Goal: Transaction & Acquisition: Purchase product/service

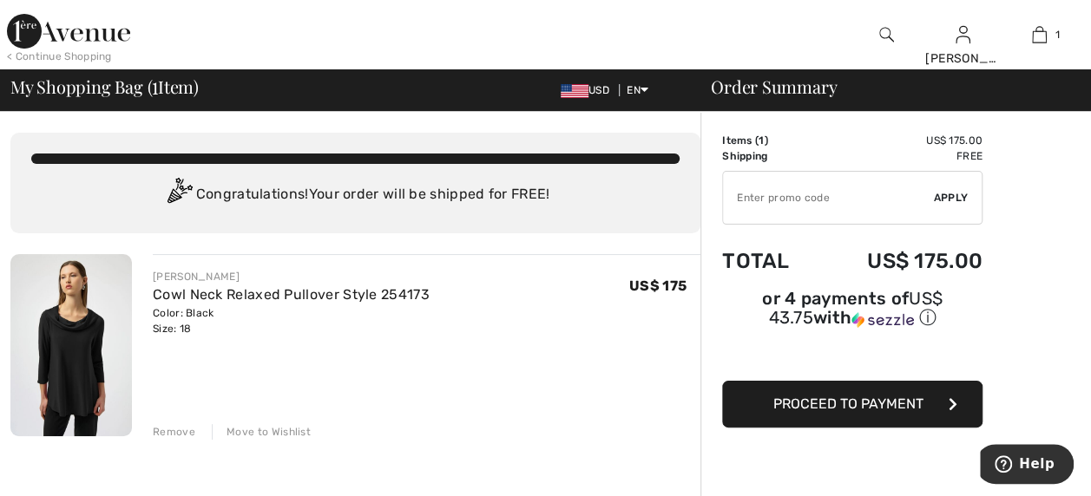
click at [54, 377] on img at bounding box center [71, 345] width 122 height 182
click at [222, 292] on link "Cowl Neck Relaxed Pullover Style 254173" at bounding box center [291, 294] width 277 height 16
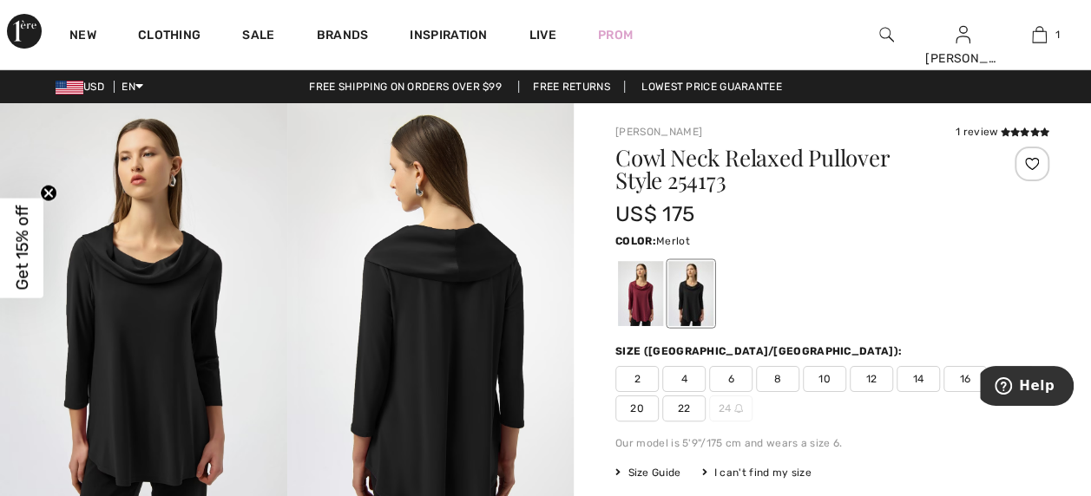
click at [646, 289] on div at bounding box center [640, 293] width 45 height 65
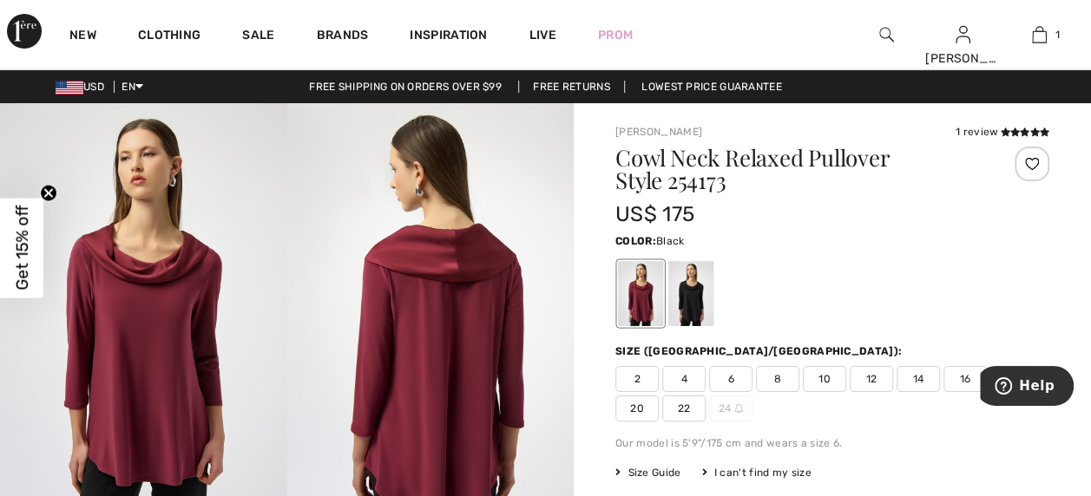
click at [694, 303] on div at bounding box center [690, 293] width 45 height 65
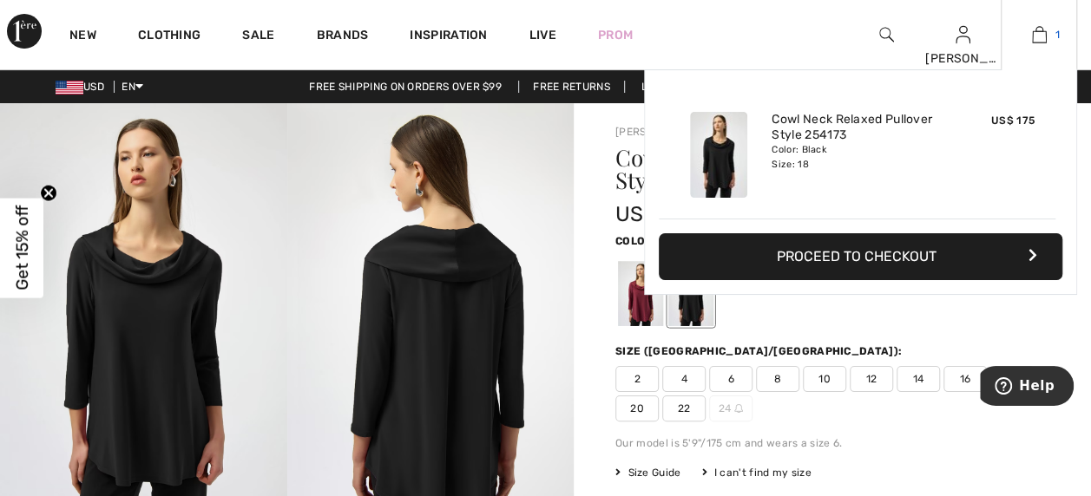
click at [1035, 38] on img at bounding box center [1039, 34] width 15 height 21
click at [860, 302] on div "Added to Bag Joseph Ribkoff Cowl Neck Relaxed Pullover Style 254173 US$ 175 Col…" at bounding box center [860, 223] width 433 height 308
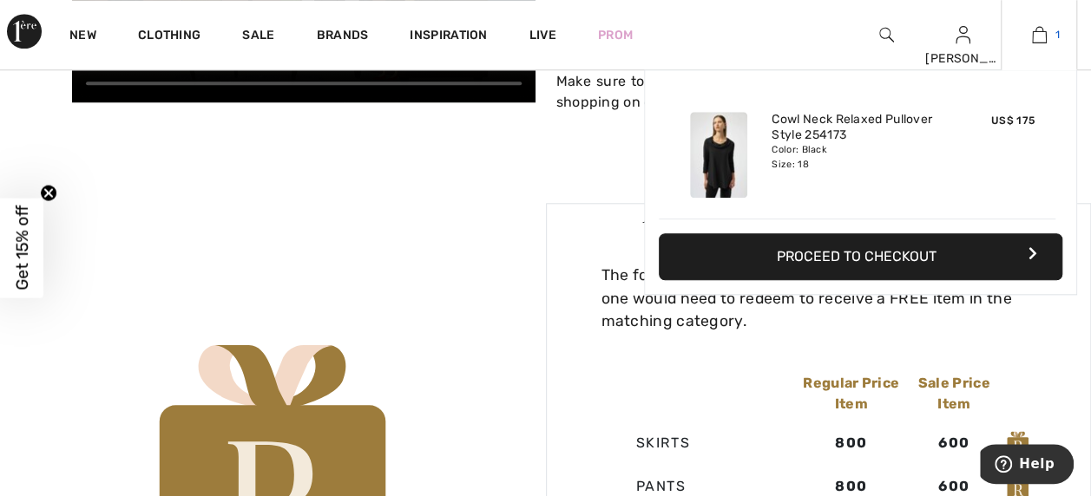
click at [1041, 35] on img at bounding box center [1039, 34] width 15 height 21
click at [710, 158] on img at bounding box center [718, 155] width 57 height 86
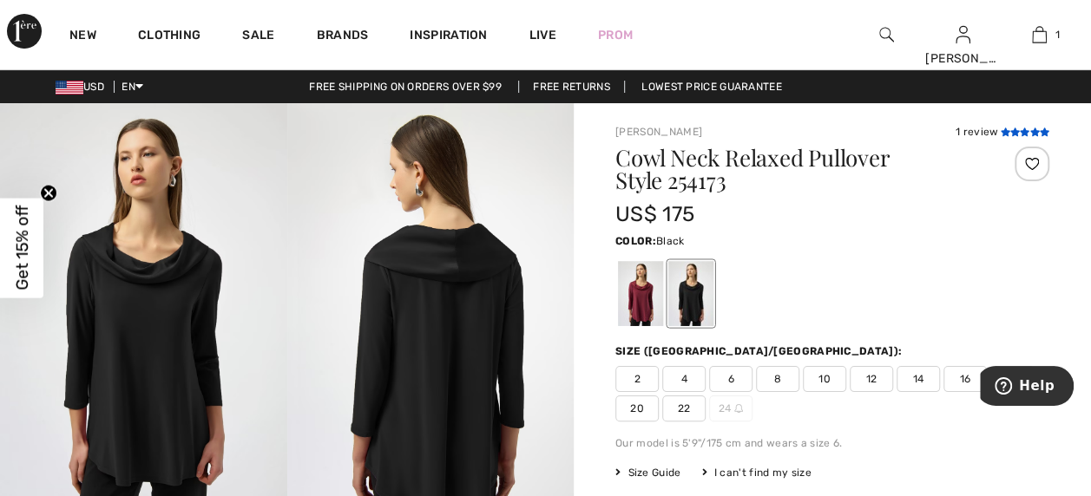
click at [1007, 134] on icon at bounding box center [1005, 132] width 10 height 9
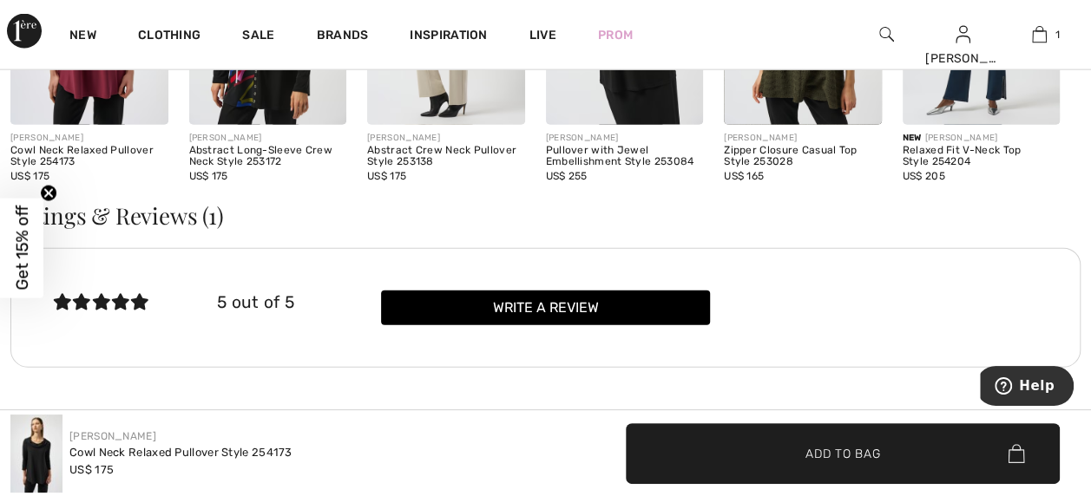
scroll to position [1996, 0]
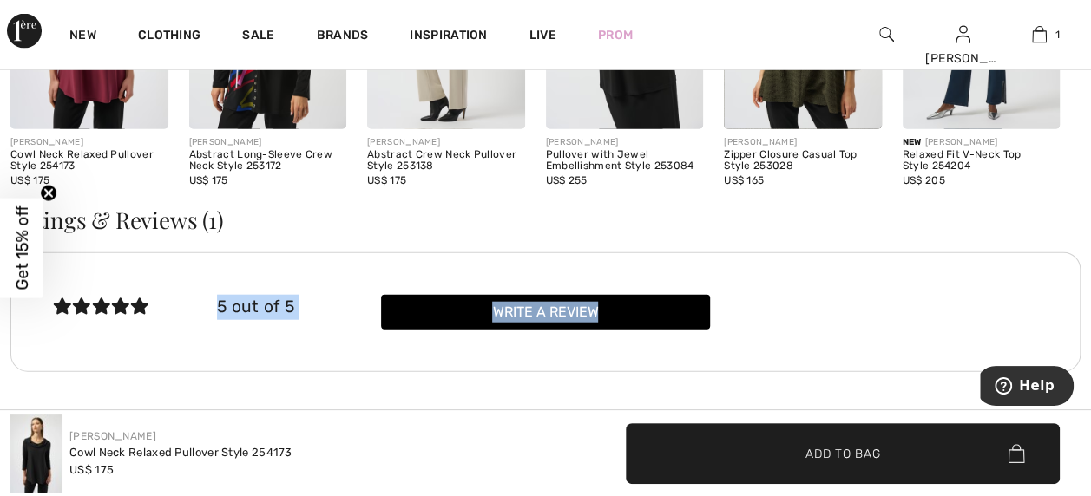
drag, startPoint x: 1058, startPoint y: 266, endPoint x: 1048, endPoint y: 210, distance: 56.4
click at [1048, 210] on div "Ratings & Reviews (1) 5 out of 5 Write a review Leave us a review Your review o…" at bounding box center [545, 414] width 1070 height 411
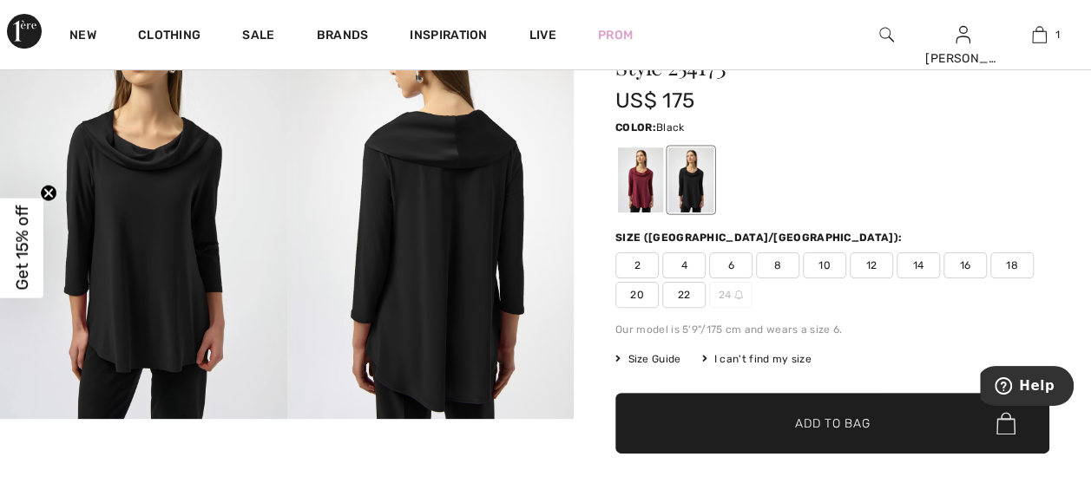
scroll to position [109, 0]
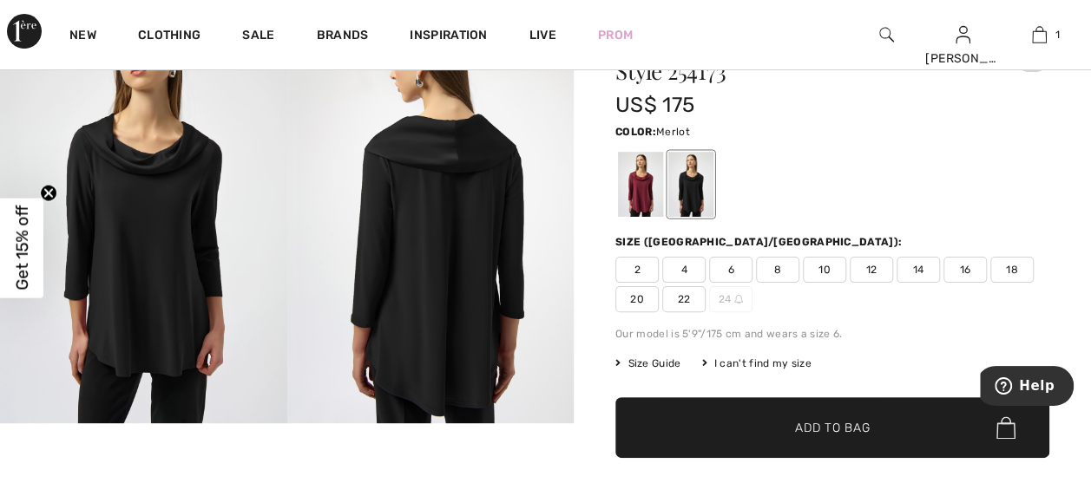
click at [638, 193] on div at bounding box center [640, 184] width 45 height 65
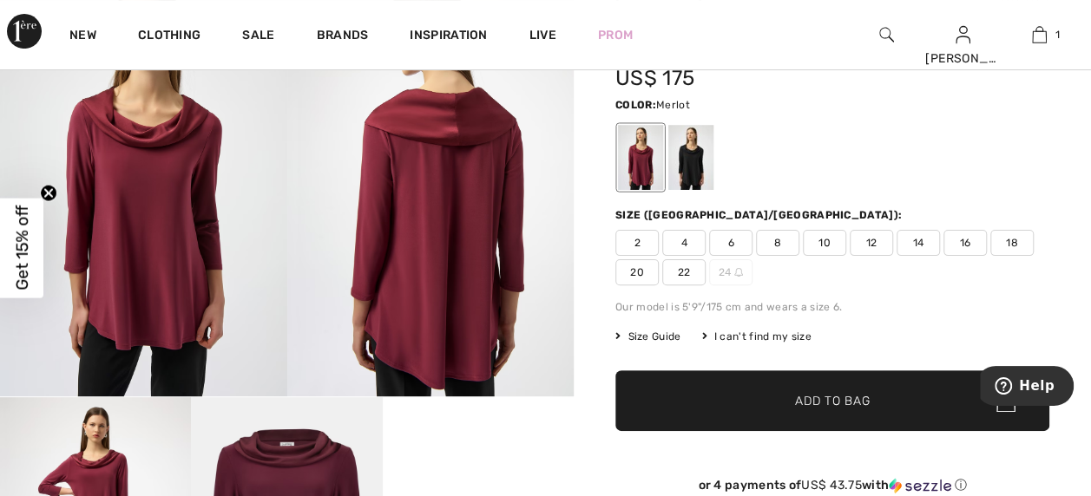
scroll to position [145, 0]
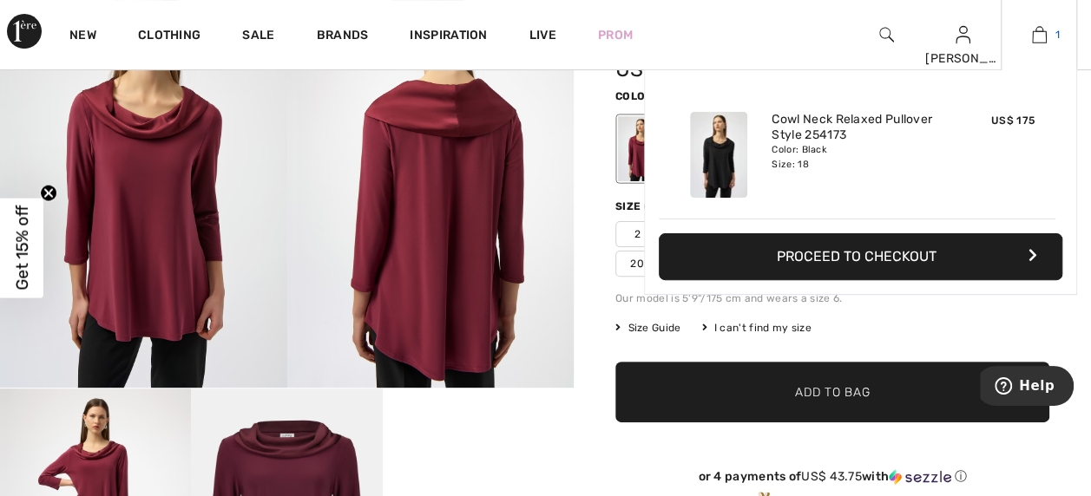
click at [1037, 36] on img at bounding box center [1039, 34] width 15 height 21
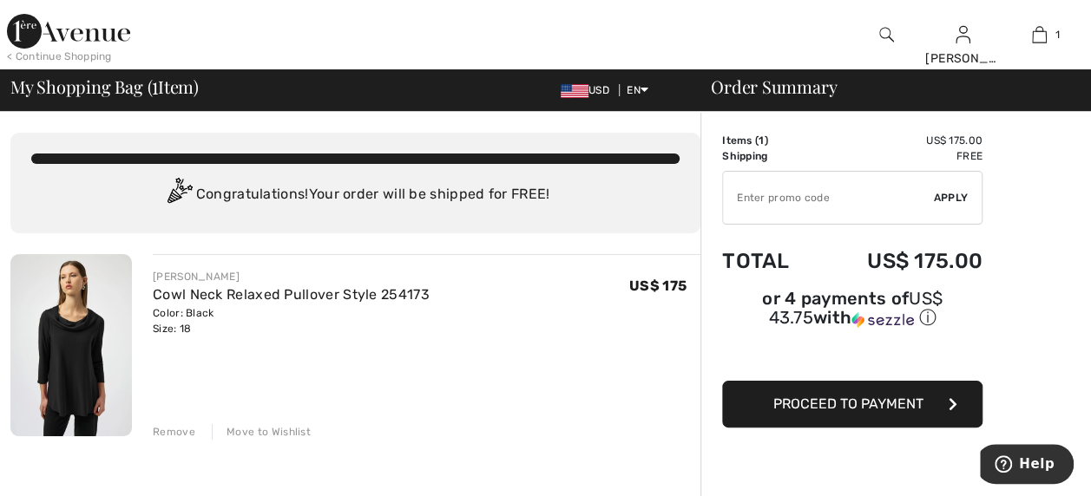
click at [776, 200] on input "TEXT" at bounding box center [828, 198] width 211 height 52
type input "GC005023357"
click at [944, 195] on span "Apply" at bounding box center [951, 198] width 35 height 16
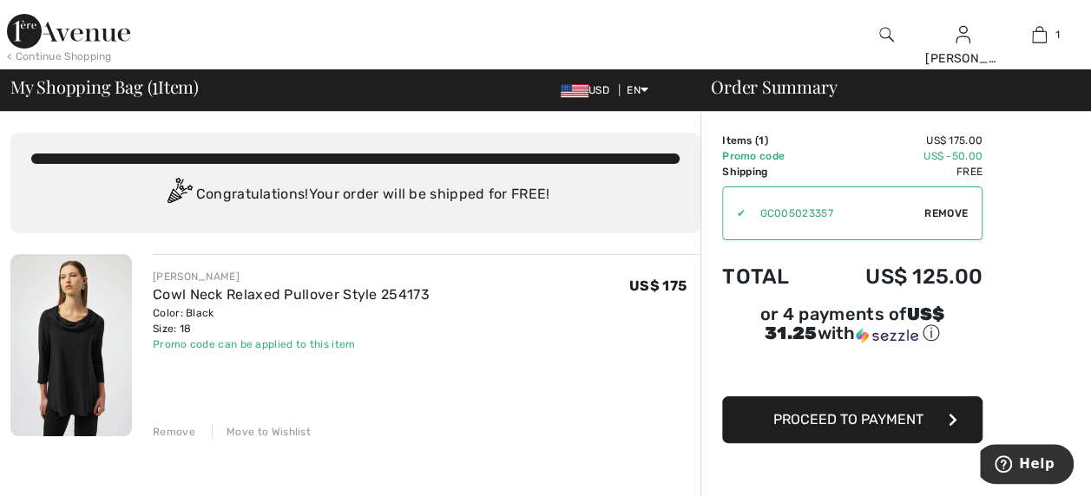
click at [871, 411] on span "Proceed to Payment" at bounding box center [848, 419] width 150 height 16
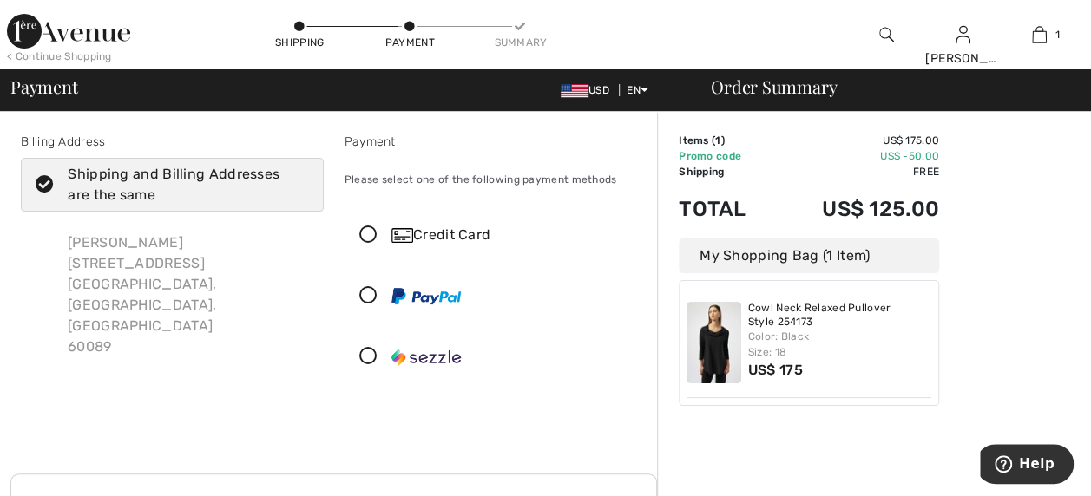
click at [366, 238] on icon at bounding box center [368, 236] width 46 height 18
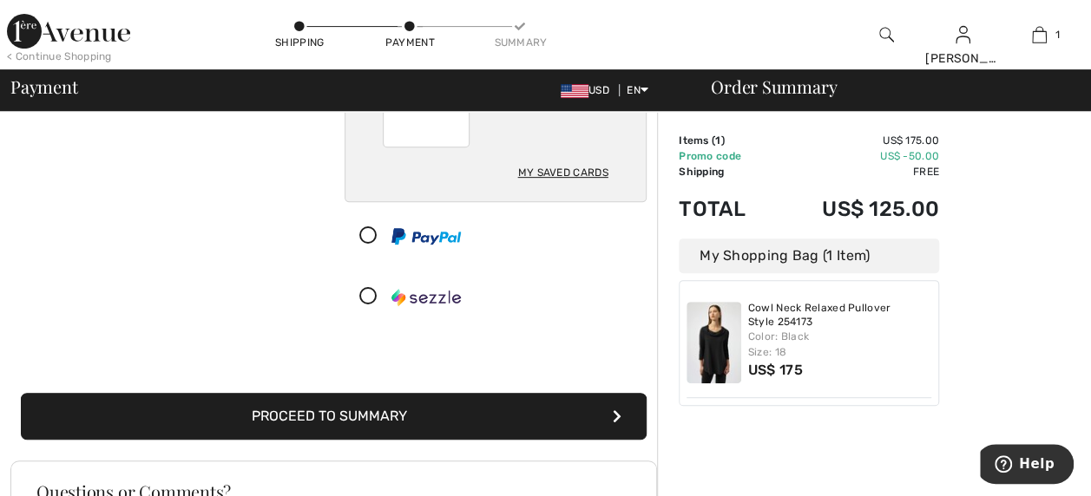
scroll to position [282, 0]
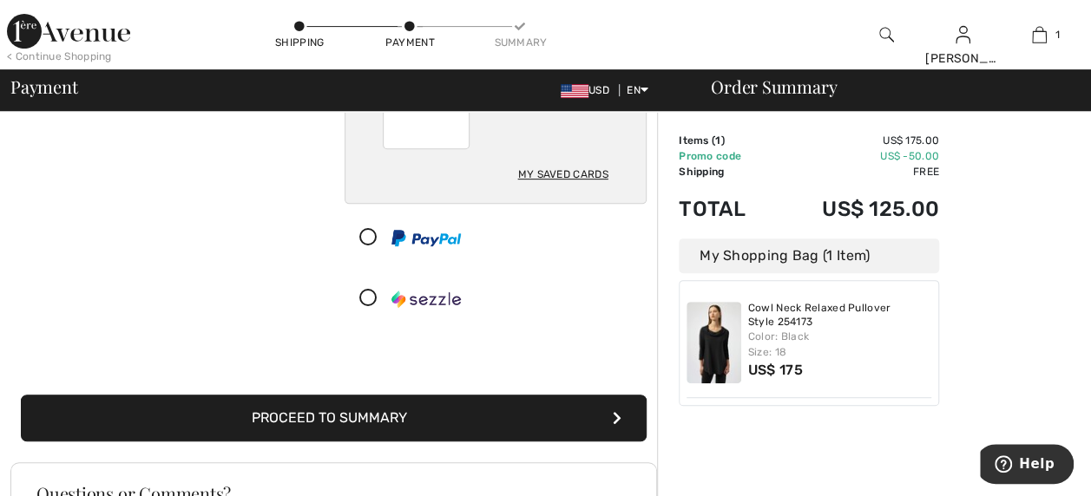
click at [375, 410] on button "Proceed to Summary" at bounding box center [334, 418] width 626 height 47
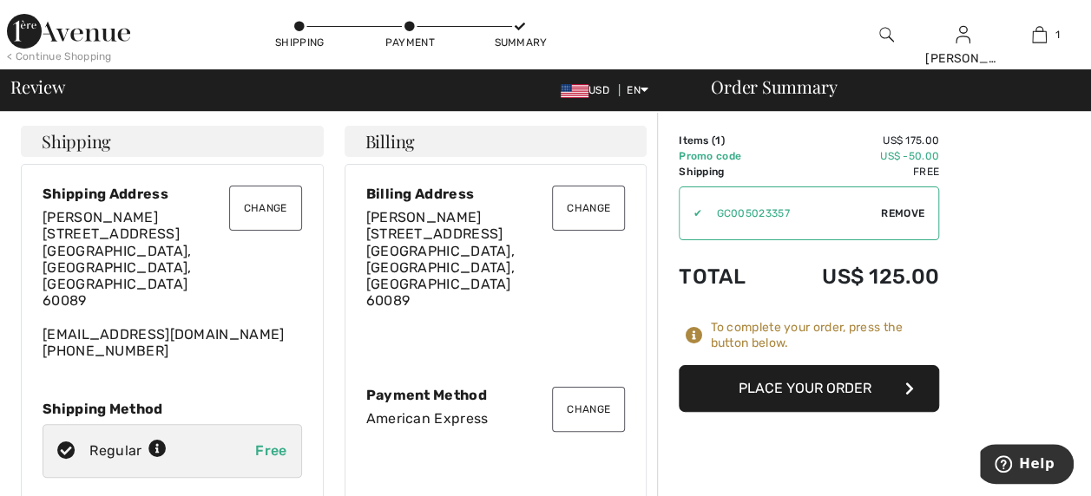
click at [831, 391] on button "Place Your Order" at bounding box center [809, 388] width 260 height 47
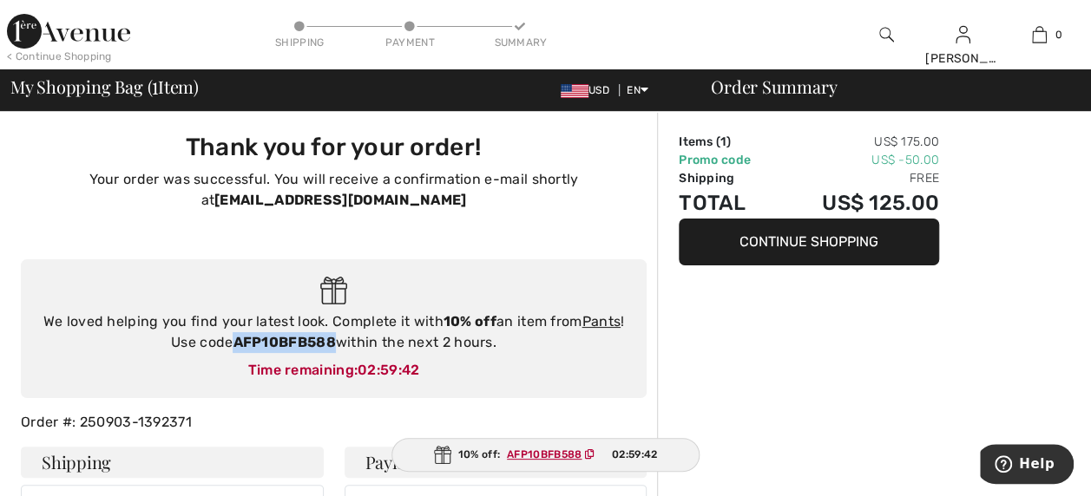
drag, startPoint x: 335, startPoint y: 344, endPoint x: 235, endPoint y: 342, distance: 99.8
click at [235, 342] on strong "AFP10BFB588" at bounding box center [284, 342] width 102 height 16
copy strong "AFP10BFB588"
click at [82, 43] on img at bounding box center [68, 31] width 123 height 35
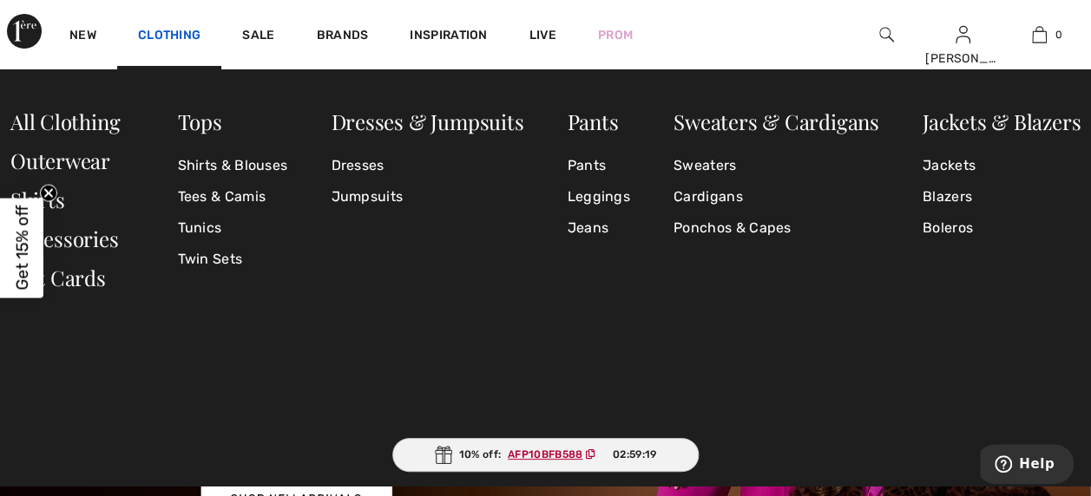
click at [169, 36] on link "Clothing" at bounding box center [169, 37] width 62 height 18
click at [345, 163] on link "Dresses" at bounding box center [427, 165] width 193 height 31
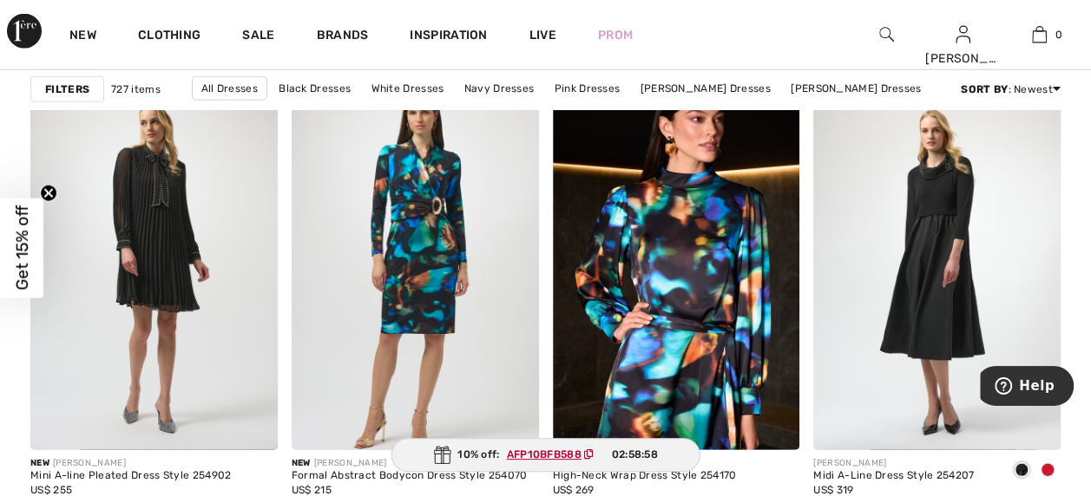
scroll to position [2215, 0]
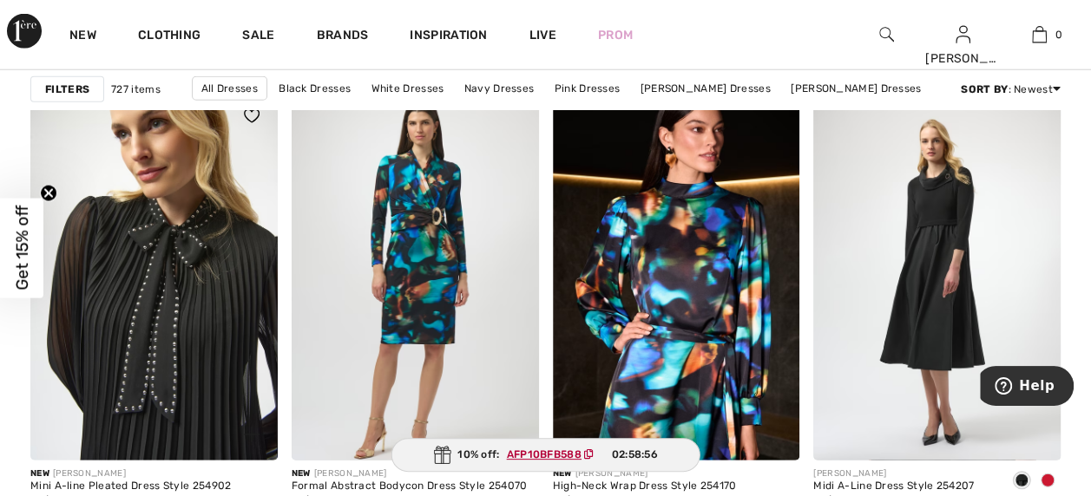
click at [139, 224] on img at bounding box center [153, 275] width 247 height 371
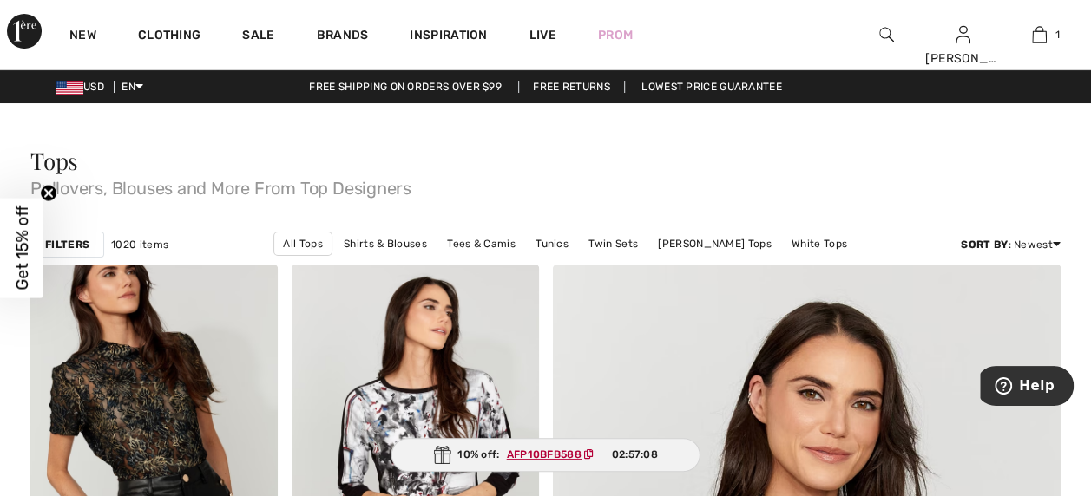
click at [882, 33] on img at bounding box center [886, 34] width 15 height 21
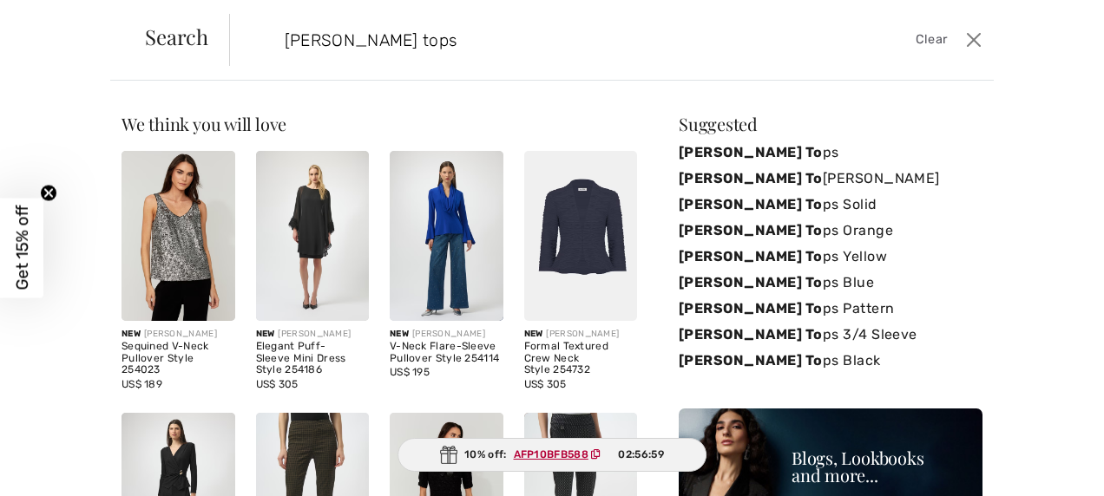
type input "[PERSON_NAME] tops"
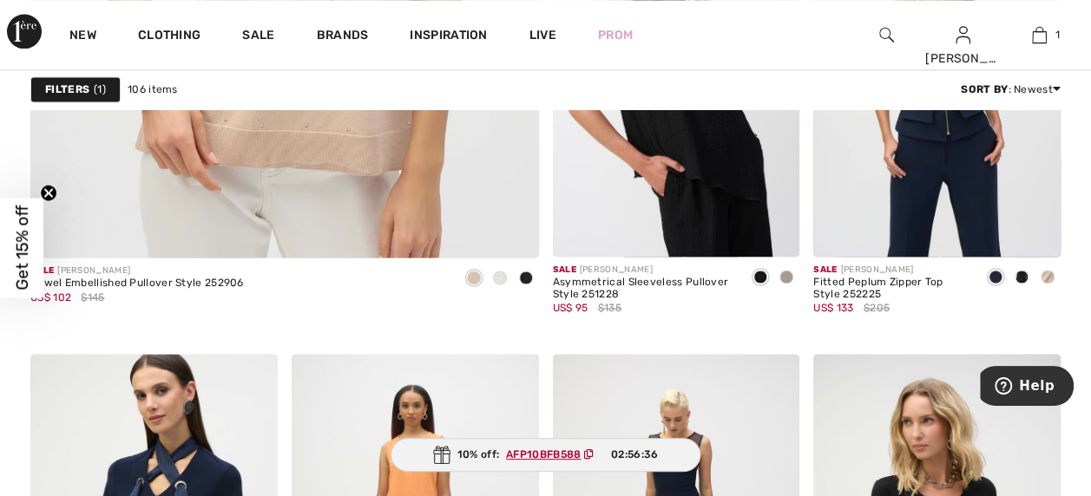
scroll to position [4447, 0]
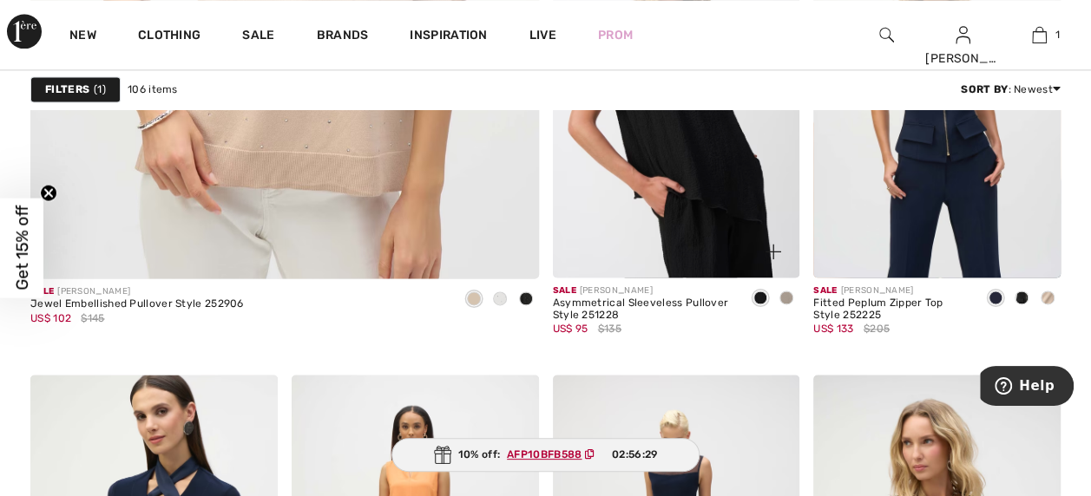
drag, startPoint x: 1095, startPoint y: 297, endPoint x: 701, endPoint y: 350, distance: 397.6
click at [701, 350] on div "Sale JOSEPH RIBKOFF Asymmetrical Sleeveless Pullover Style 251228 US$ 95 $135" at bounding box center [643, 319] width 181 height 69
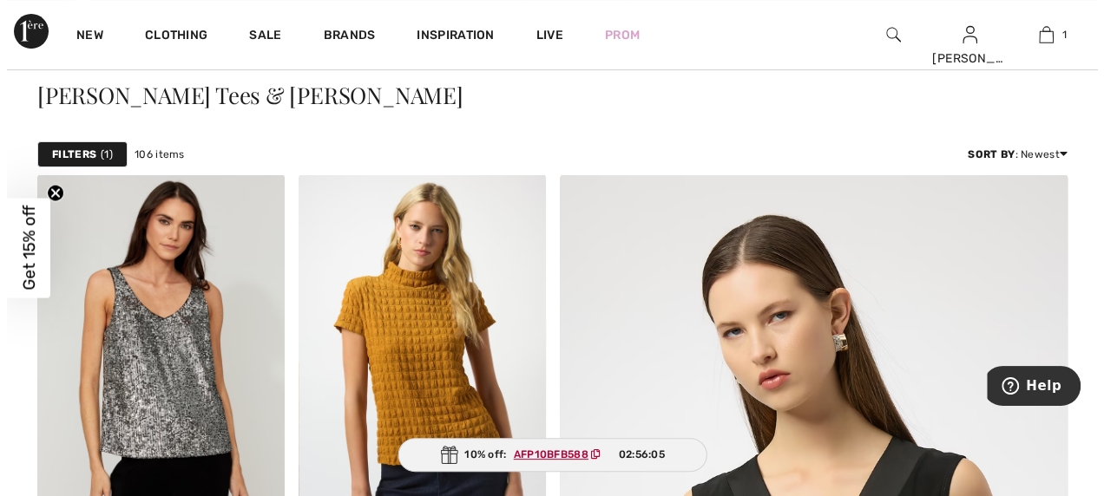
scroll to position [0, 0]
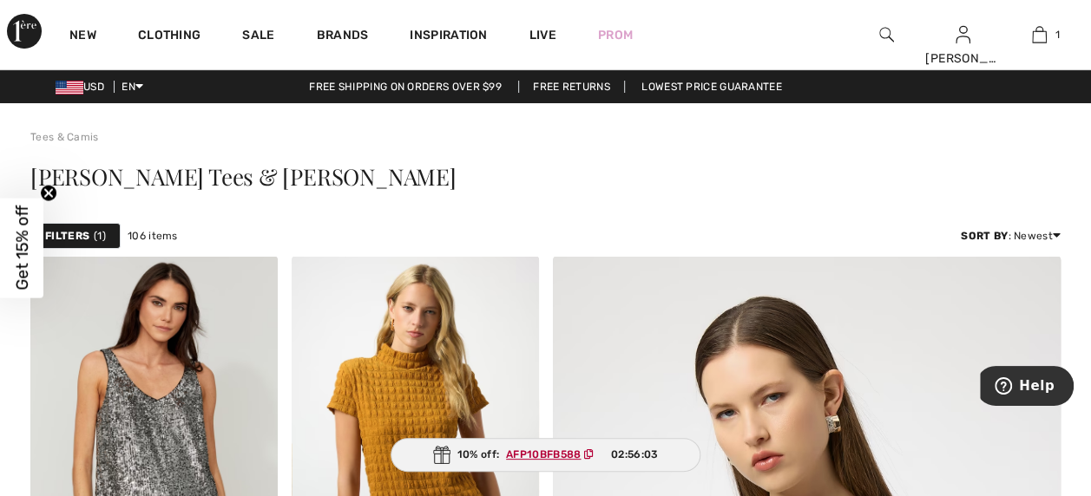
click at [882, 40] on img at bounding box center [886, 34] width 15 height 21
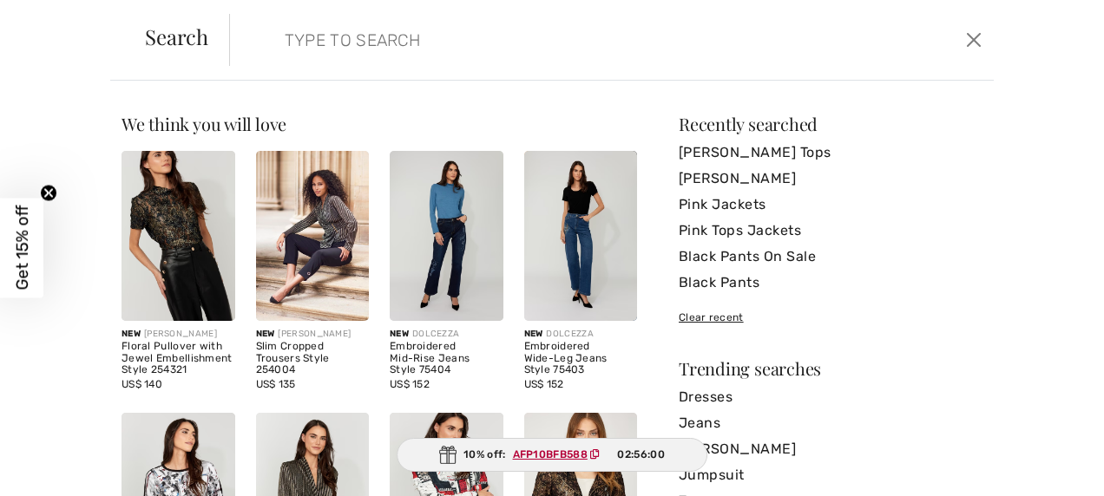
click at [358, 4] on div "Search Clear" at bounding box center [552, 40] width 884 height 81
click at [282, 36] on input "search" at bounding box center [530, 40] width 517 height 52
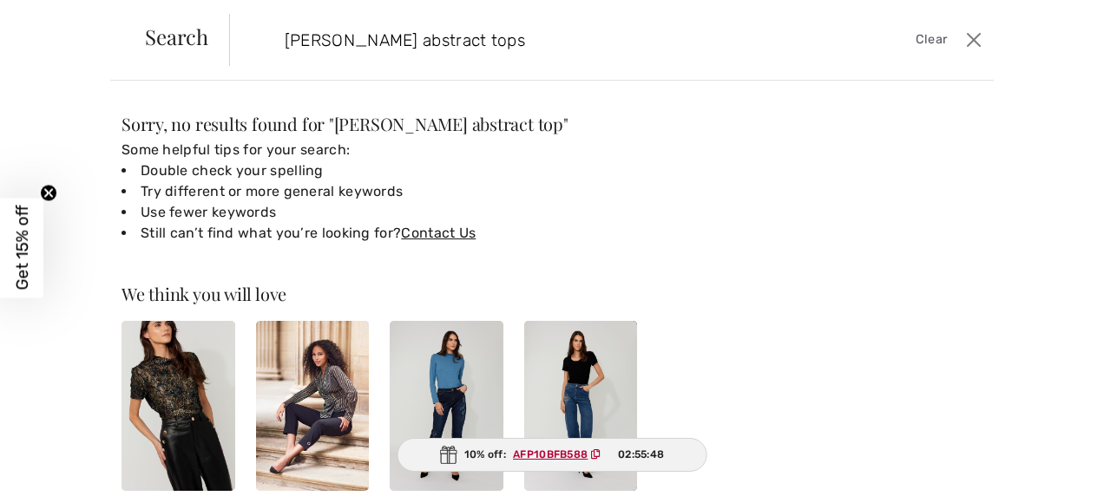
type input "joseph ribkoff abstract tops"
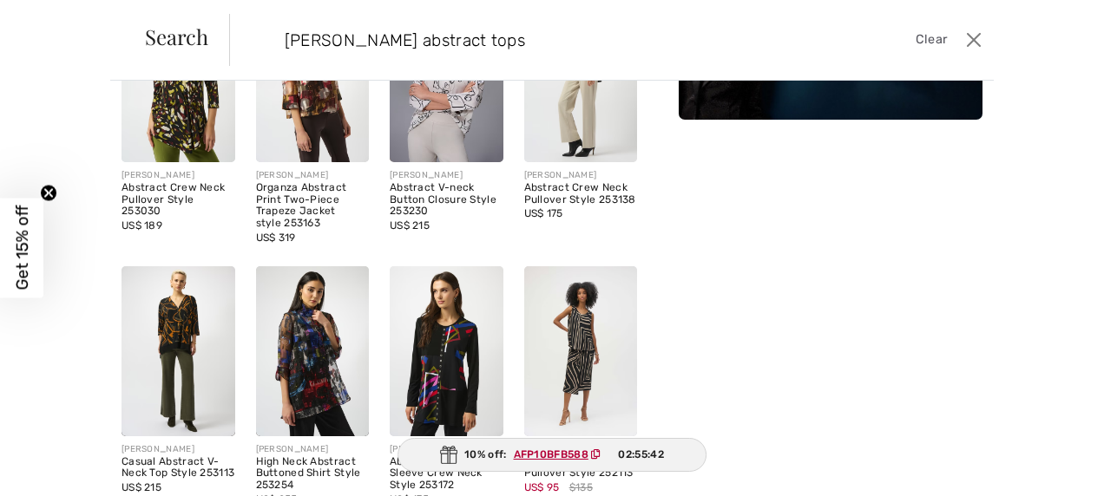
scroll to position [160, 0]
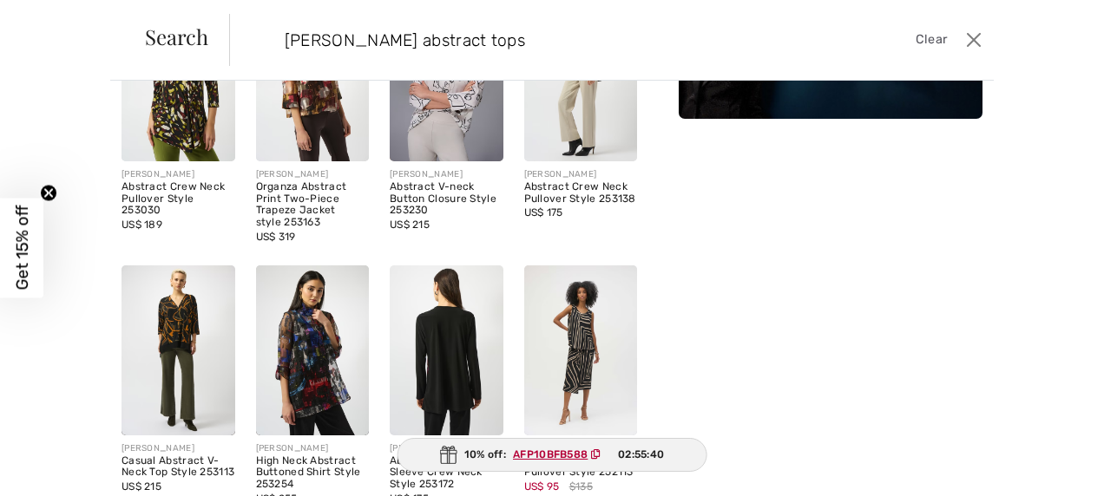
click at [454, 349] on img at bounding box center [447, 351] width 114 height 170
click at [453, 309] on img at bounding box center [447, 351] width 114 height 170
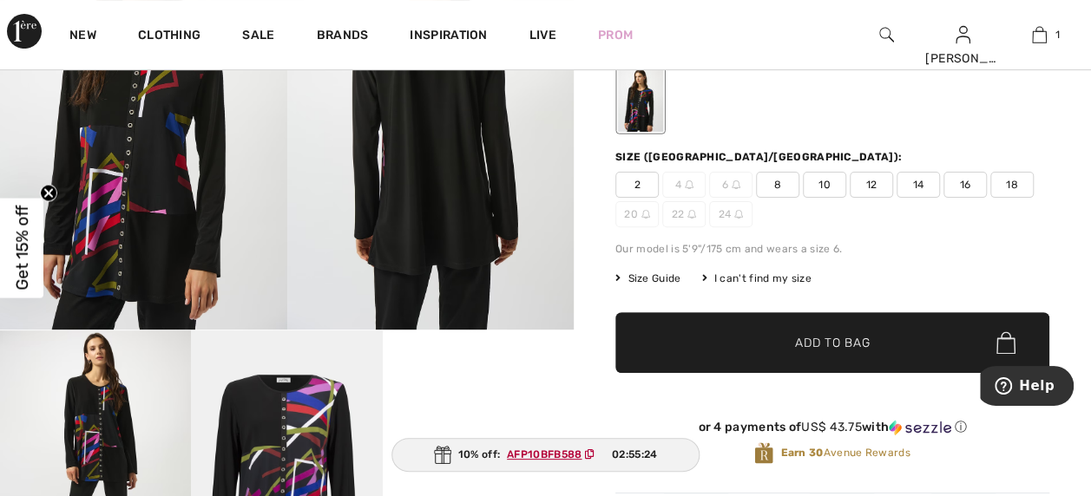
scroll to position [199, 0]
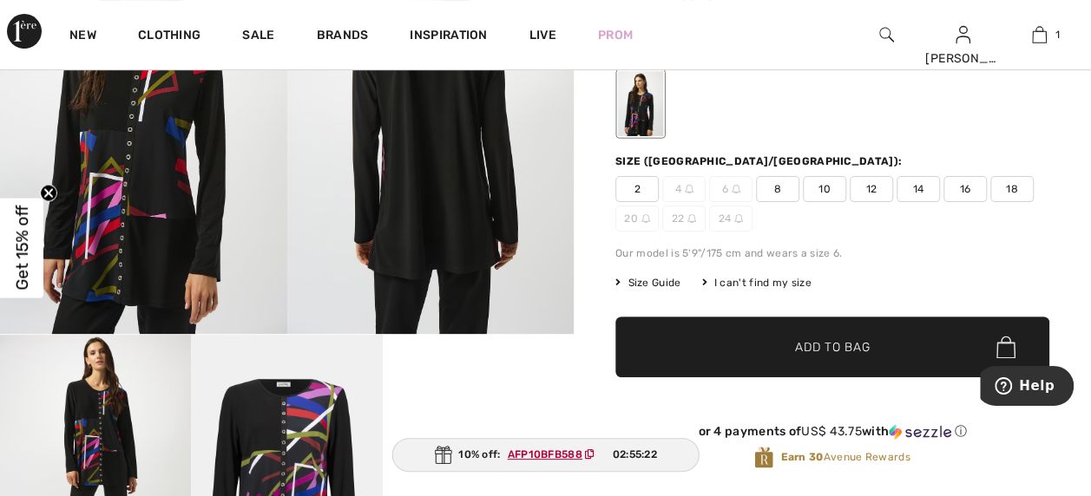
click at [1012, 189] on span "18" at bounding box center [1011, 189] width 43 height 26
click at [847, 345] on span "Add to Bag" at bounding box center [832, 347] width 75 height 18
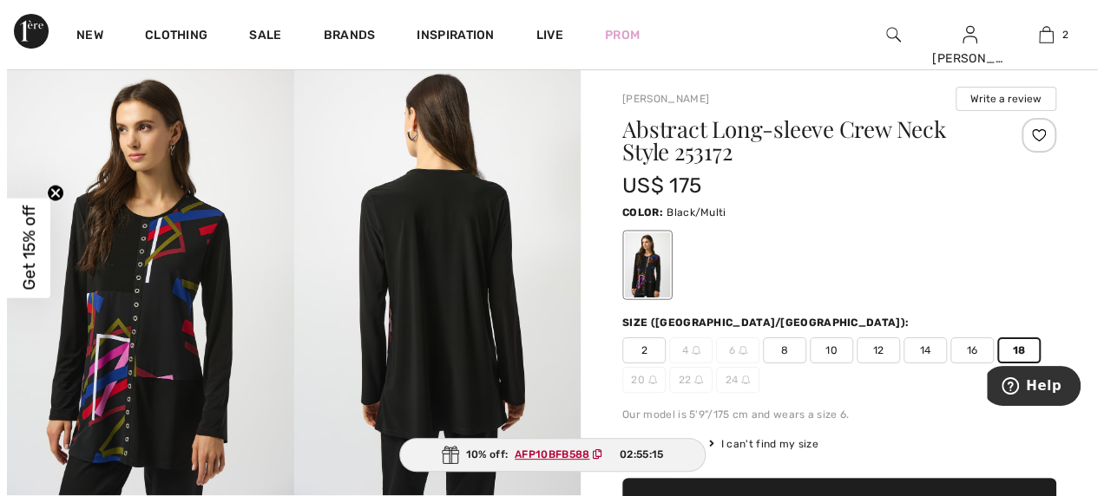
scroll to position [0, 0]
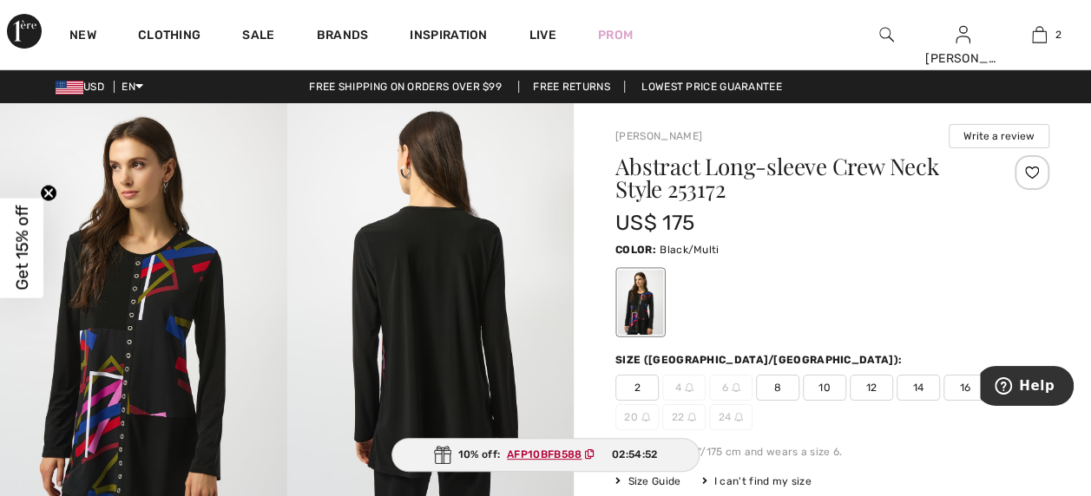
click at [879, 36] on img at bounding box center [886, 34] width 15 height 21
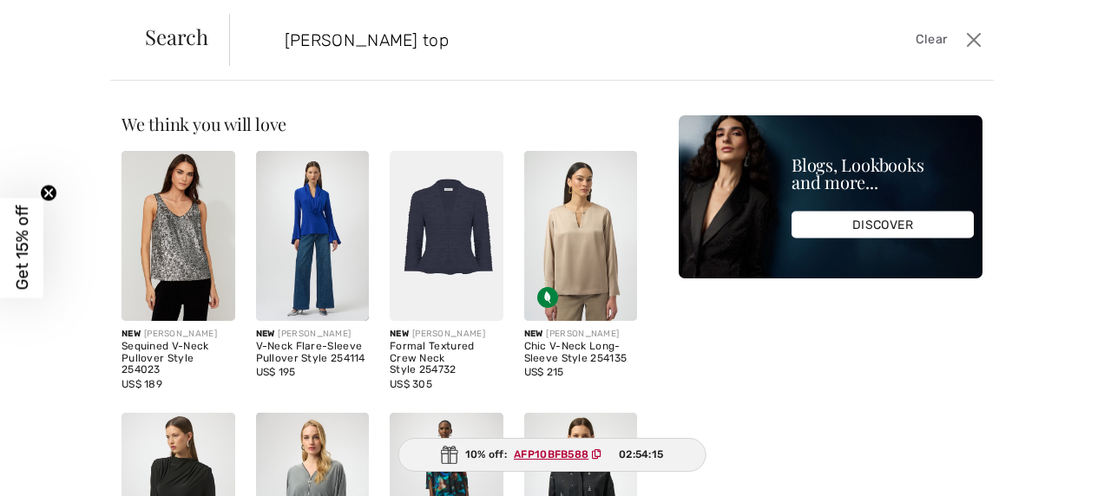
click at [424, 43] on input "joseph ribkoff top" at bounding box center [530, 40] width 517 height 52
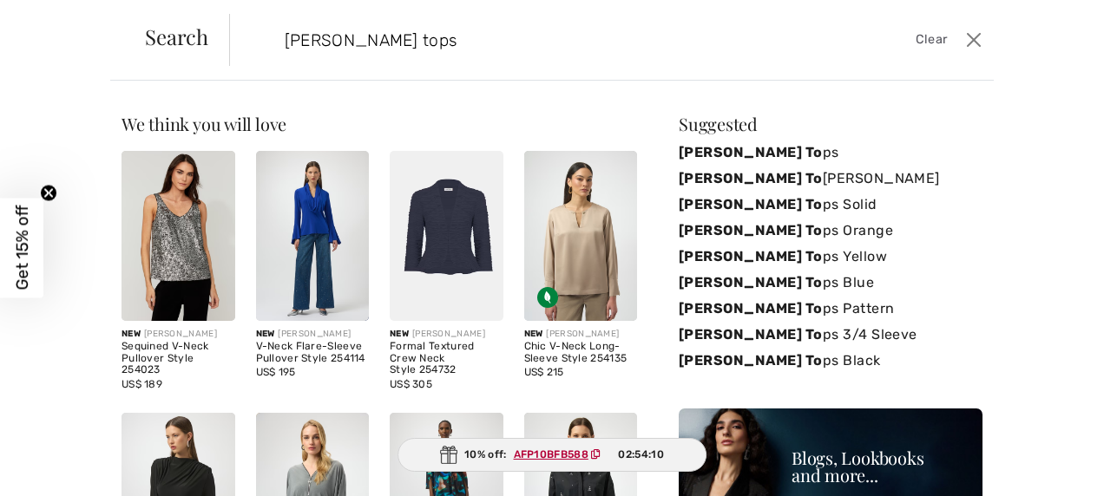
type input "joseph ribkoff tops"
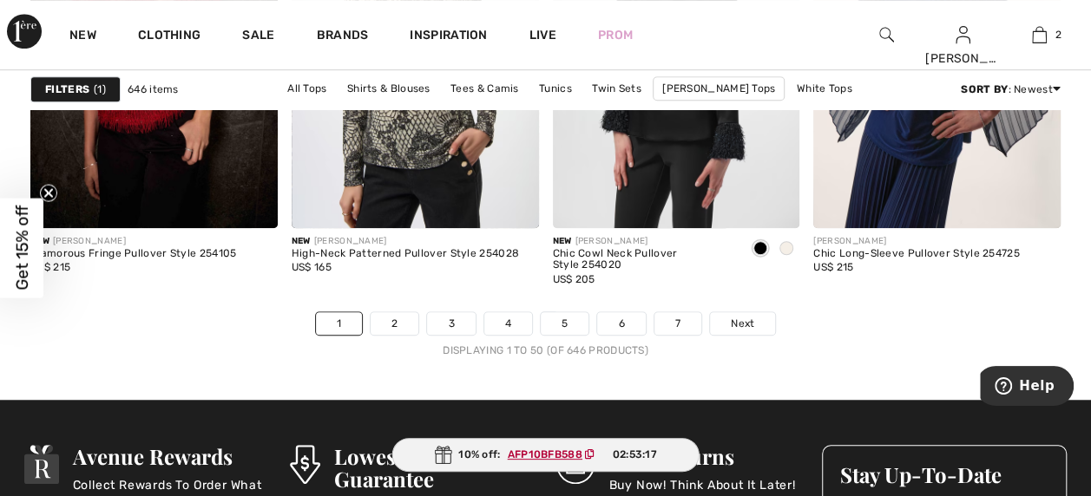
scroll to position [7024, 0]
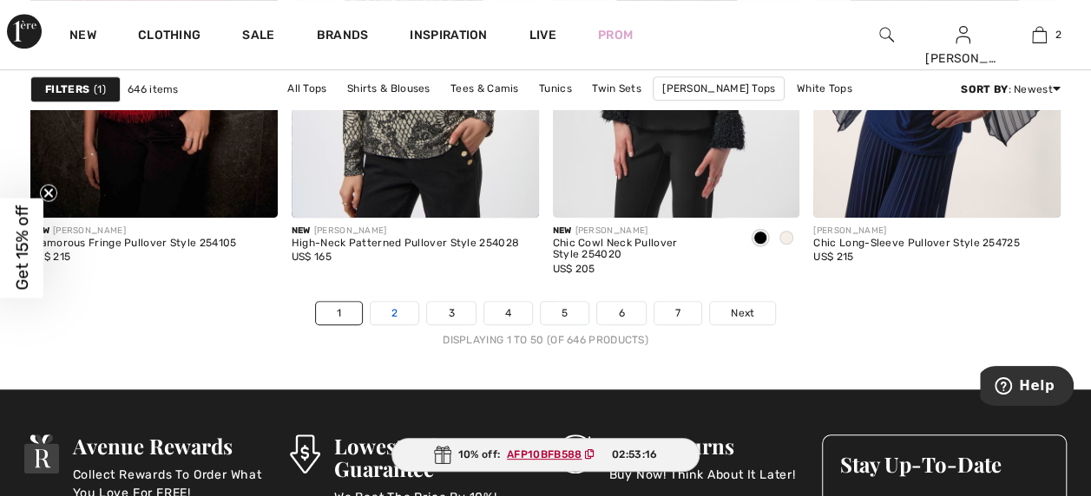
click at [394, 309] on link "2" at bounding box center [395, 313] width 48 height 23
click at [397, 305] on link "2" at bounding box center [395, 313] width 48 height 23
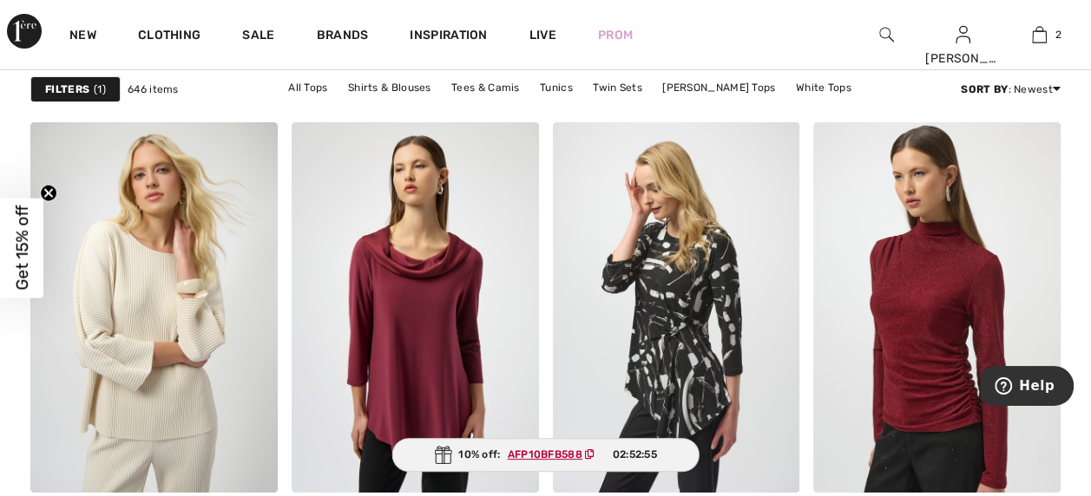
scroll to position [3159, 0]
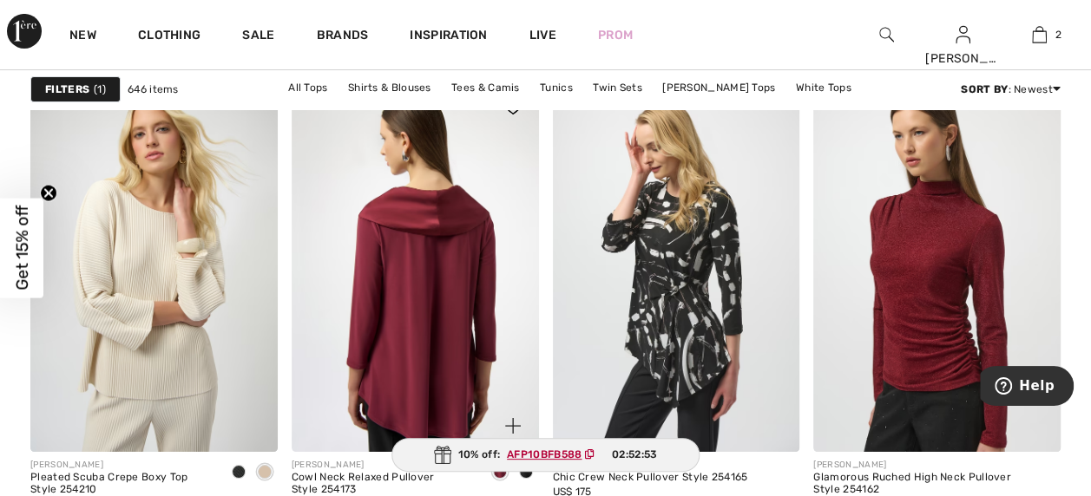
click at [439, 261] on img at bounding box center [415, 267] width 247 height 371
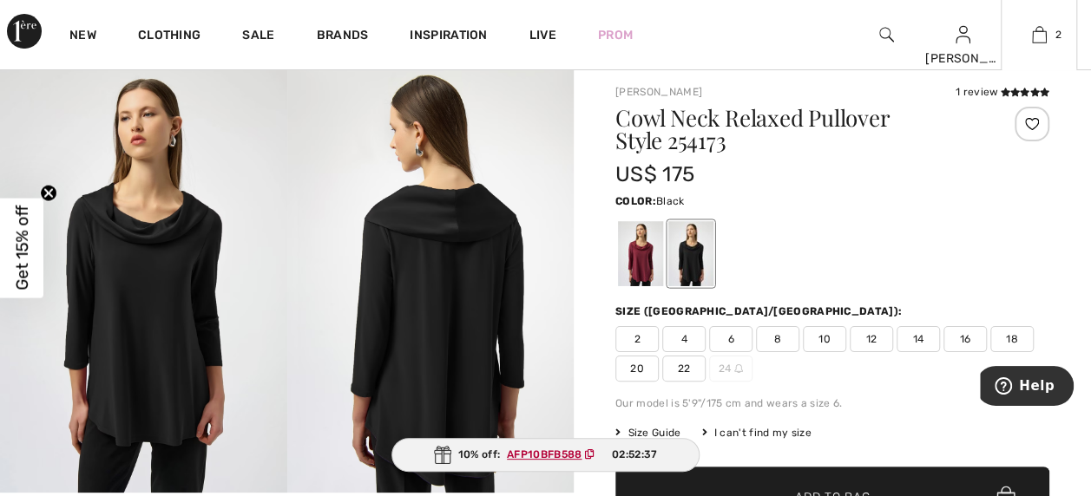
scroll to position [49, 0]
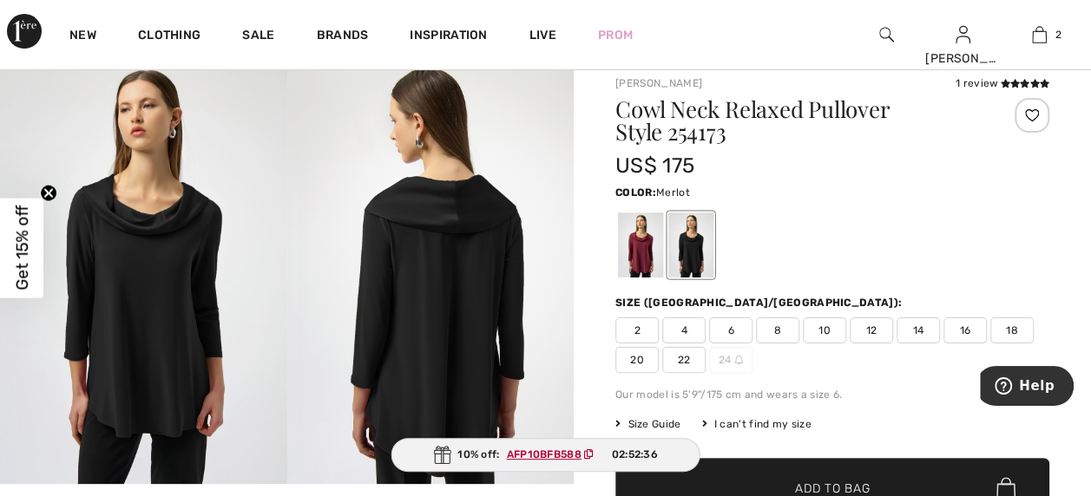
click at [628, 225] on div at bounding box center [640, 245] width 45 height 65
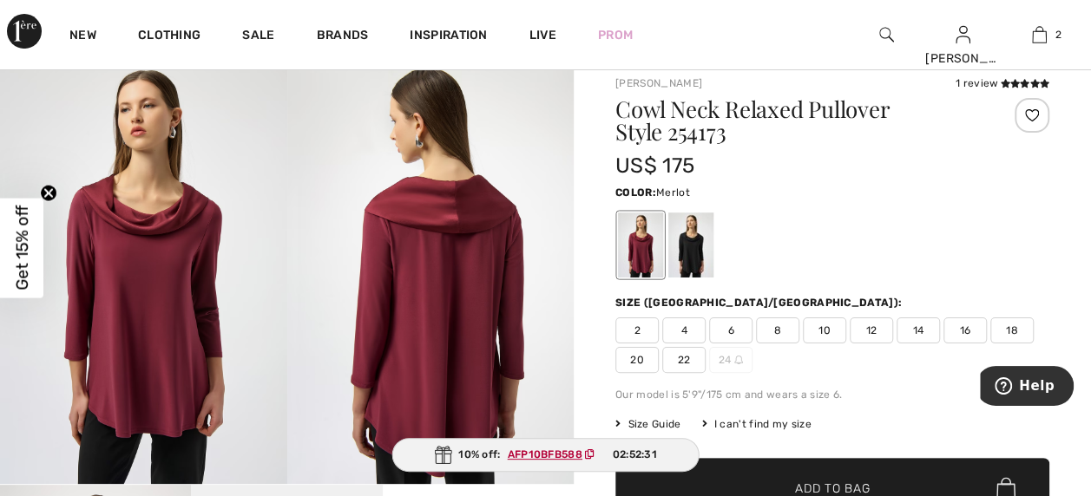
click at [1008, 332] on span "18" at bounding box center [1011, 331] width 43 height 26
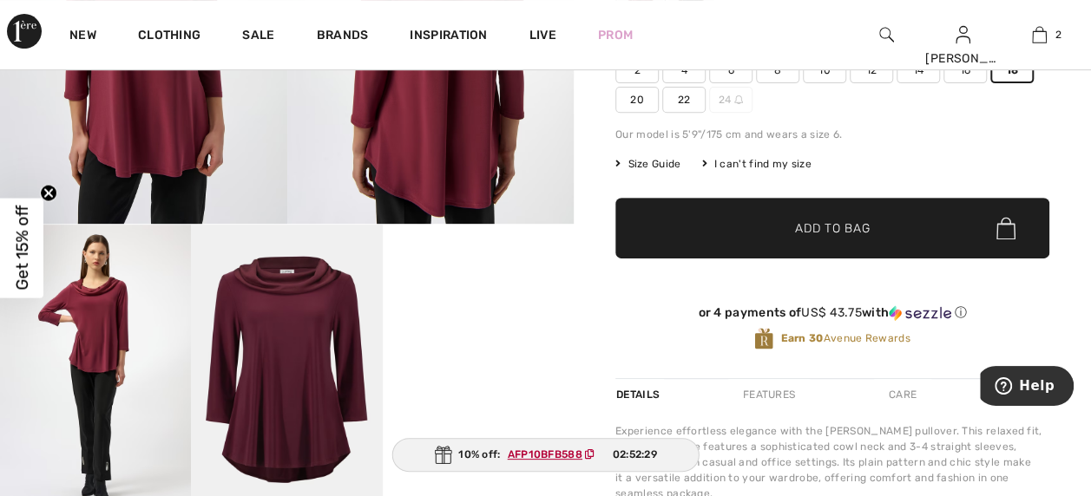
scroll to position [318, 0]
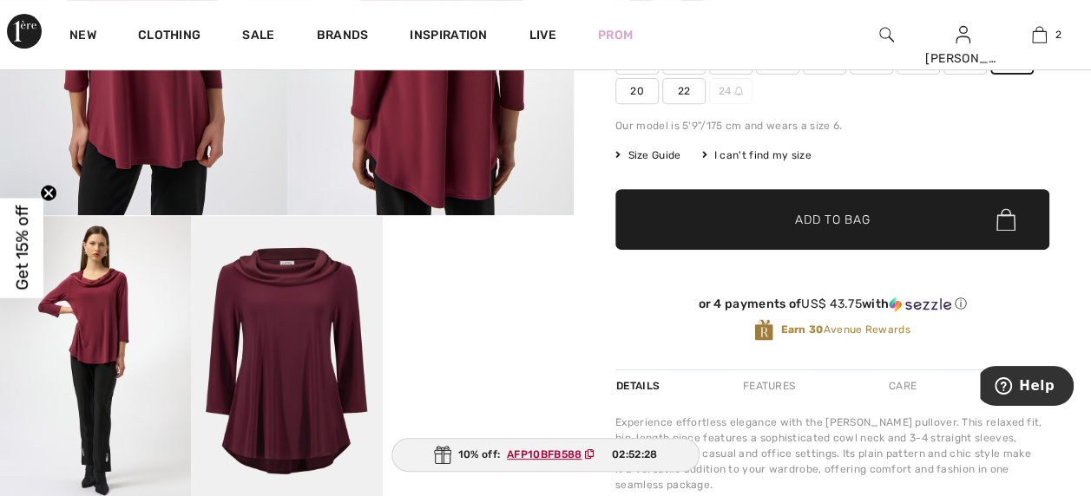
click at [840, 217] on span "Add to Bag" at bounding box center [832, 220] width 75 height 18
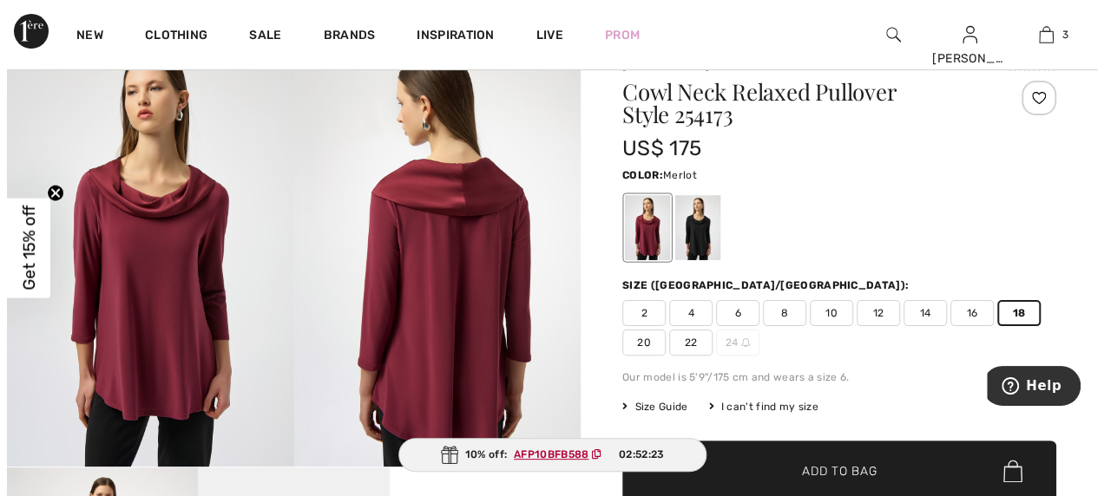
scroll to position [0, 0]
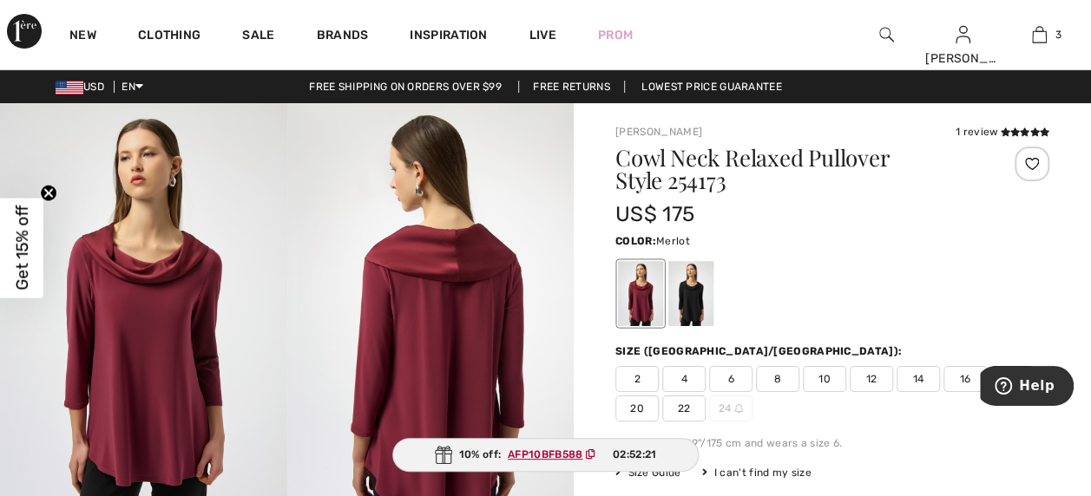
click at [880, 31] on img at bounding box center [886, 34] width 15 height 21
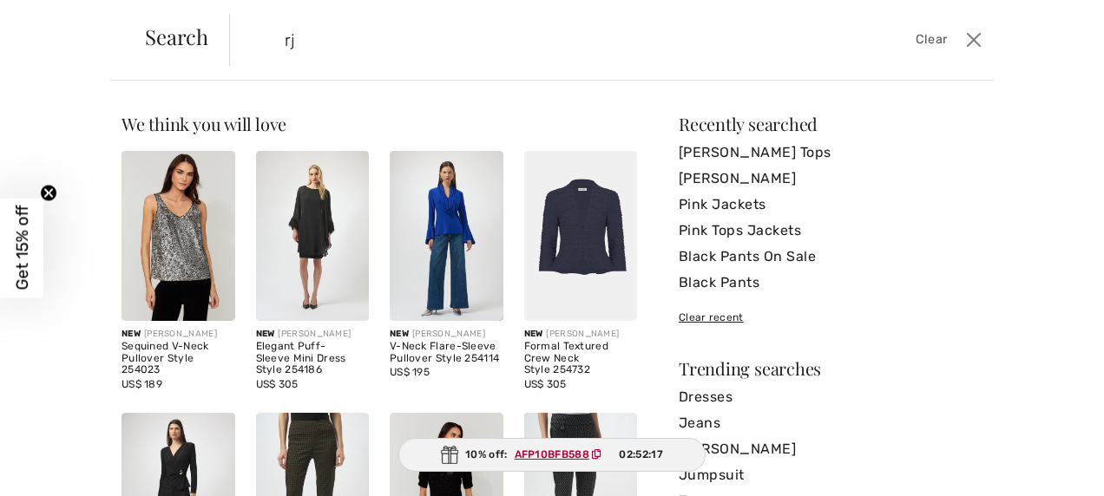
type input "r"
type input "b"
type input "pants"
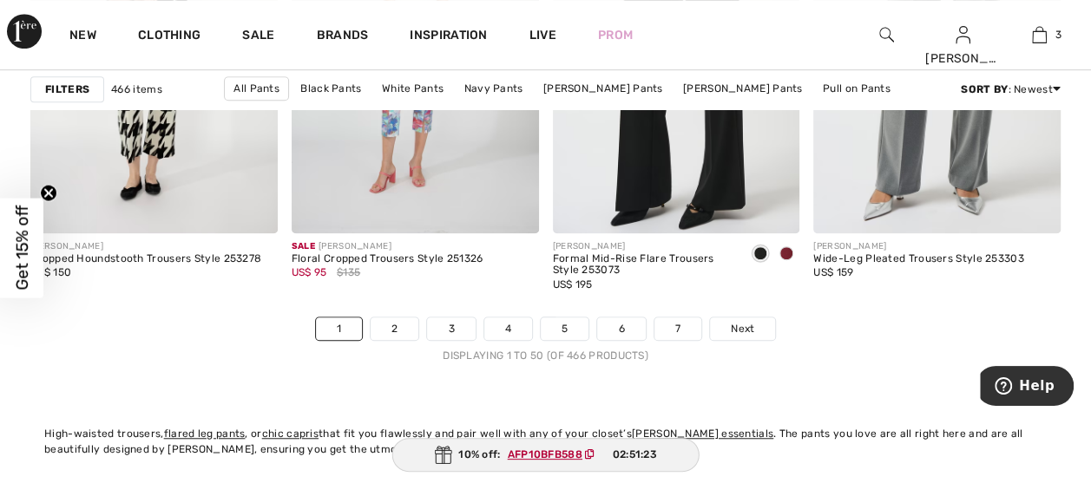
scroll to position [6978, 0]
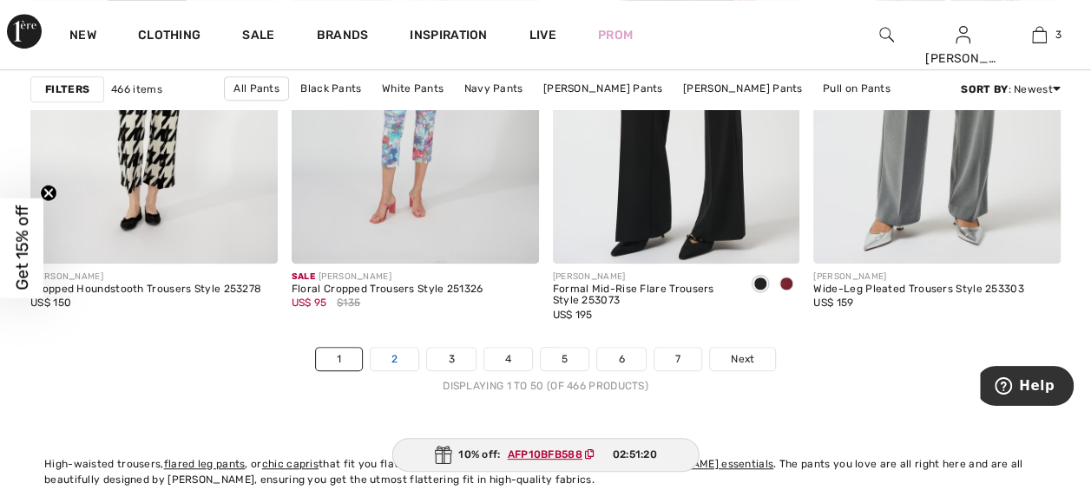
click at [396, 352] on link "2" at bounding box center [395, 359] width 48 height 23
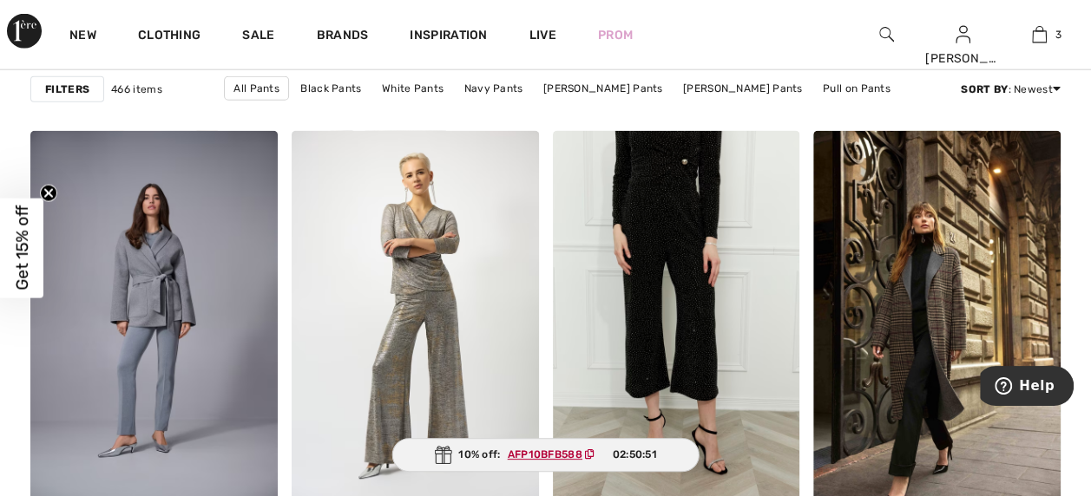
scroll to position [2164, 0]
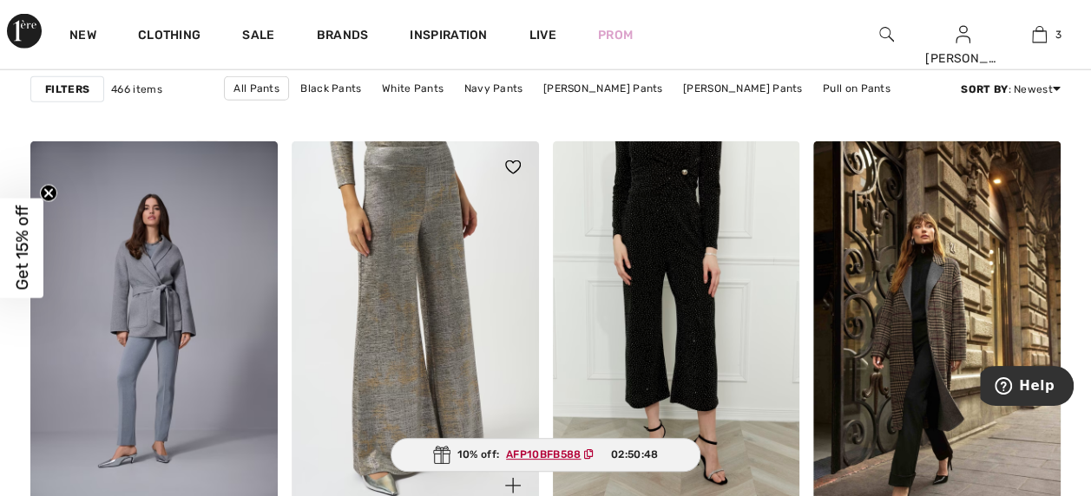
click at [456, 300] on img at bounding box center [415, 326] width 247 height 371
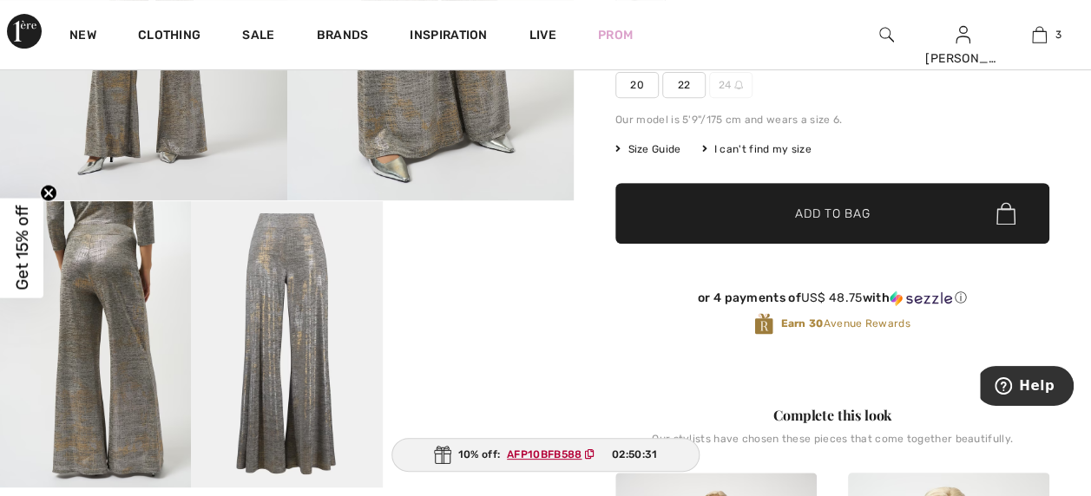
scroll to position [357, 0]
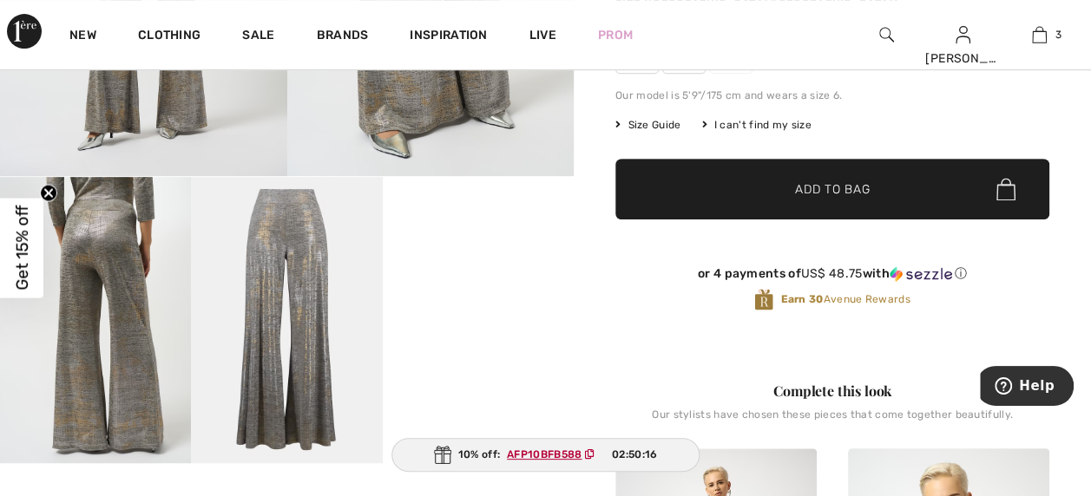
click at [495, 273] on video "Your browser does not support the video tag." at bounding box center [478, 224] width 191 height 95
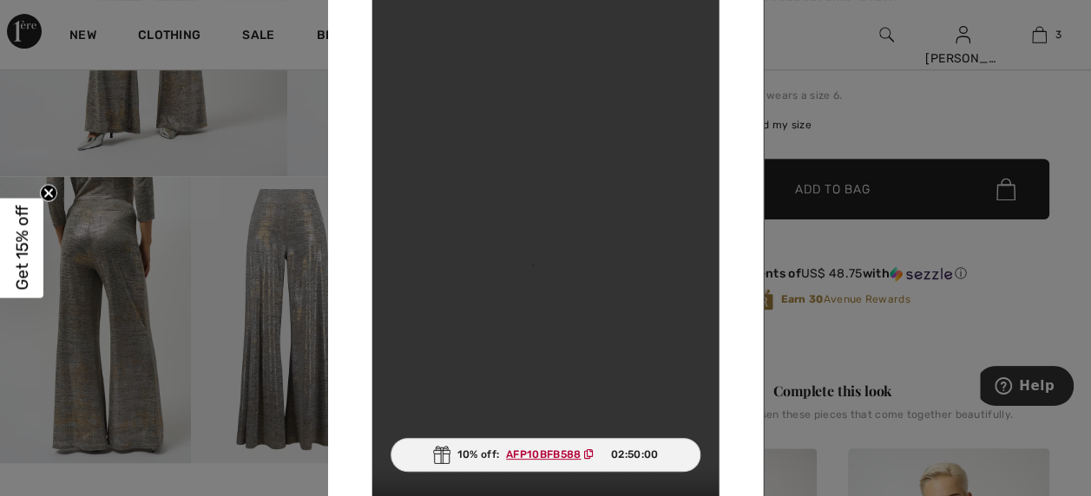
scroll to position [0, 0]
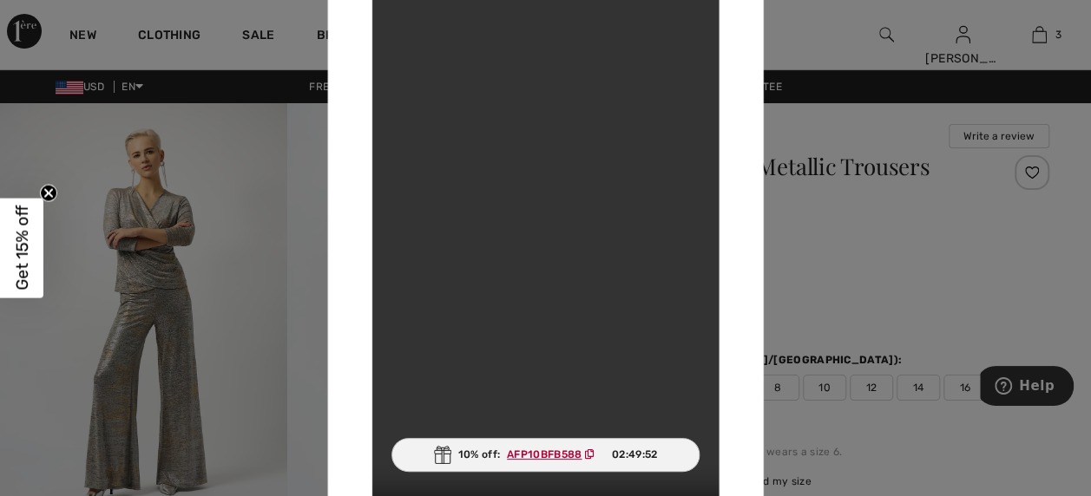
click at [652, 94] on video "Your browser does not support the video tag." at bounding box center [544, 247] width 347 height 617
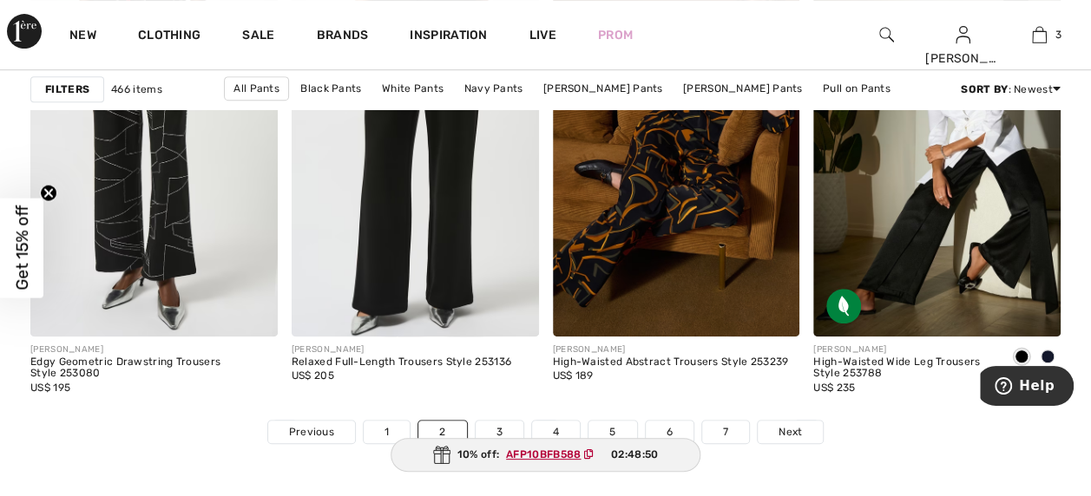
scroll to position [6895, 0]
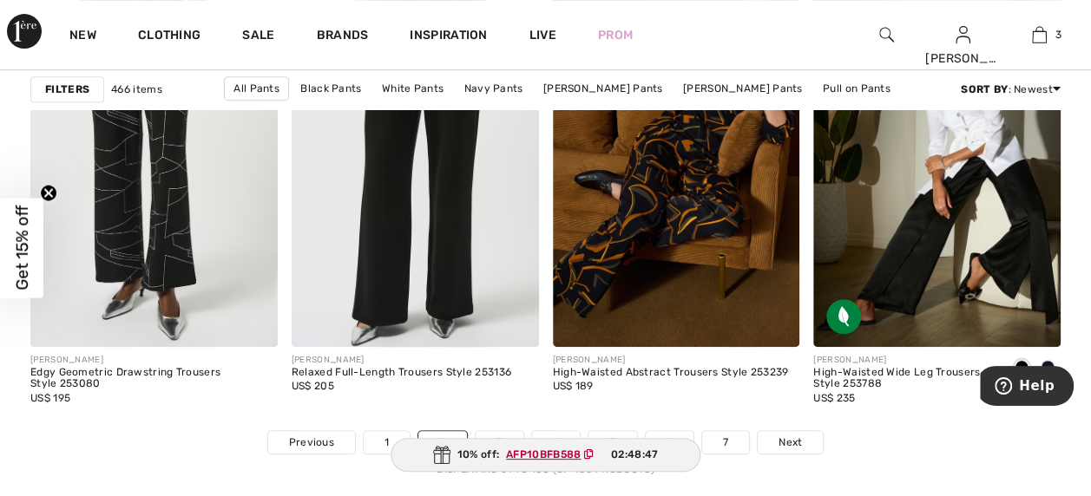
click at [510, 433] on link "3" at bounding box center [500, 442] width 48 height 23
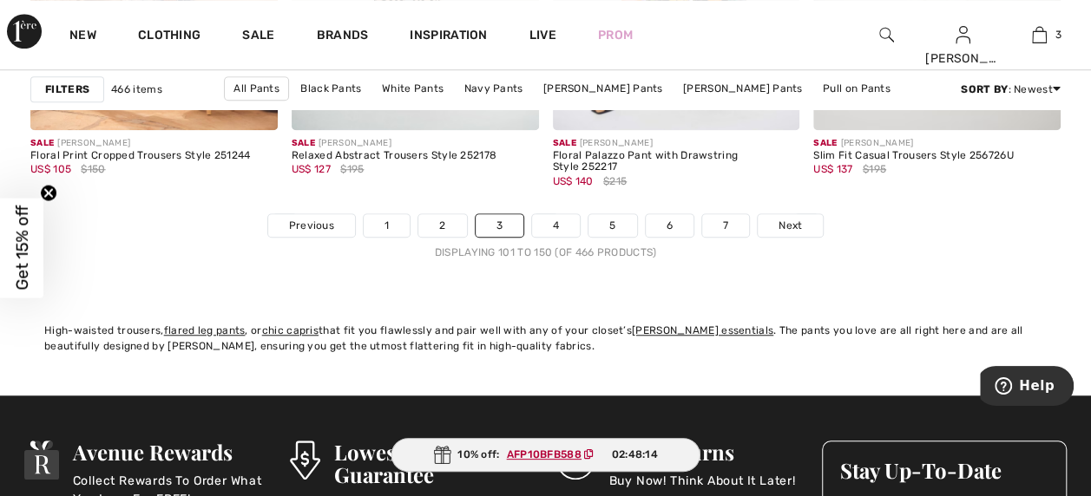
scroll to position [7122, 0]
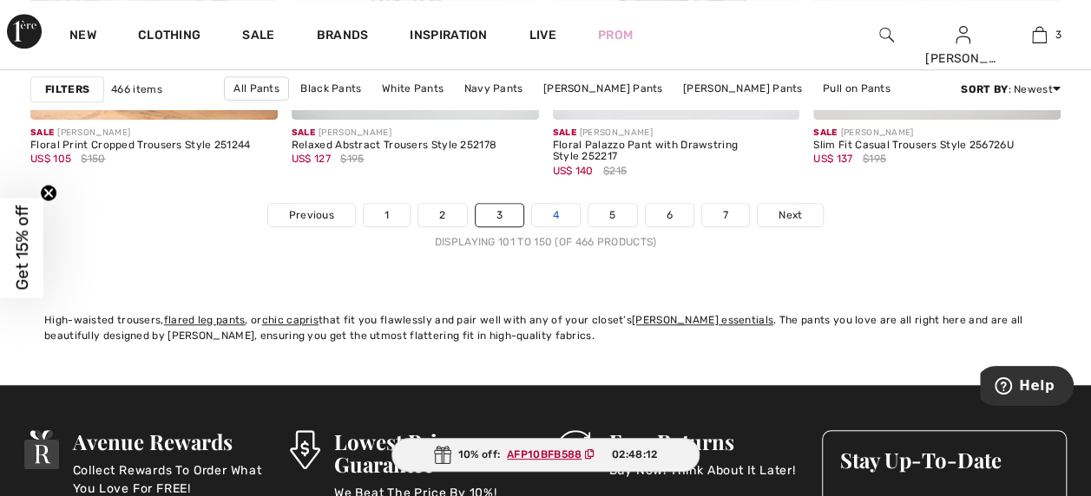
click at [552, 214] on link "4" at bounding box center [556, 215] width 48 height 23
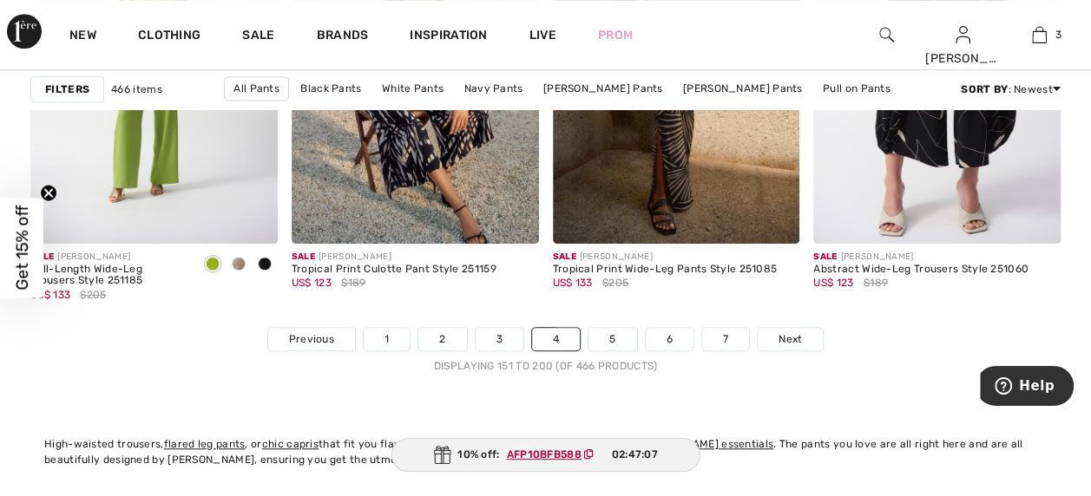
scroll to position [6977, 0]
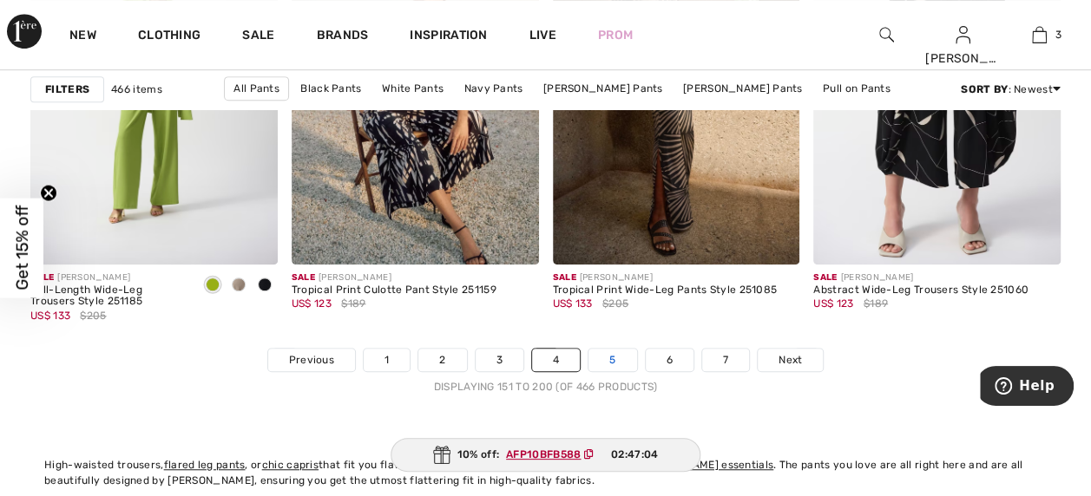
click at [620, 355] on link "5" at bounding box center [612, 360] width 48 height 23
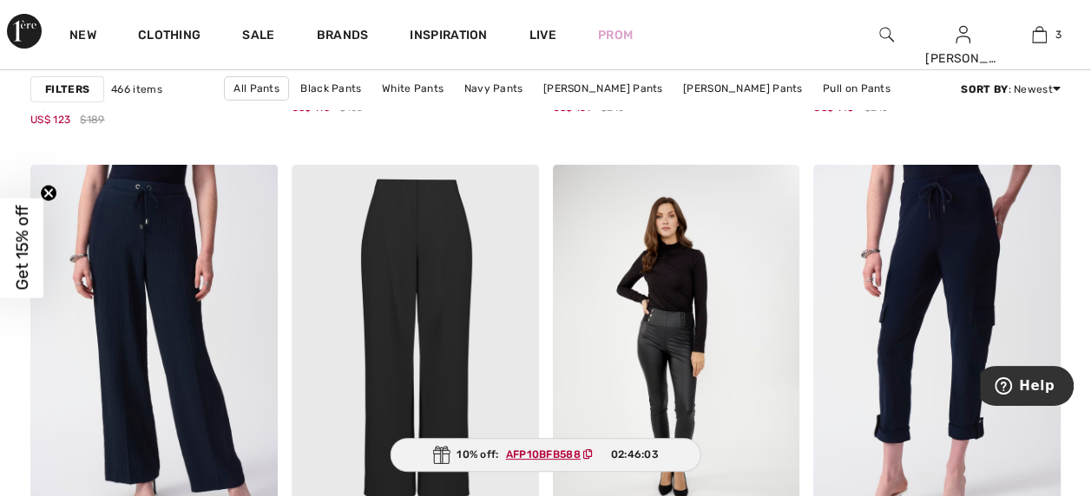
scroll to position [3169, 0]
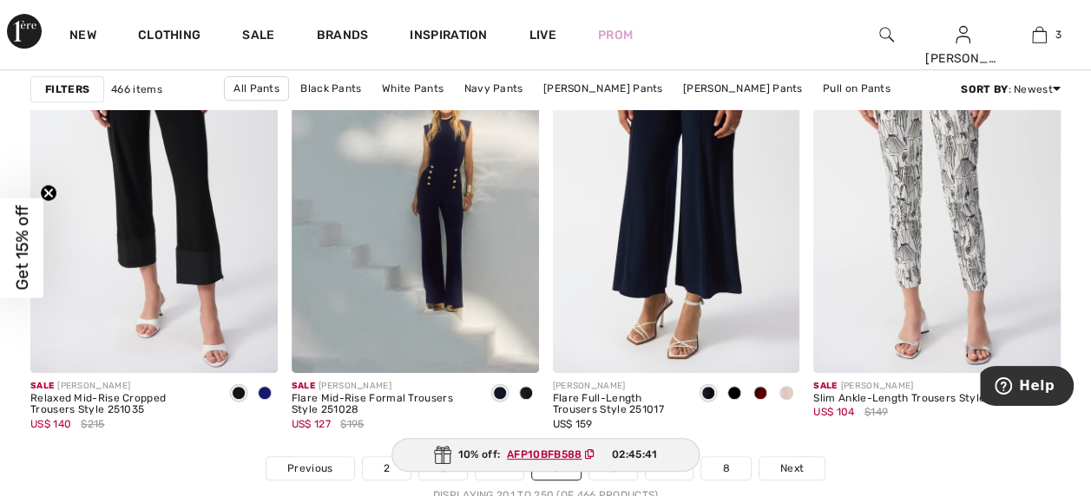
scroll to position [6837, 0]
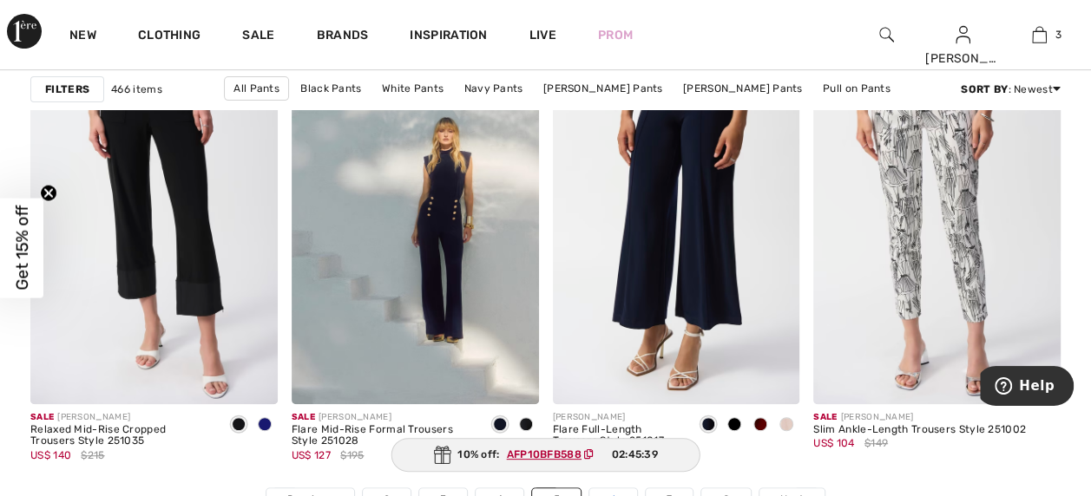
click at [611, 493] on link "6" at bounding box center [613, 500] width 48 height 23
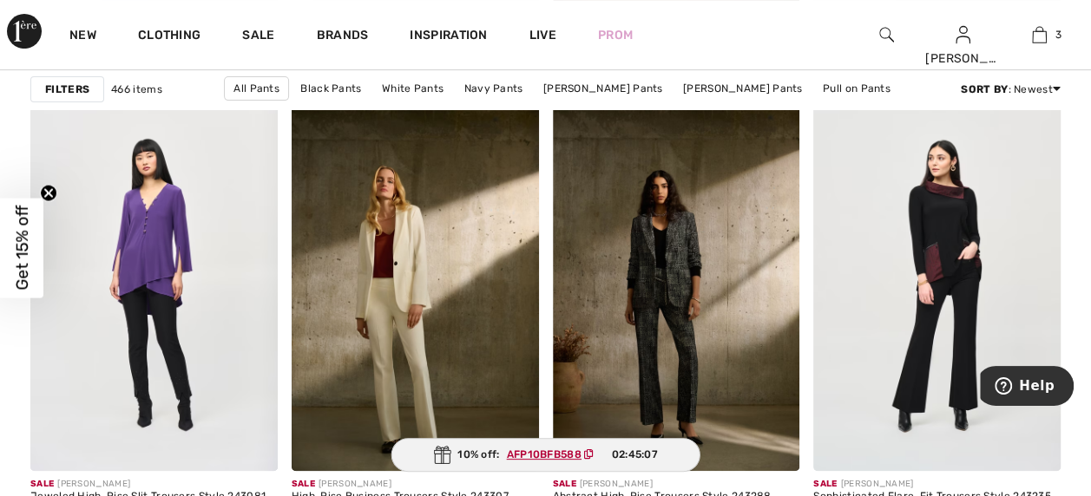
scroll to position [6802, 0]
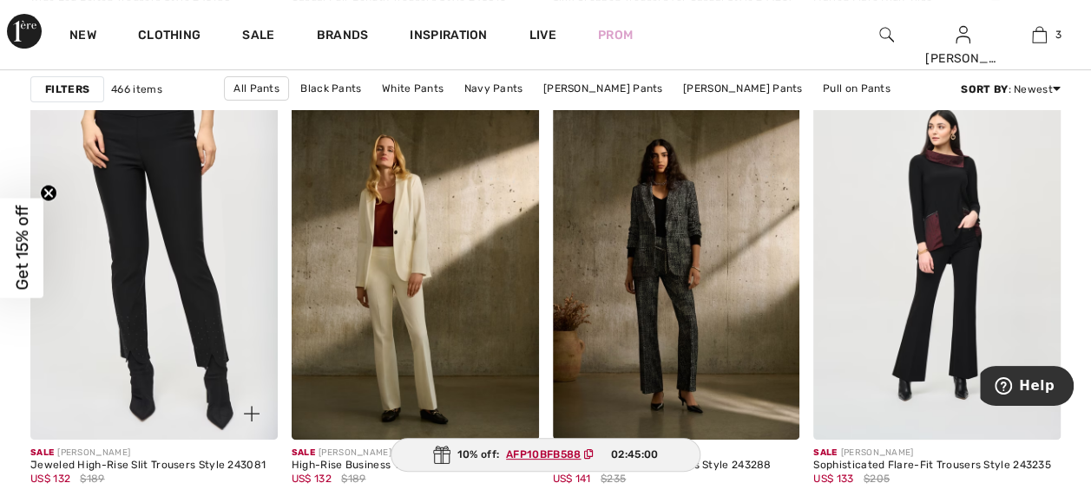
click at [138, 179] on img at bounding box center [153, 254] width 247 height 371
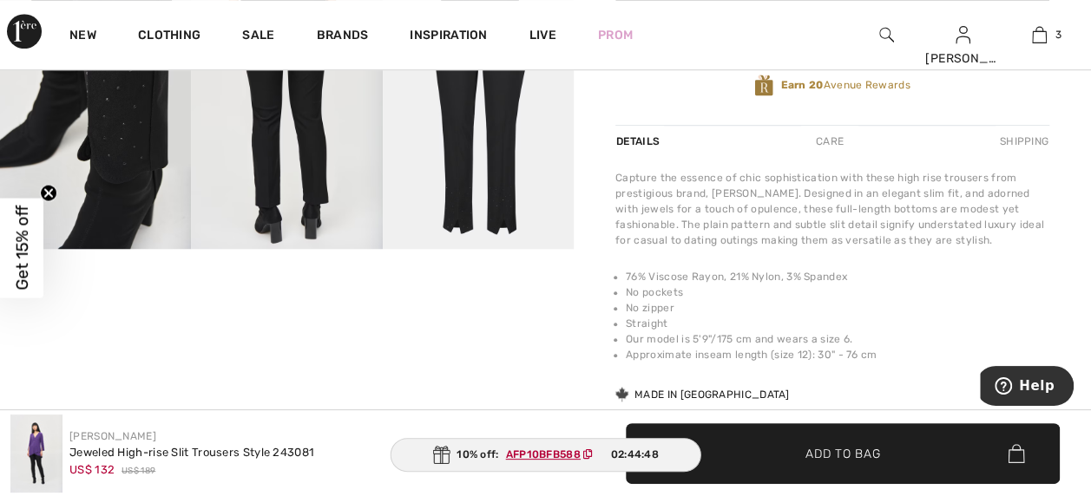
scroll to position [484, 0]
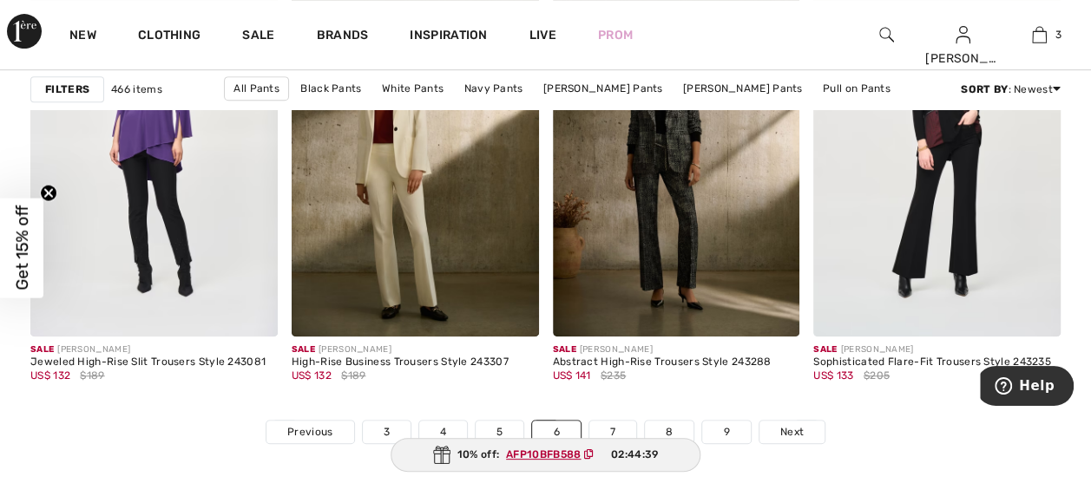
scroll to position [6957, 0]
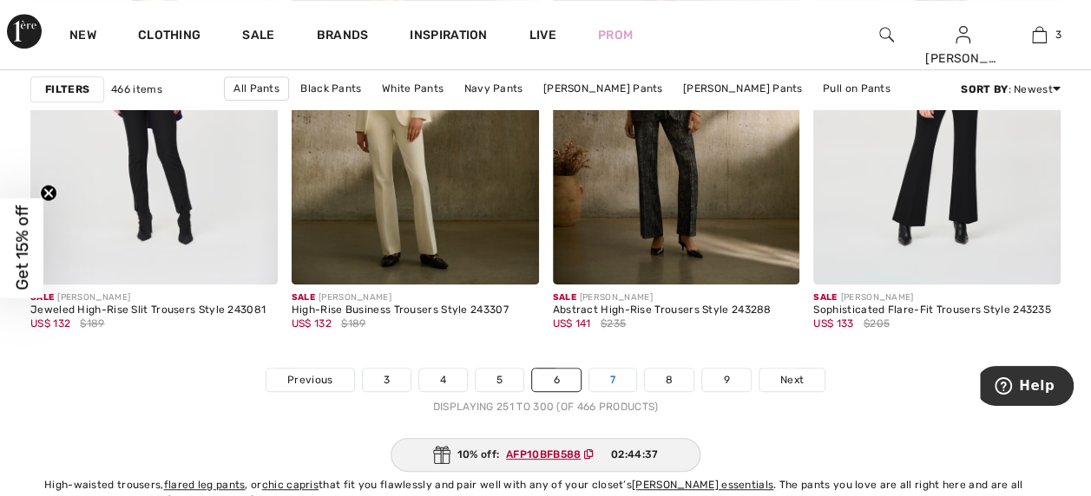
click at [611, 379] on link "7" at bounding box center [612, 380] width 47 height 23
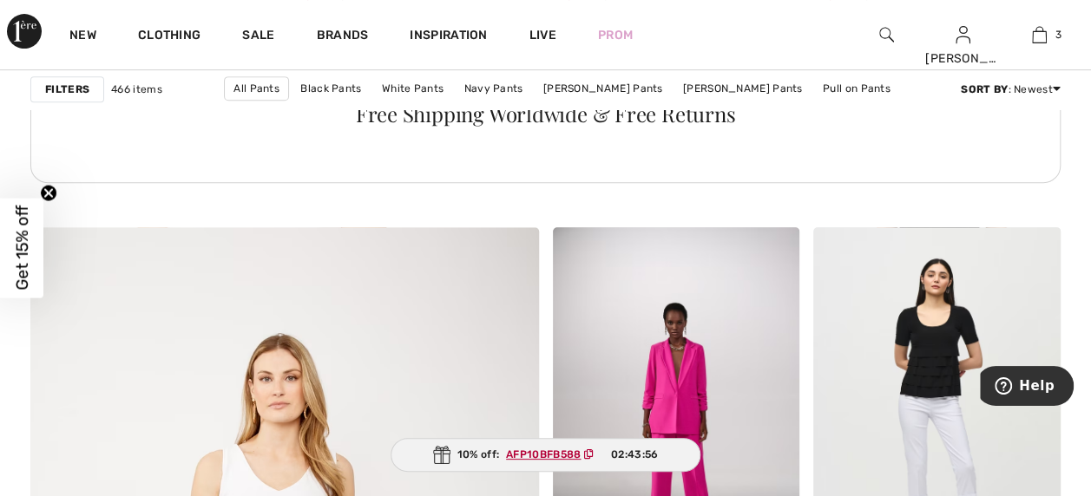
scroll to position [3627, 0]
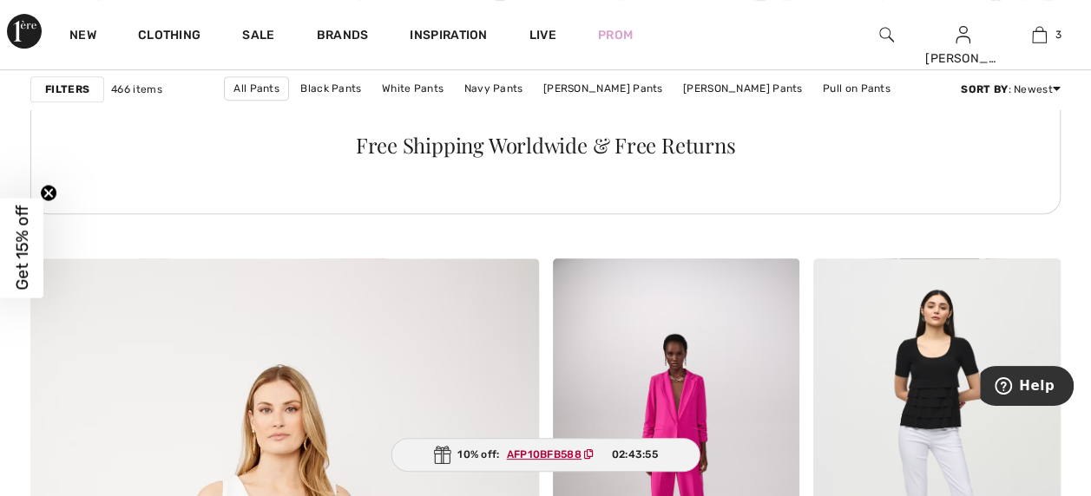
drag, startPoint x: 1010, startPoint y: 234, endPoint x: 972, endPoint y: 161, distance: 82.3
click at [972, 161] on div "Free Shipping Worldwide & Free Returns" at bounding box center [545, 163] width 1030 height 163
click at [890, 28] on img at bounding box center [886, 34] width 15 height 21
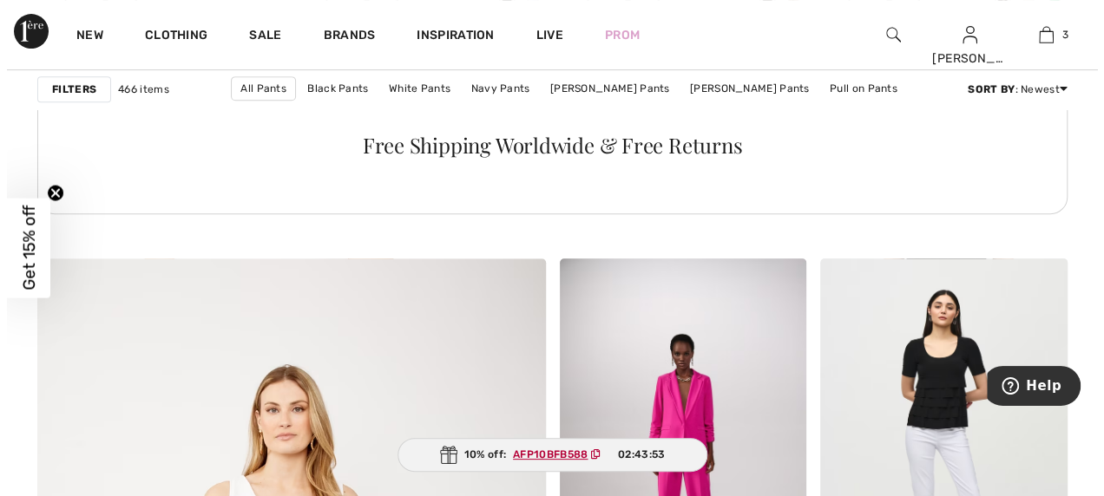
scroll to position [3663, 0]
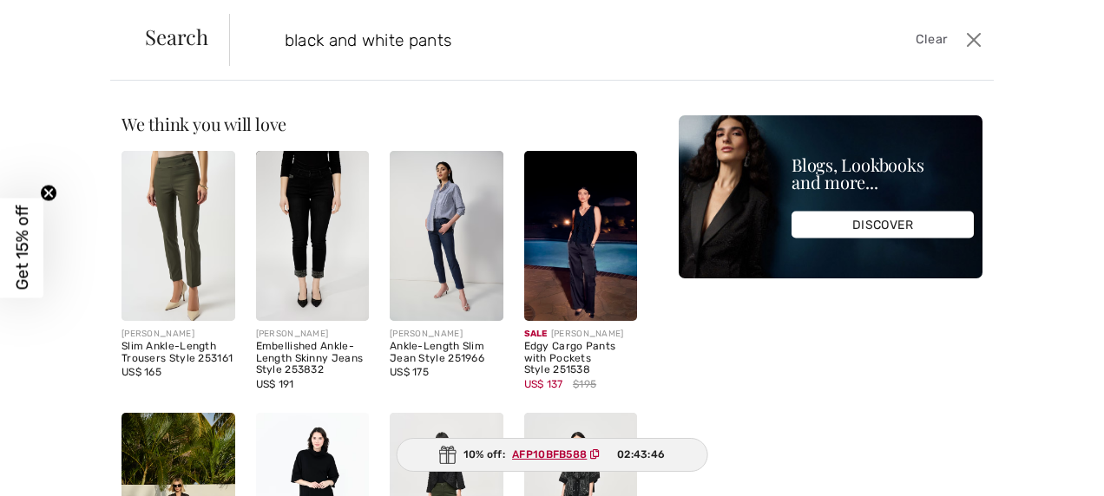
type input "black and white pants"
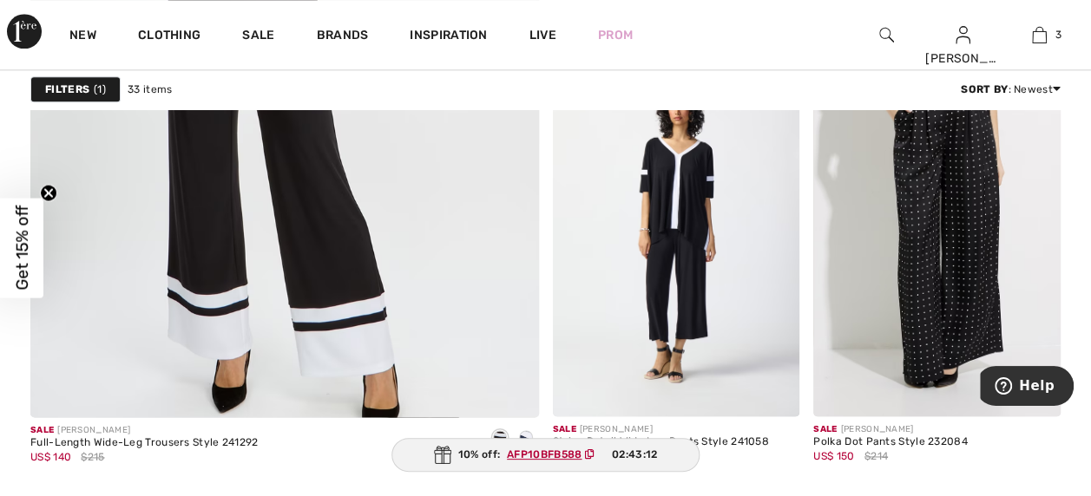
scroll to position [4331, 0]
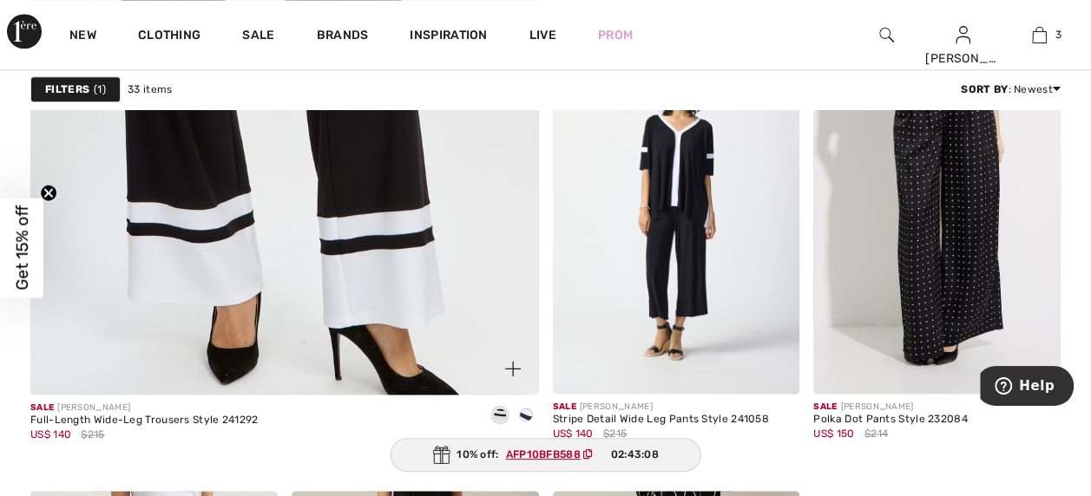
click at [383, 270] on img at bounding box center [284, 12] width 610 height 915
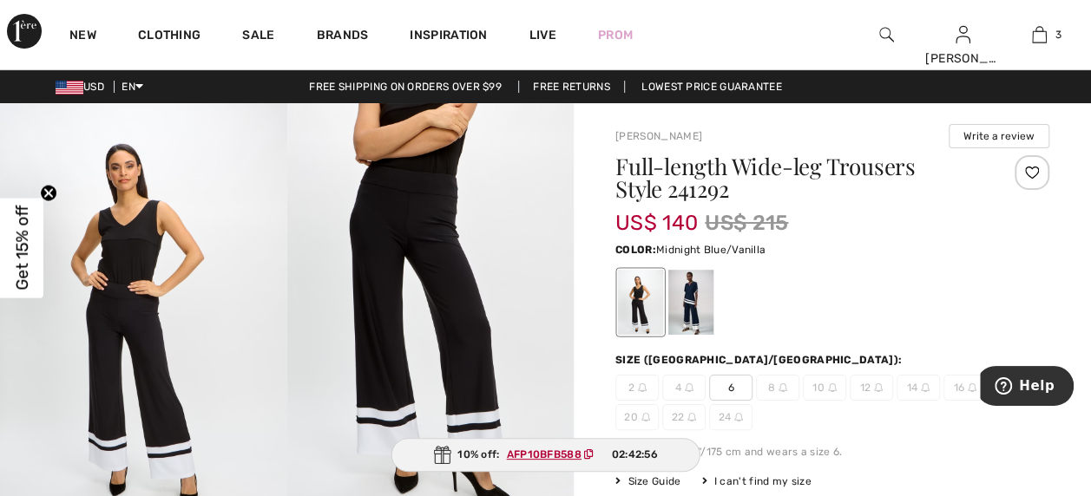
click at [693, 305] on div at bounding box center [690, 302] width 45 height 65
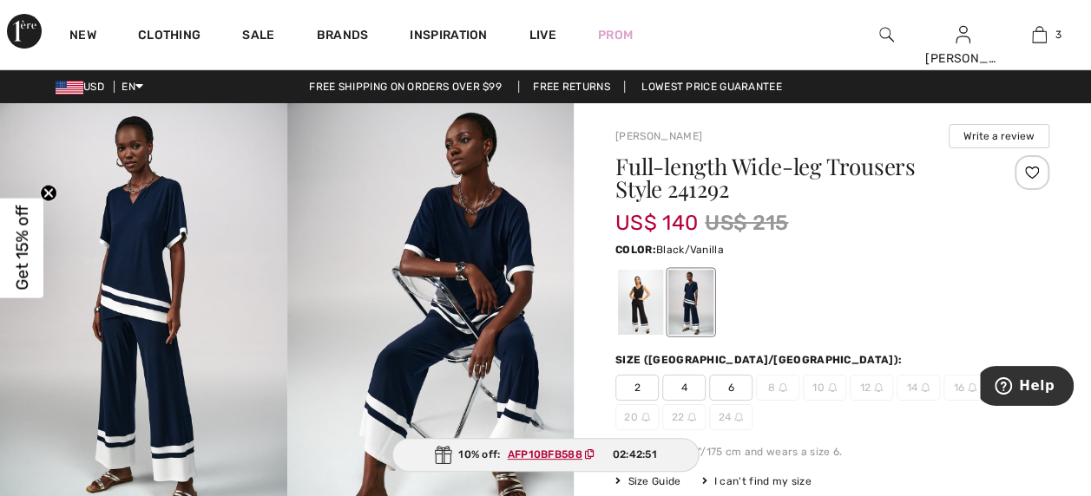
click at [644, 313] on div at bounding box center [640, 302] width 45 height 65
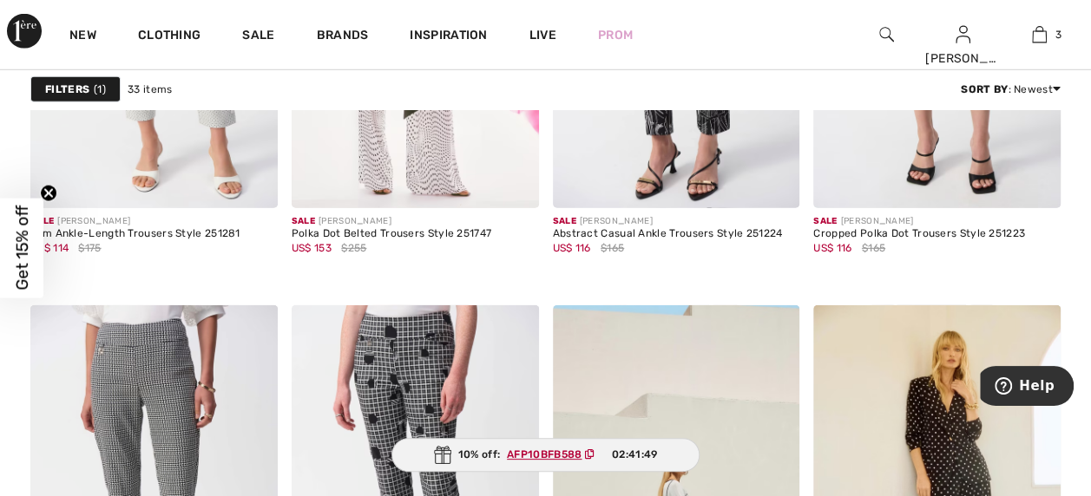
scroll to position [2338, 0]
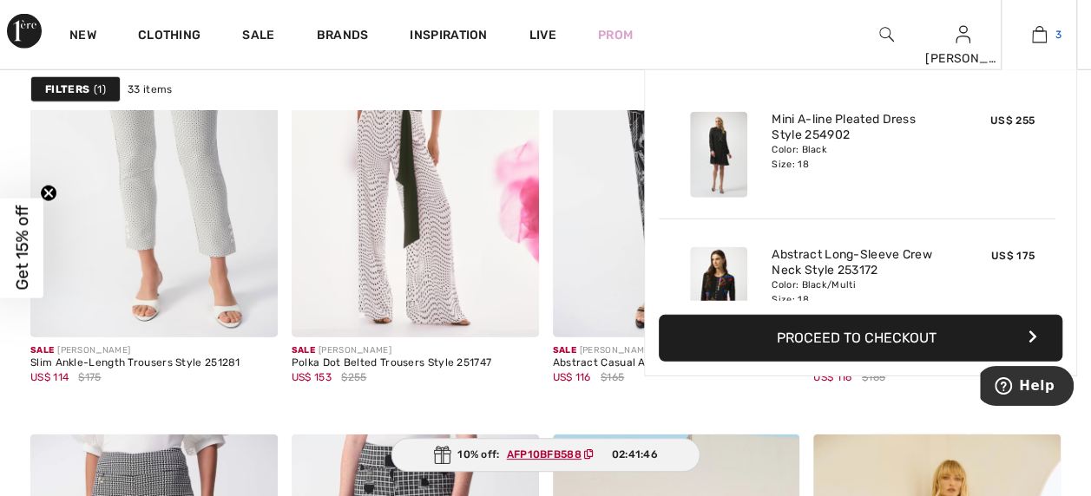
click at [1043, 33] on img at bounding box center [1039, 34] width 15 height 21
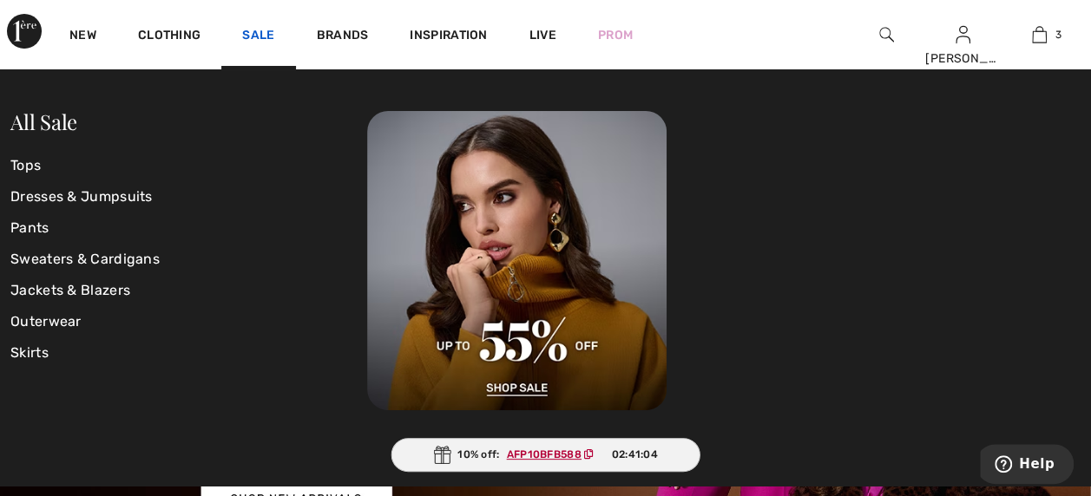
click at [271, 32] on link "Sale" at bounding box center [258, 37] width 32 height 18
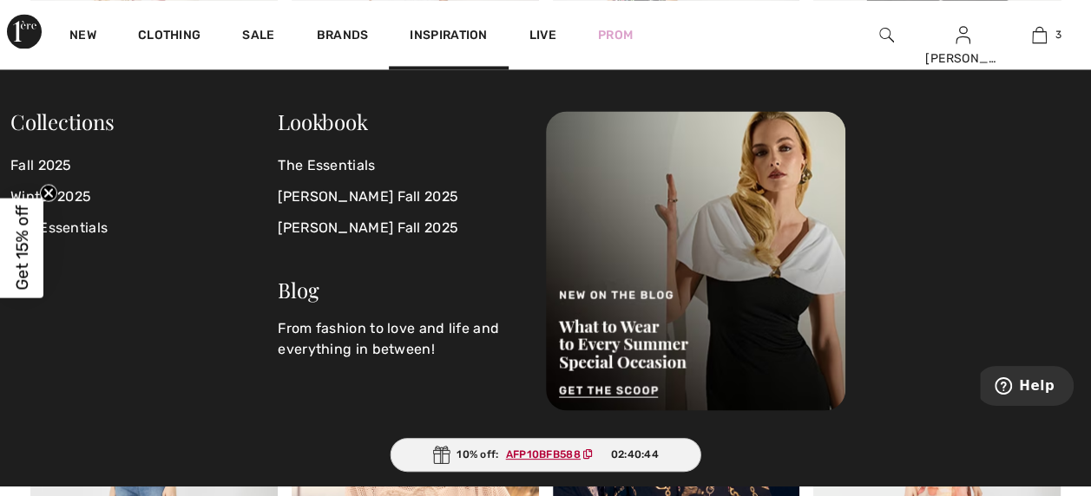
scroll to position [1314, 0]
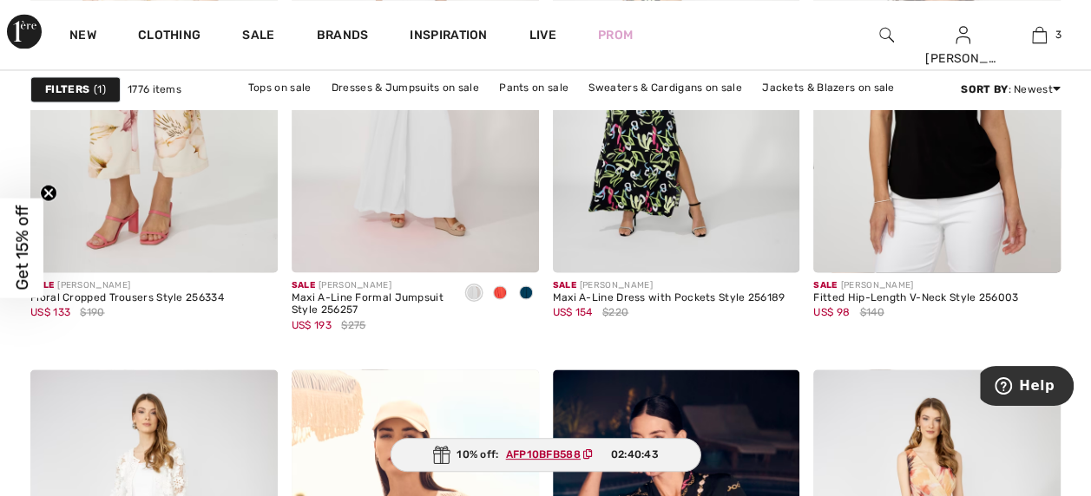
click at [797, 40] on div "New Clothing Sale Brands Inspiration Live Prom Alexandra Hi, Alexandra! 440 Rew…" at bounding box center [545, 34] width 1091 height 69
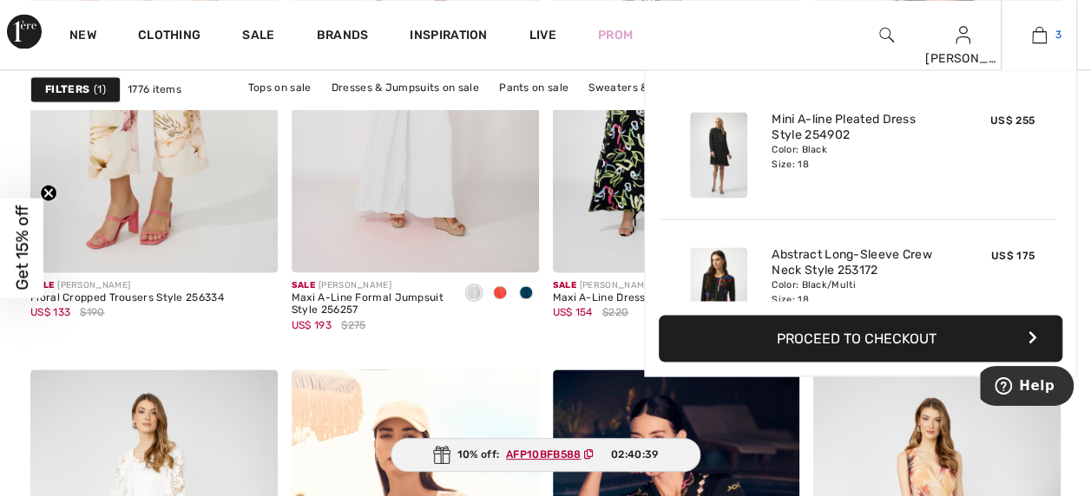
click at [1042, 31] on img at bounding box center [1039, 34] width 15 height 21
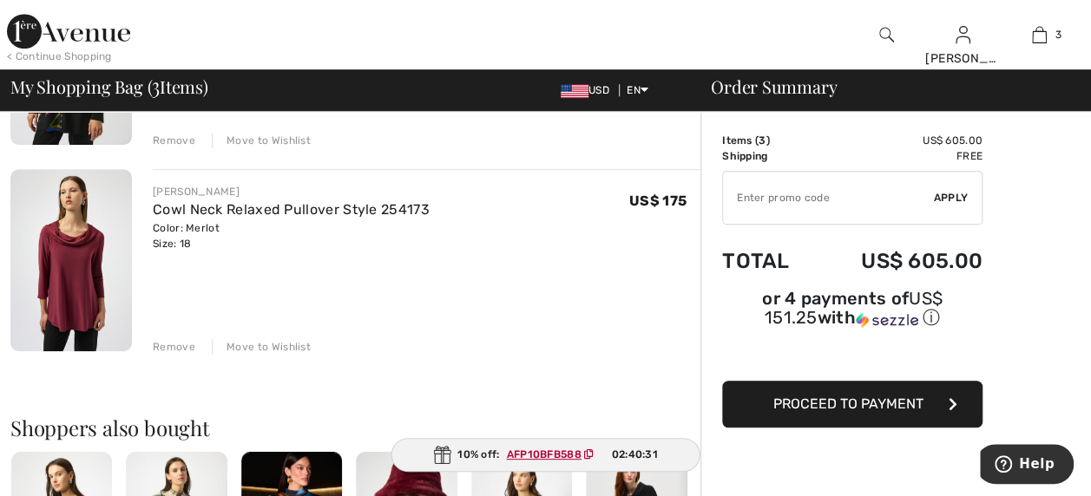
scroll to position [503, 0]
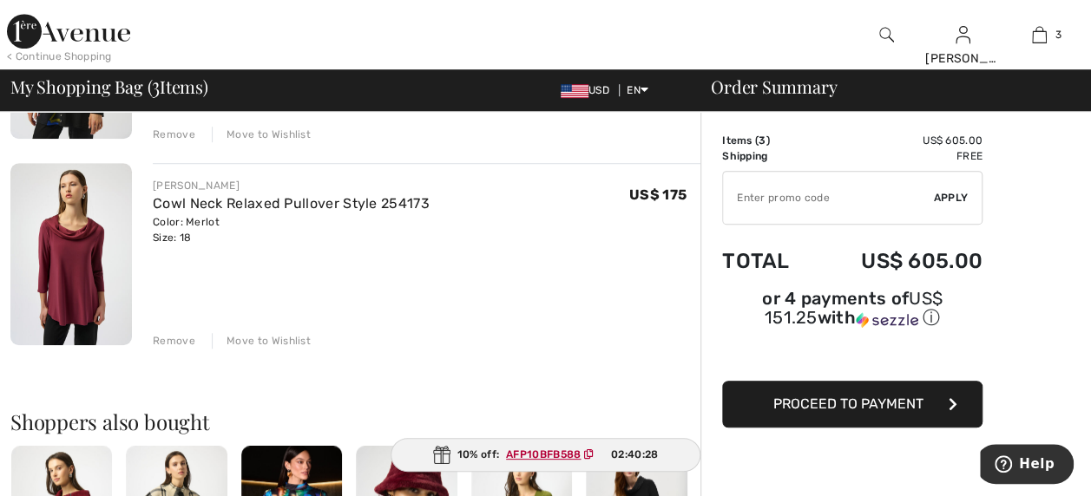
click at [263, 339] on div "Move to Wishlist" at bounding box center [261, 341] width 99 height 16
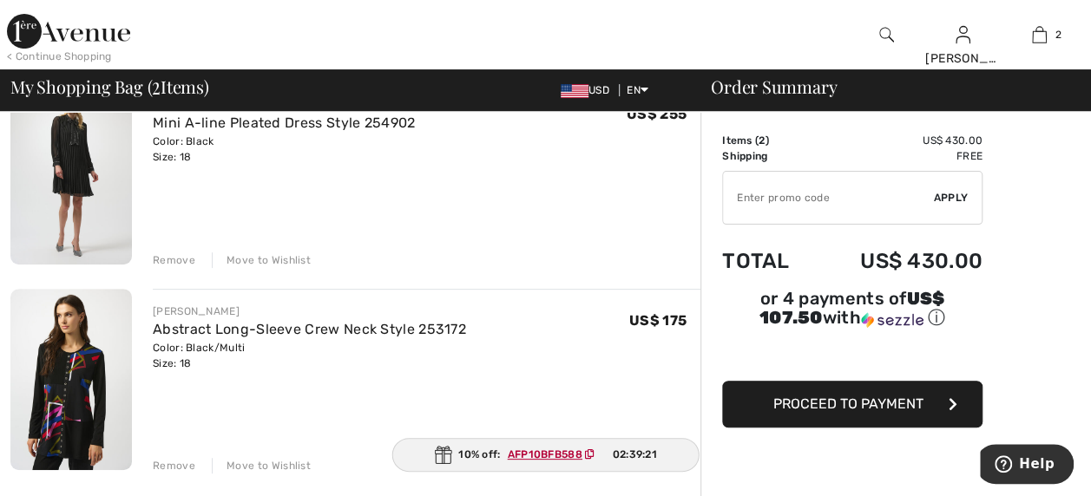
scroll to position [146, 0]
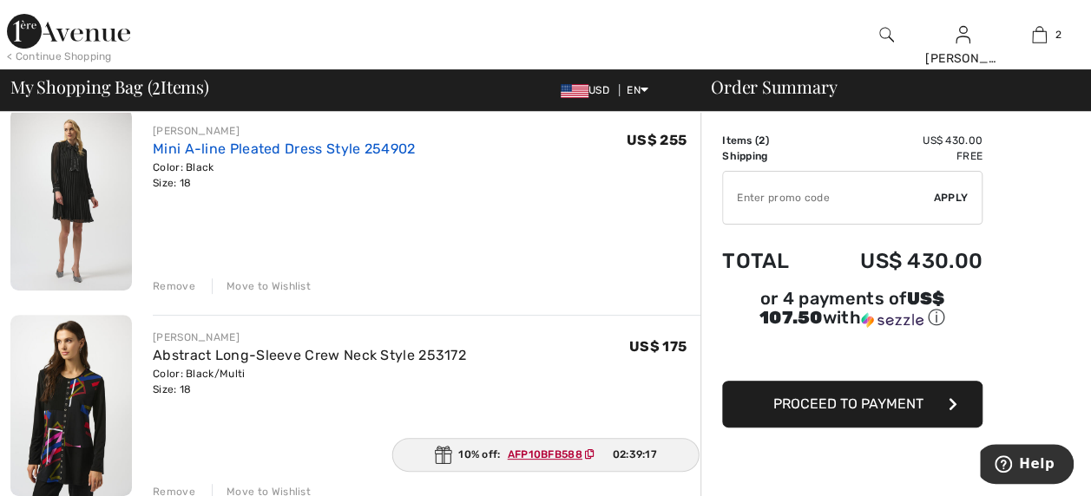
click at [230, 145] on link "Mini A-line Pleated Dress Style 254902" at bounding box center [284, 149] width 262 height 16
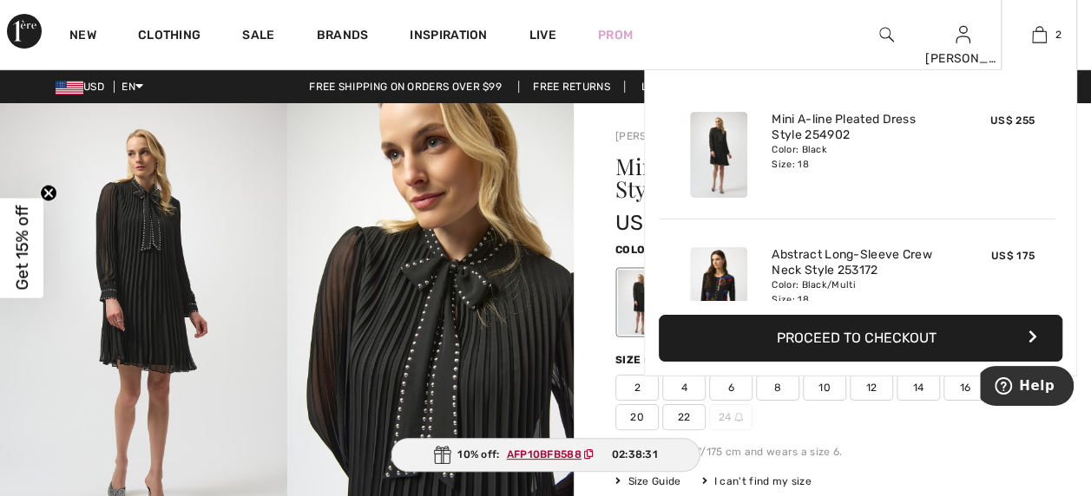
click at [708, 277] on img at bounding box center [718, 290] width 57 height 86
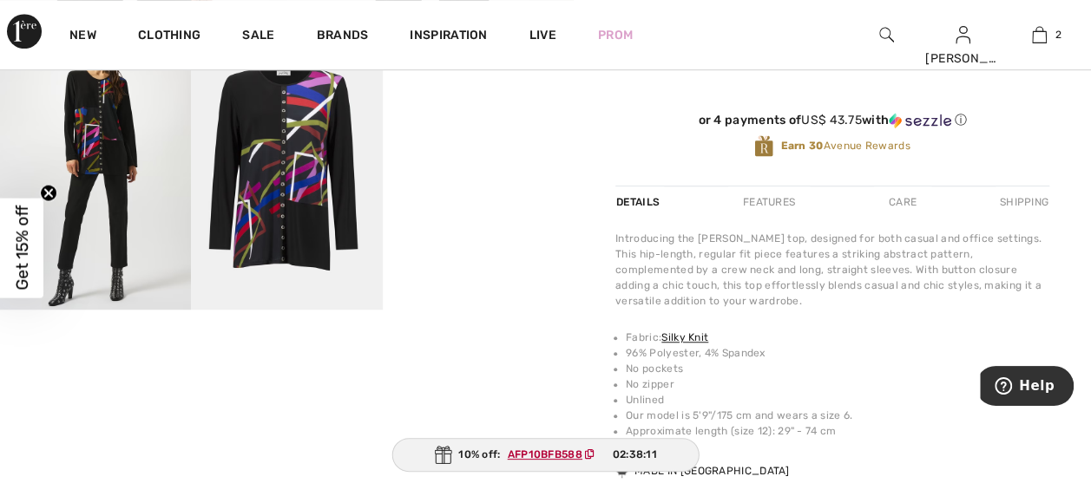
scroll to position [519, 0]
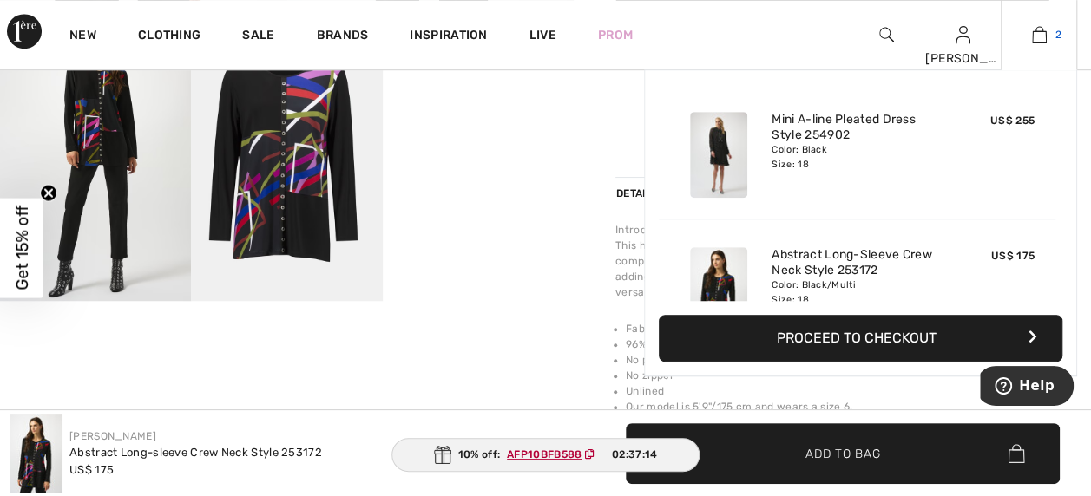
click at [1049, 37] on link "2" at bounding box center [1039, 34] width 75 height 21
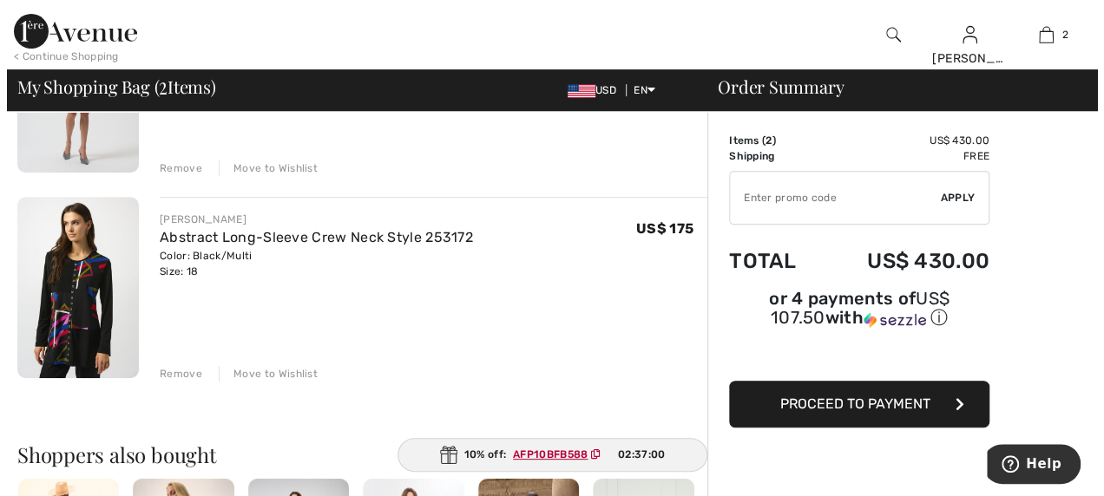
scroll to position [269, 0]
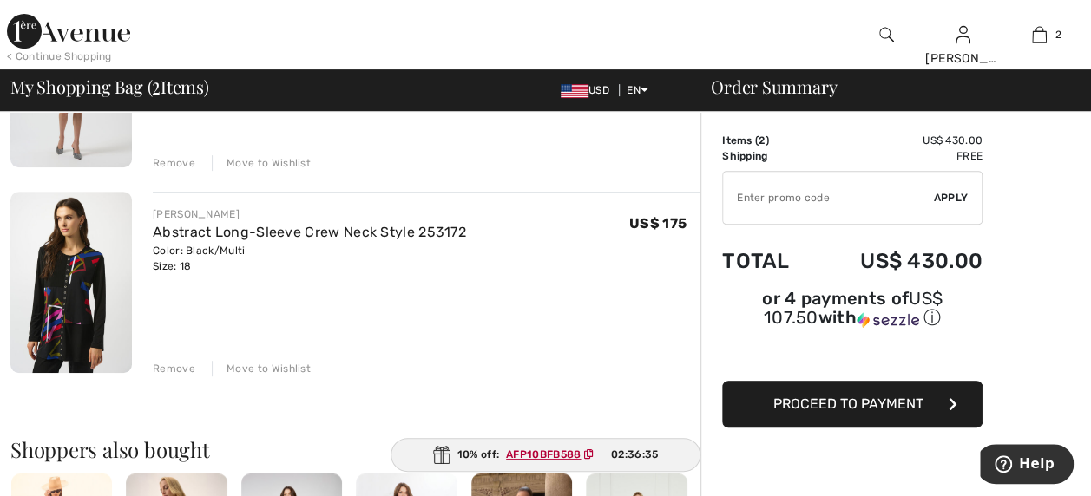
click at [883, 30] on img at bounding box center [886, 34] width 15 height 21
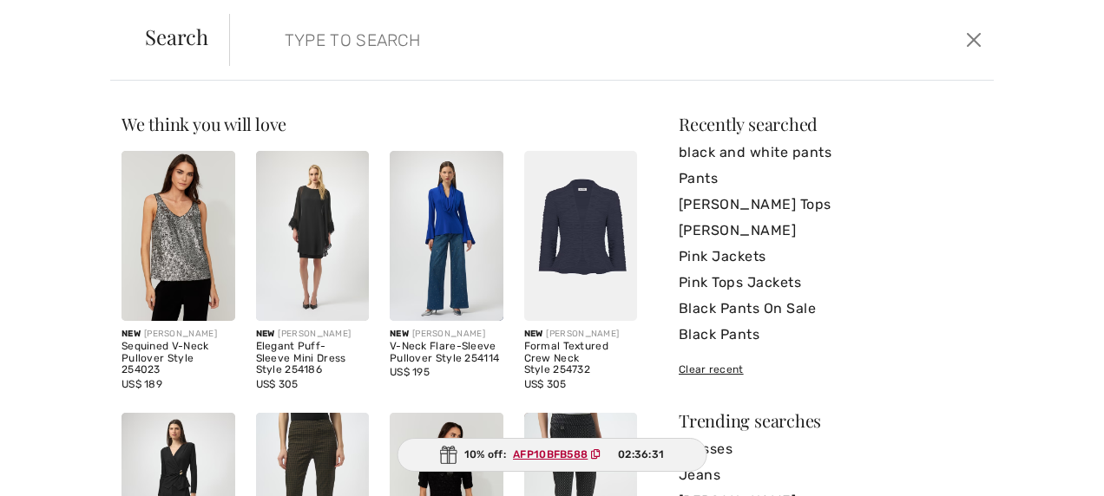
click at [189, 99] on div "Sorry, no results found for " " Some helpful tips for your search: Double check…" at bounding box center [552, 289] width 1104 height 416
click at [201, 91] on div "Sorry, no results found for " " Some helpful tips for your search: Double check…" at bounding box center [552, 289] width 1104 height 416
click at [304, 30] on input "search" at bounding box center [530, 40] width 517 height 52
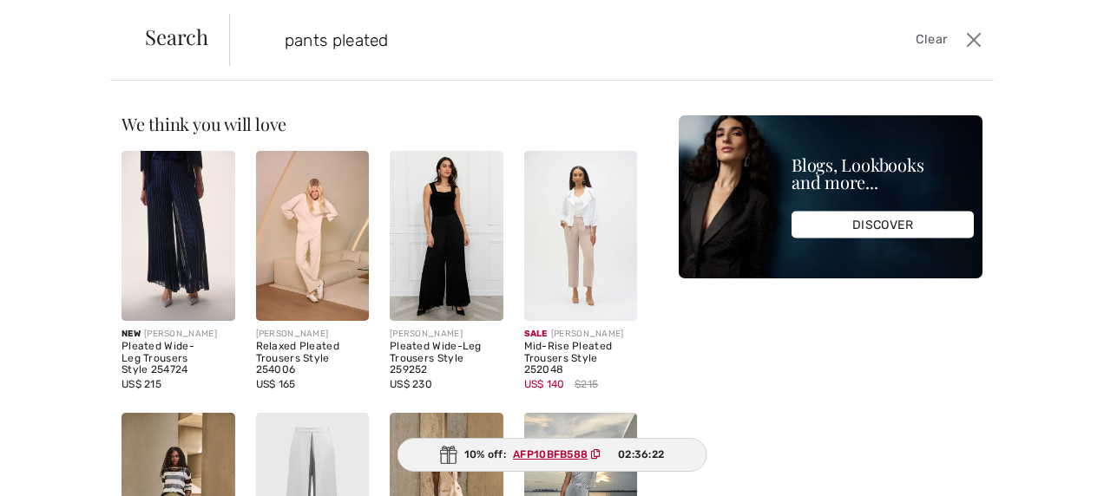
type input "pants pleated"
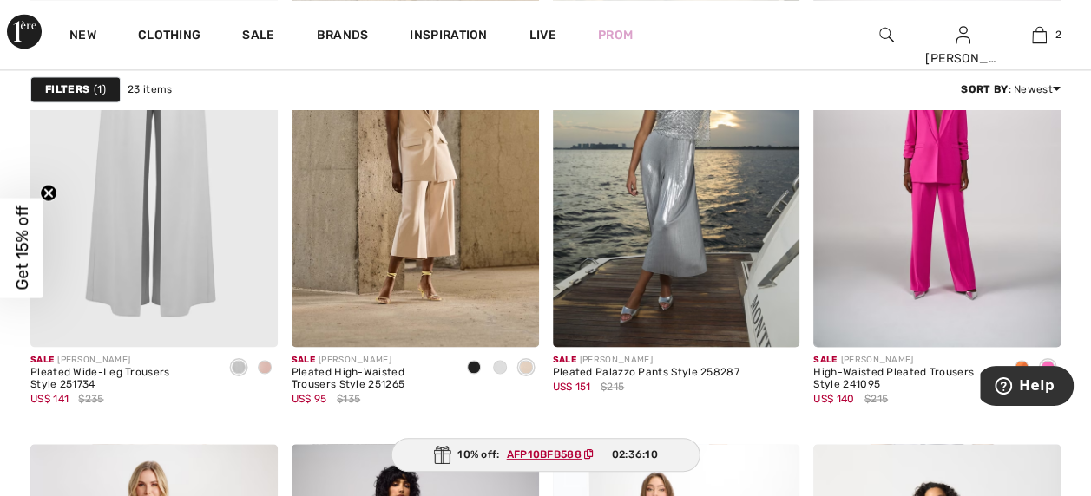
scroll to position [1243, 0]
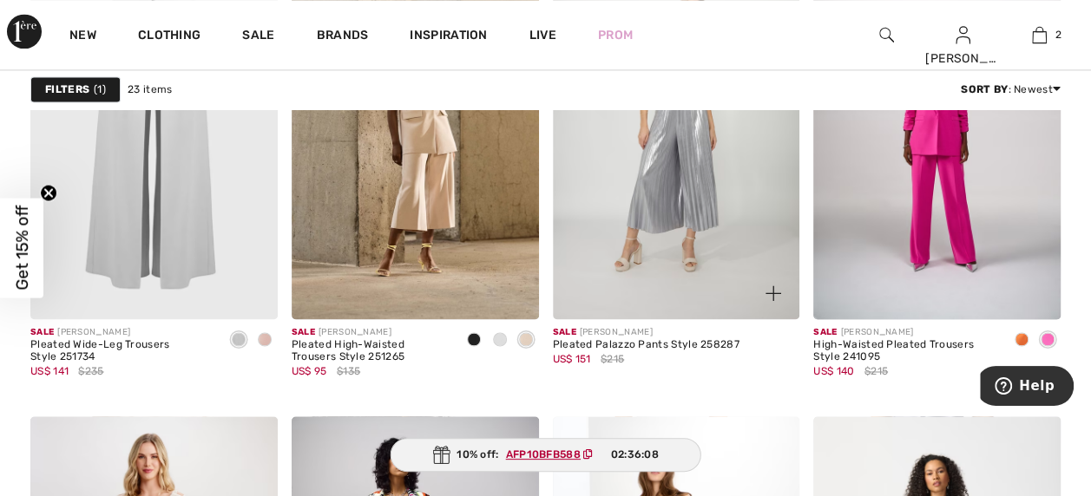
click at [667, 199] on img at bounding box center [676, 134] width 247 height 371
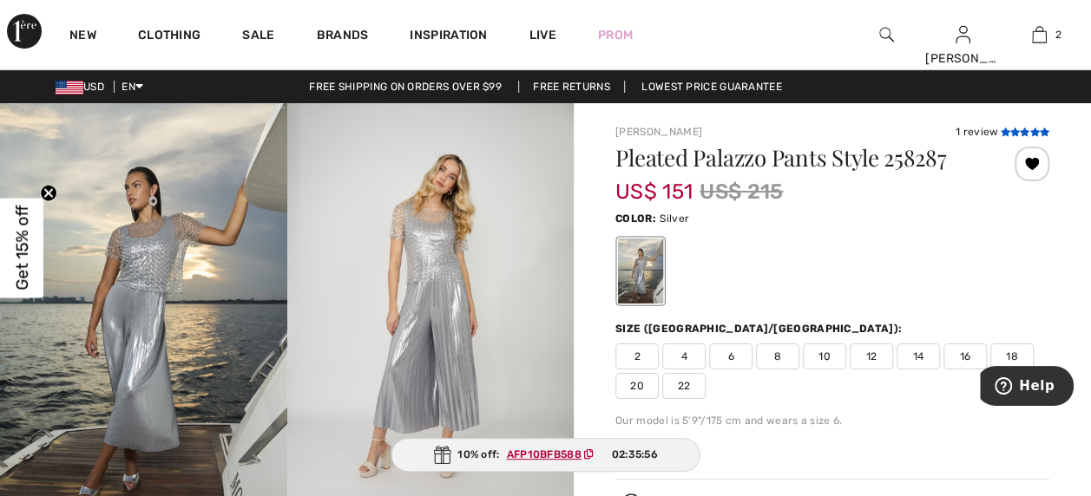
click at [1012, 129] on icon at bounding box center [1015, 132] width 10 height 9
click at [1018, 128] on icon at bounding box center [1015, 132] width 10 height 9
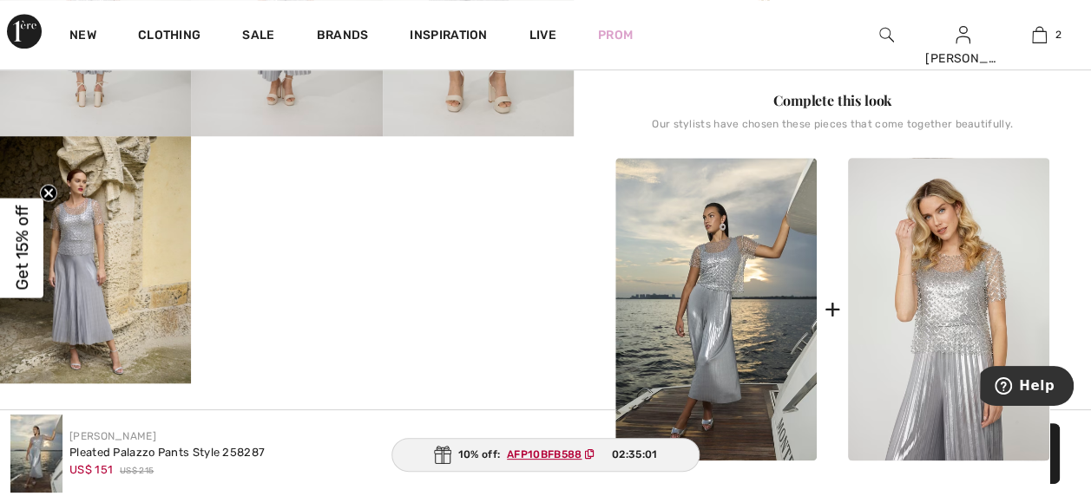
scroll to position [689, 0]
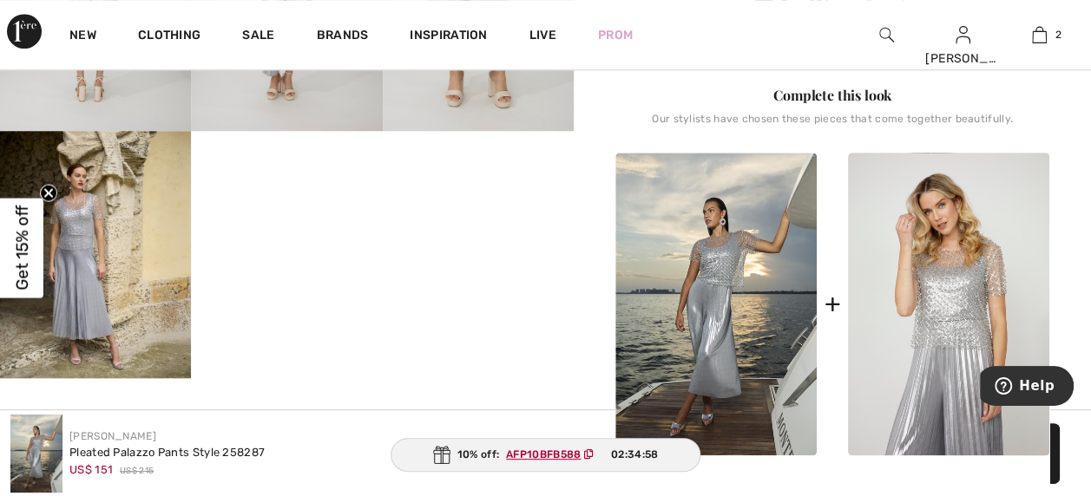
click at [144, 228] on img at bounding box center [95, 254] width 191 height 247
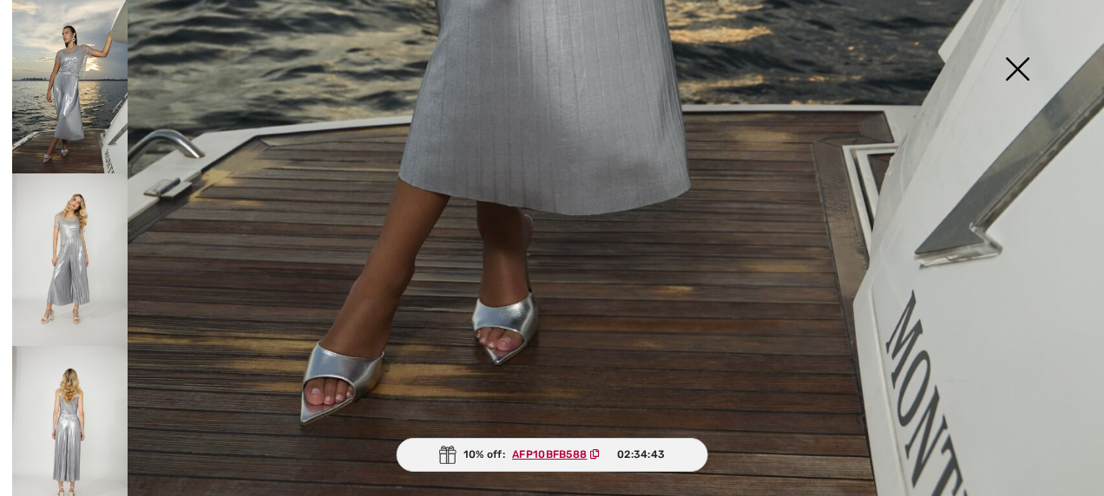
scroll to position [1140, 0]
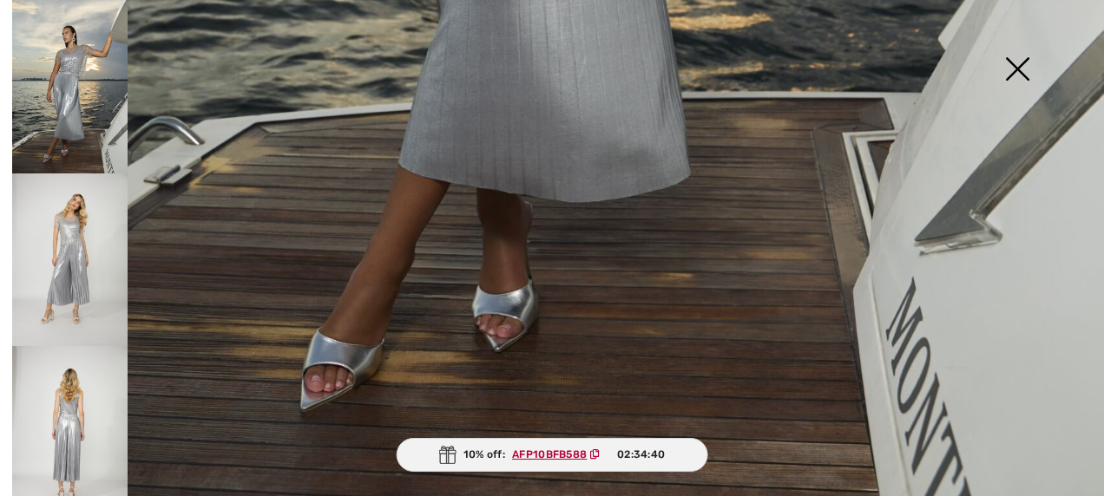
click at [69, 245] on img at bounding box center [69, 261] width 115 height 174
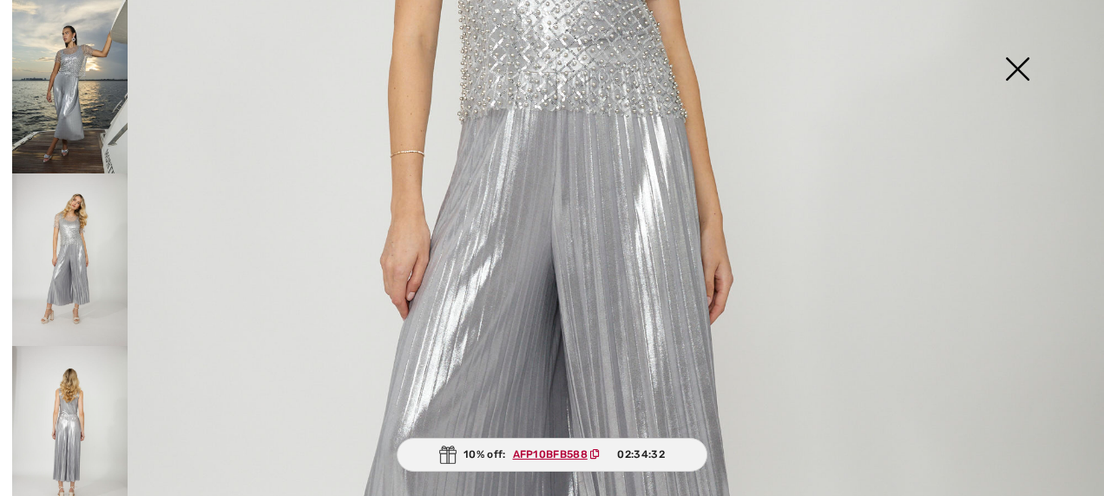
scroll to position [606, 0]
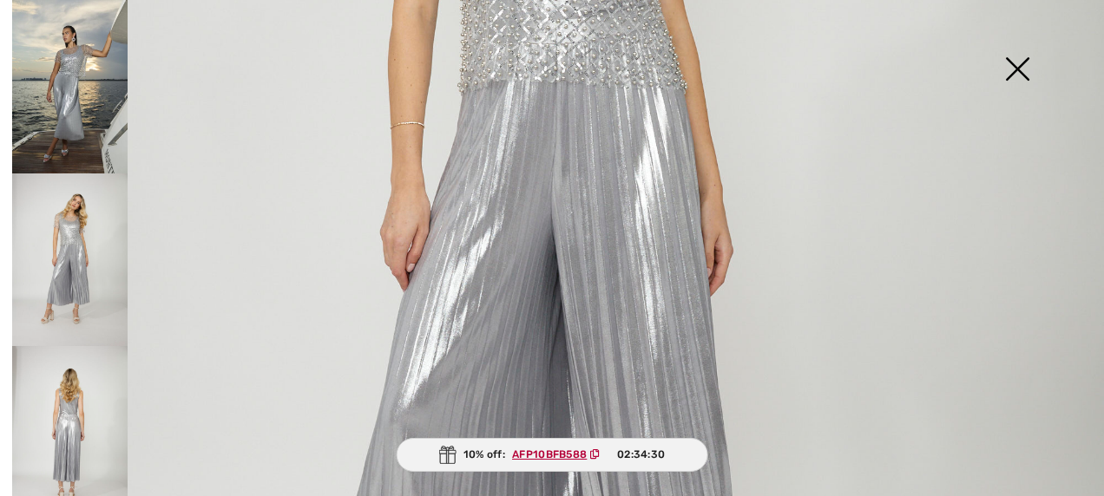
click at [60, 404] on img at bounding box center [69, 433] width 115 height 174
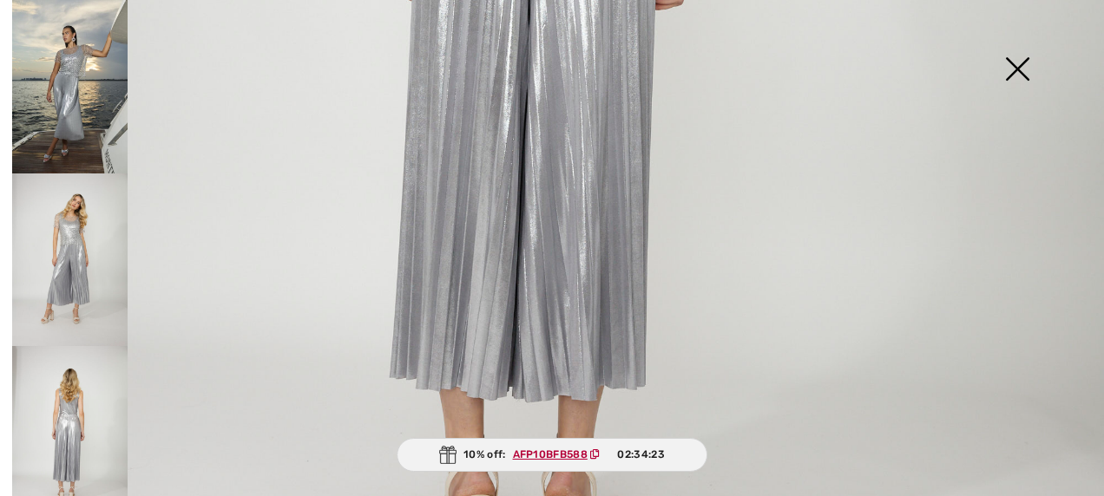
scroll to position [853, 0]
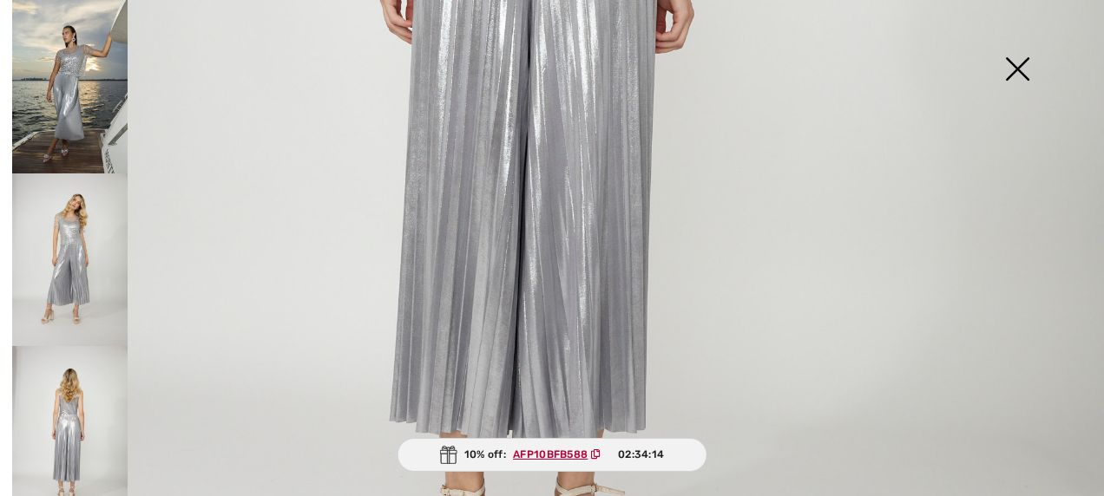
click at [1008, 71] on img at bounding box center [1017, 70] width 87 height 89
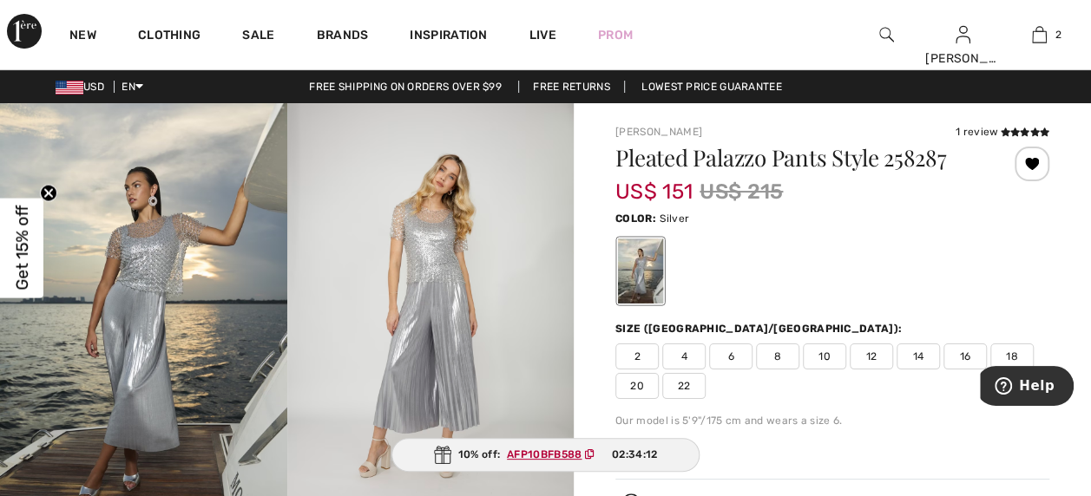
click at [22, 248] on span "Get 15% off" at bounding box center [22, 248] width 20 height 85
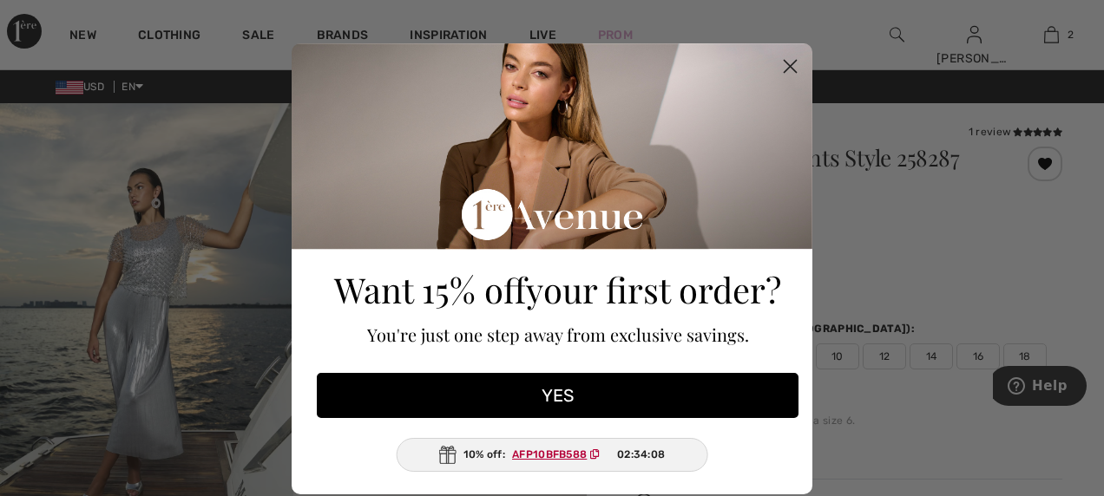
click at [539, 399] on button "YES" at bounding box center [558, 395] width 482 height 45
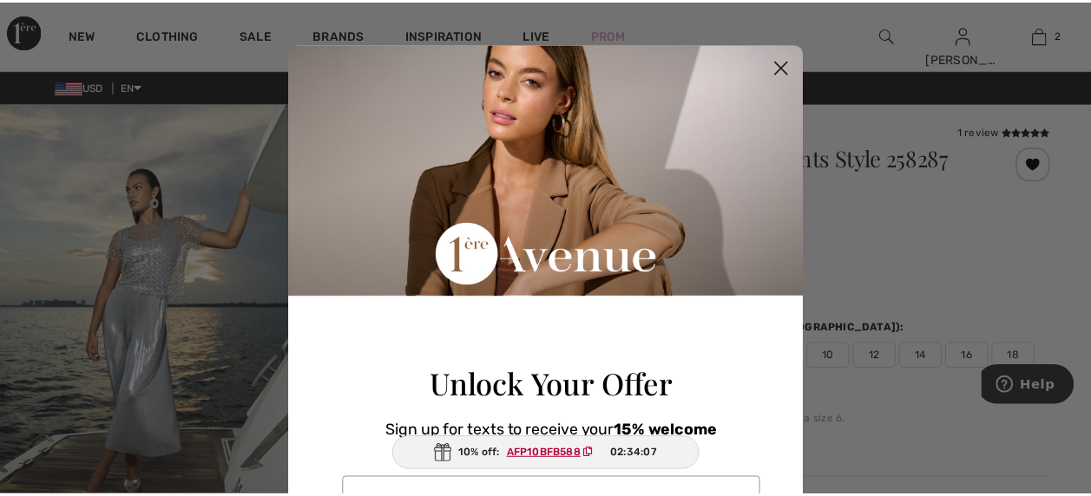
scroll to position [253, 0]
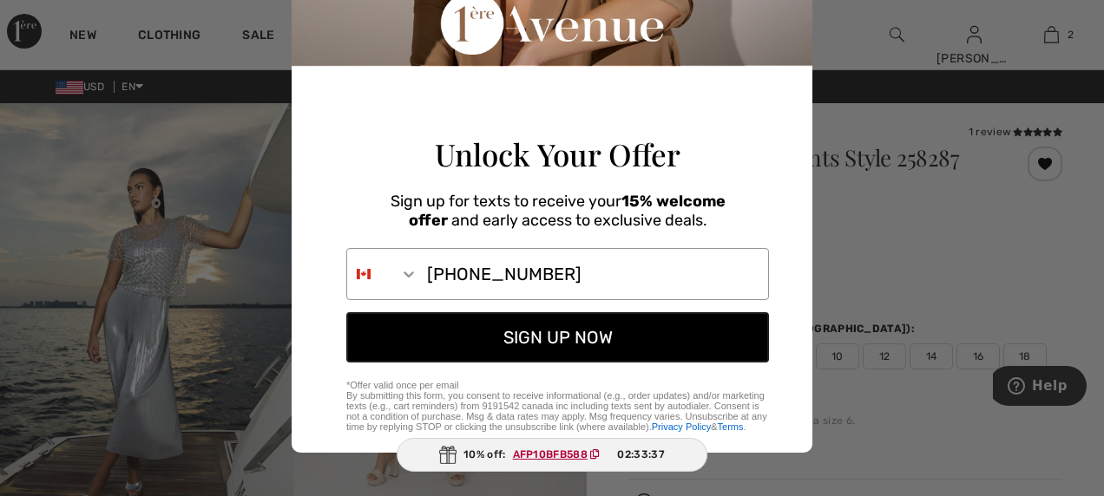
click at [559, 345] on button "SIGN UP NOW" at bounding box center [557, 337] width 423 height 50
click at [525, 334] on button "SIGN UP NOW" at bounding box center [557, 337] width 423 height 50
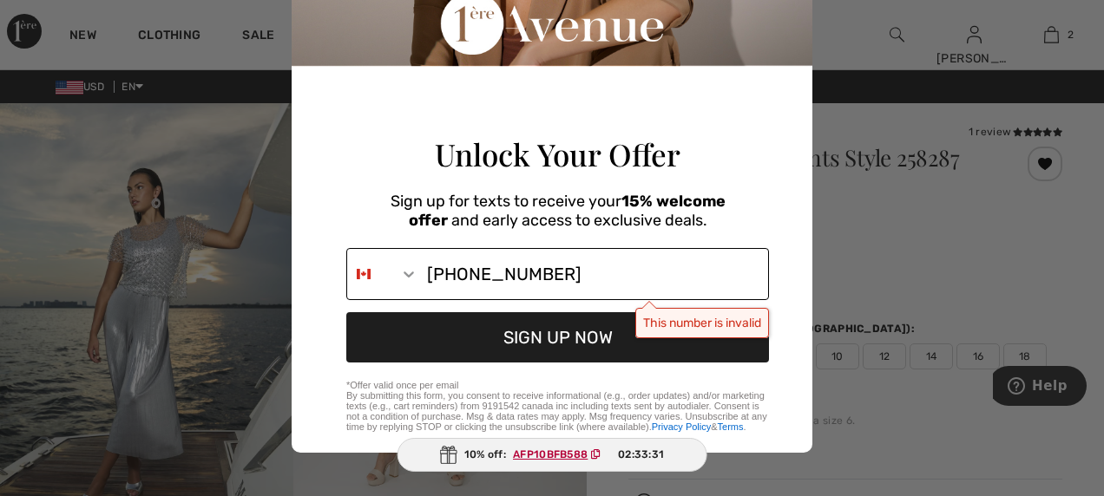
click at [461, 268] on input "847-274-3011" at bounding box center [593, 274] width 350 height 50
type input "847-274-3011"
click at [401, 271] on icon "Search Countries" at bounding box center [408, 274] width 17 height 17
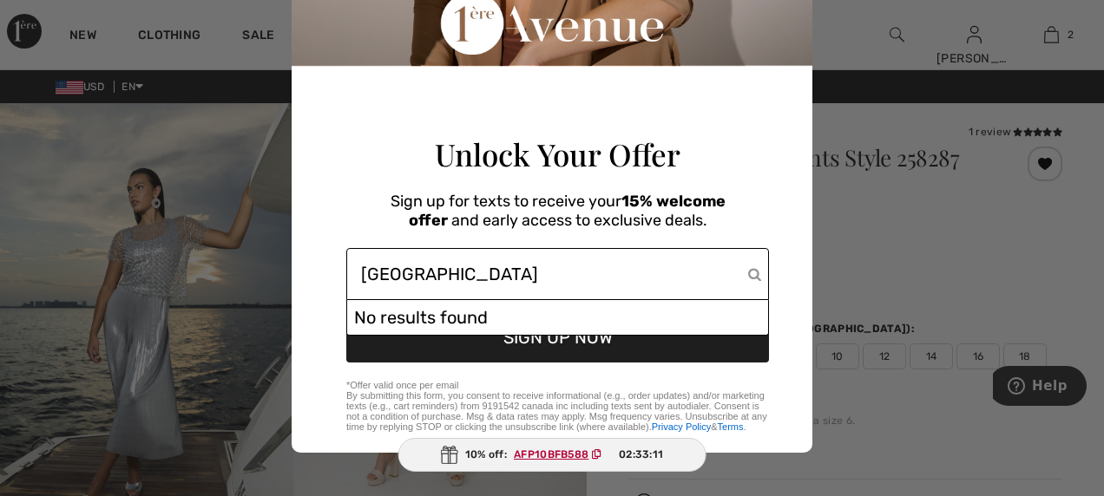
type input "USA"
click at [731, 201] on div "Sign up for texts to receive your 15% welcome offer and early access to exclusi…" at bounding box center [558, 207] width 492 height 66
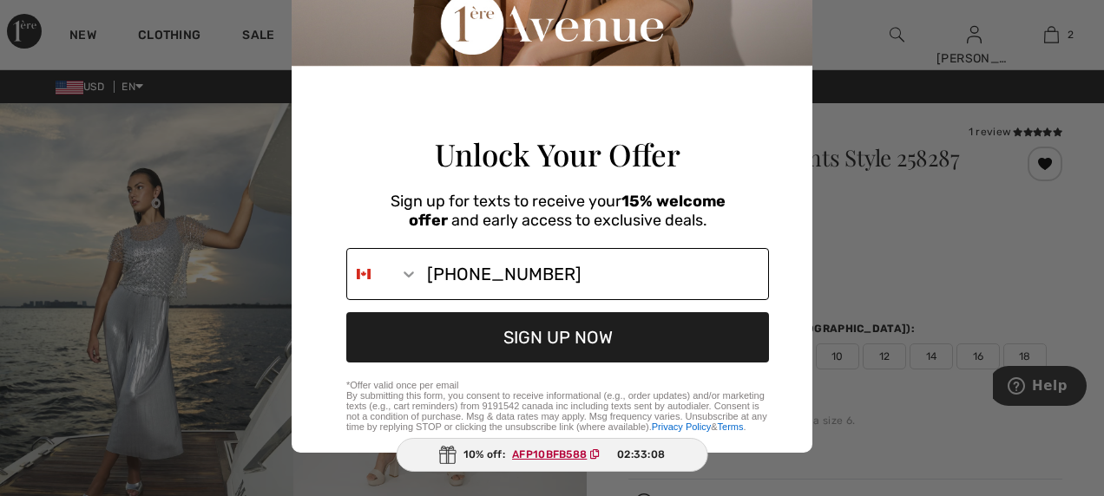
click at [401, 269] on icon "Search Countries" at bounding box center [408, 274] width 17 height 17
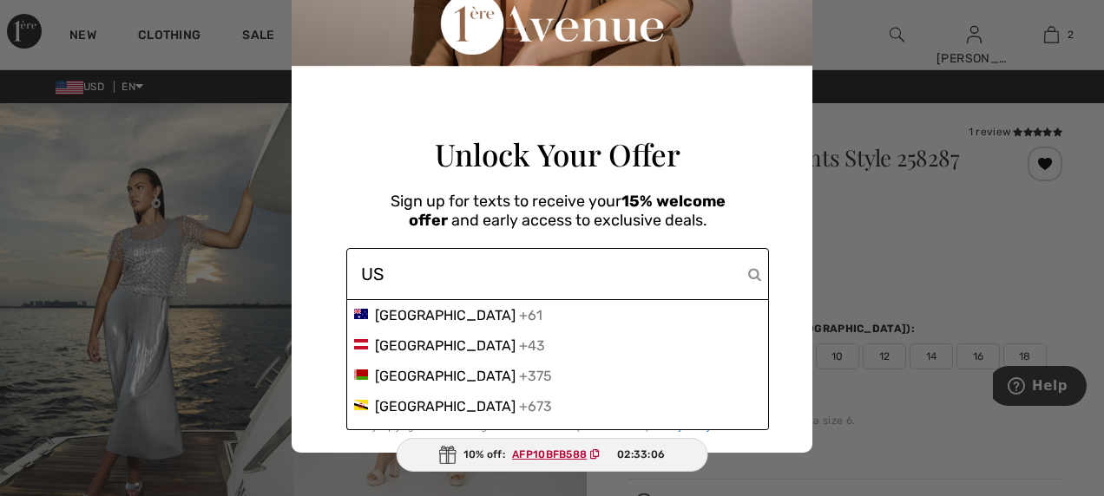
type input "U"
click at [881, 237] on div "Close dialog Unlock Your Offer Sign up for texts to receive your 15% welcome of…" at bounding box center [552, 248] width 1104 height 496
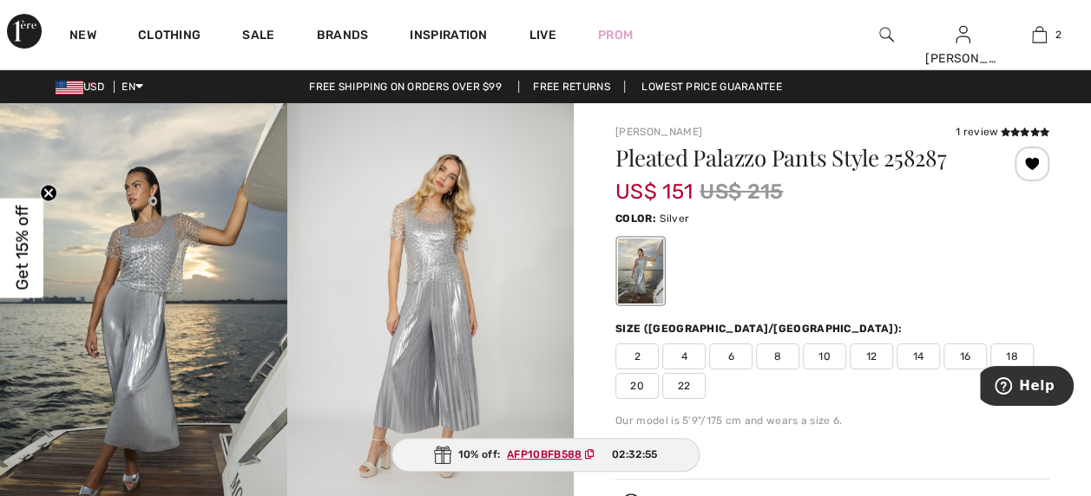
click at [995, 132] on div "1 review" at bounding box center [1003, 132] width 94 height 16
click at [1036, 132] on icon at bounding box center [1034, 132] width 10 height 9
click at [870, 387] on div "2 4 6 8 10 12 14 16 18 20 22" at bounding box center [832, 372] width 434 height 56
click at [1008, 354] on span "18" at bounding box center [1011, 357] width 43 height 26
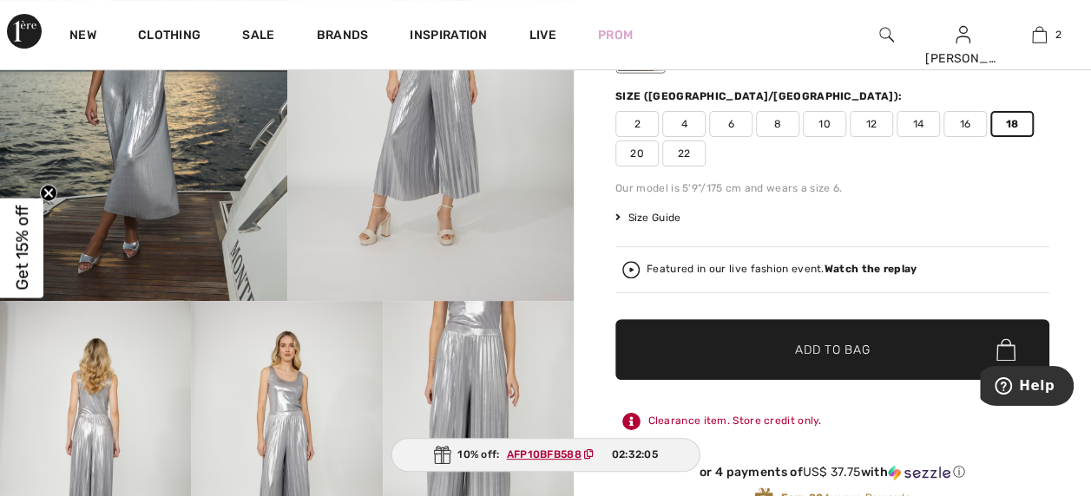
scroll to position [243, 0]
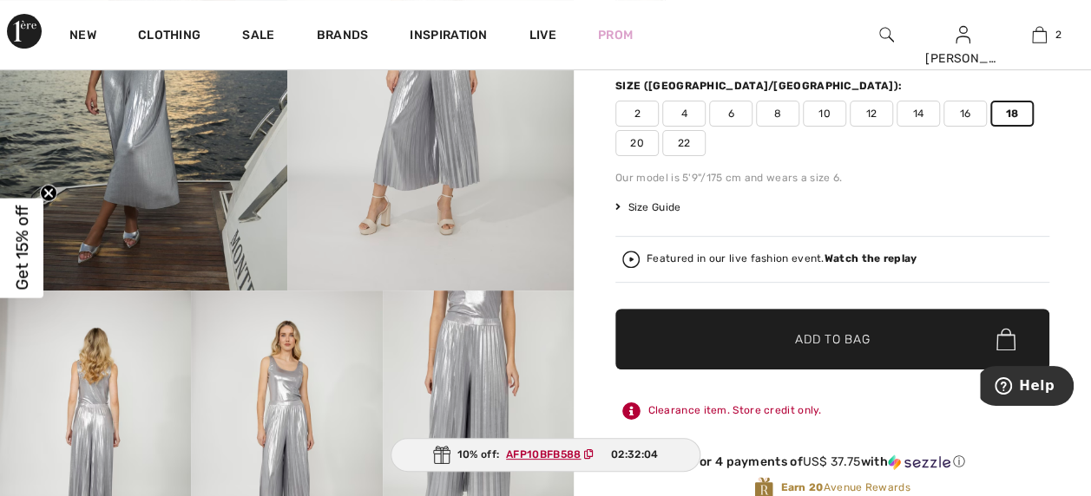
click at [814, 332] on span "Add to Bag" at bounding box center [832, 340] width 75 height 18
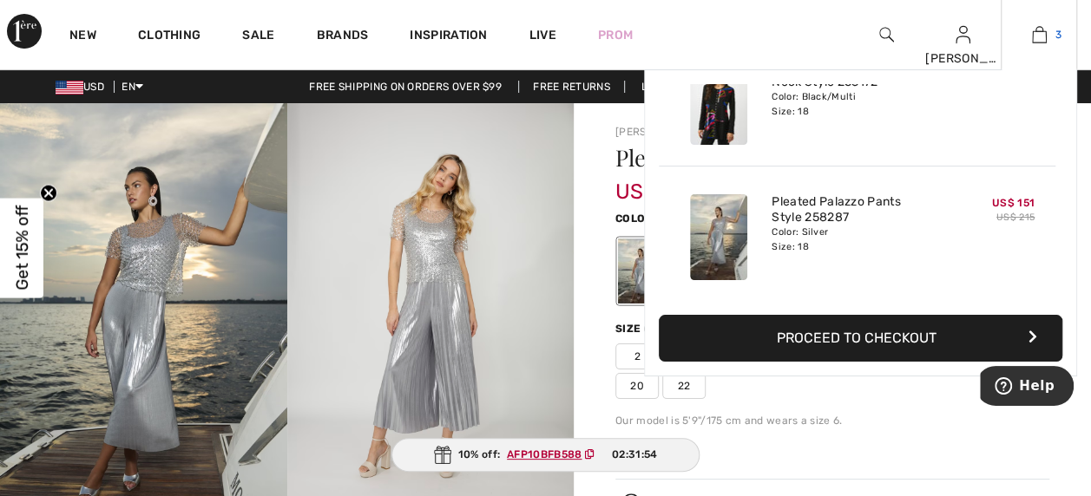
click at [1040, 37] on img at bounding box center [1039, 34] width 15 height 21
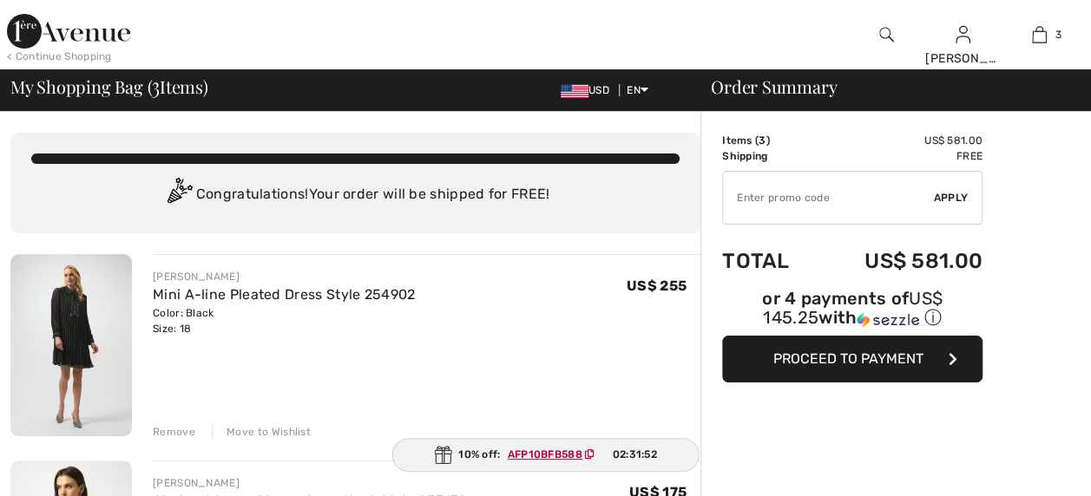
click at [763, 200] on input "TEXT" at bounding box center [828, 198] width 211 height 52
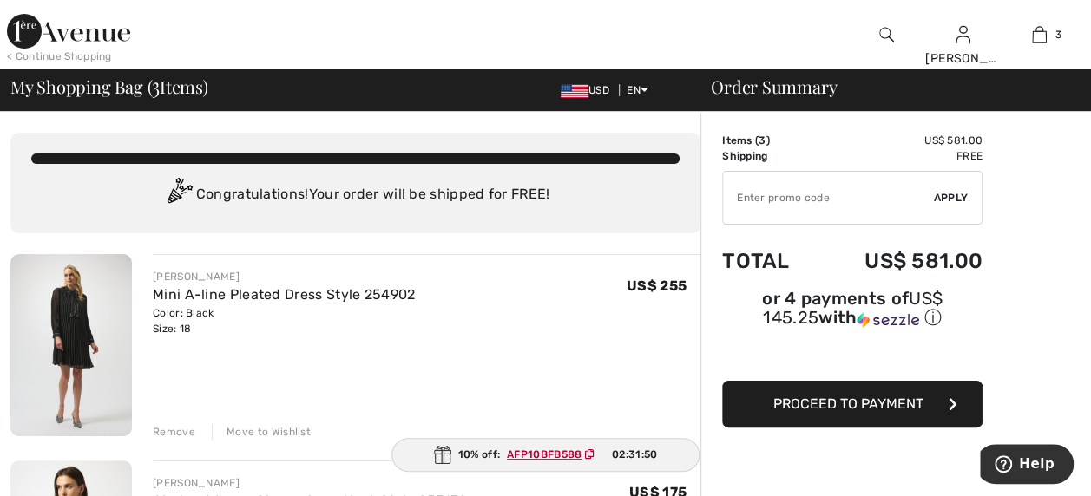
paste input "AFP10BFB588"
type input "AFP10BFB588"
click at [951, 198] on span "Apply" at bounding box center [951, 198] width 35 height 16
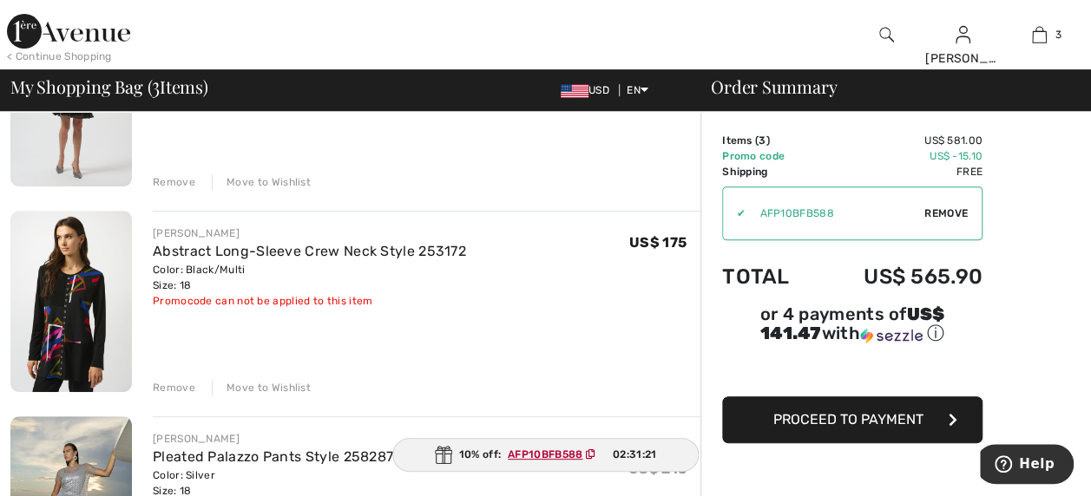
scroll to position [246, 0]
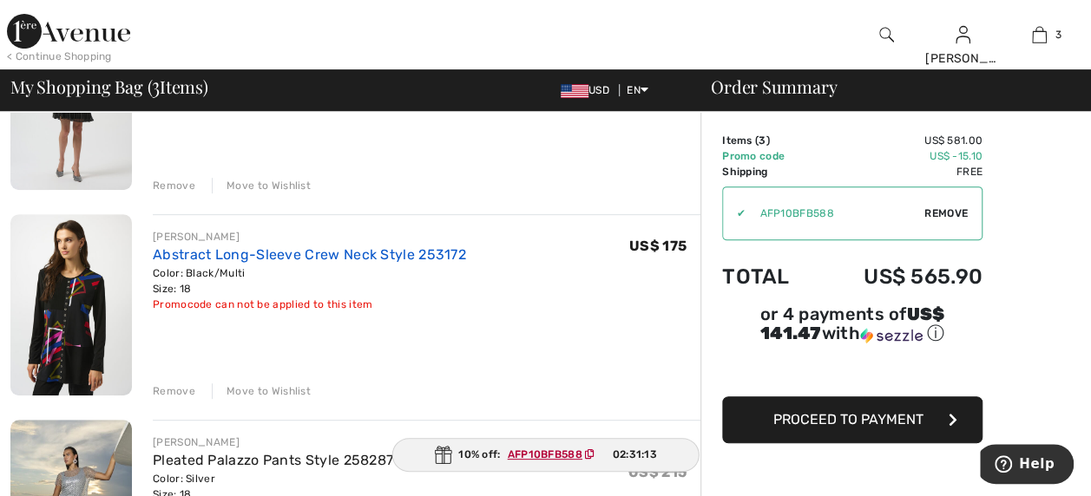
click at [200, 250] on link "Abstract Long-Sleeve Crew Neck Style 253172" at bounding box center [309, 254] width 313 height 16
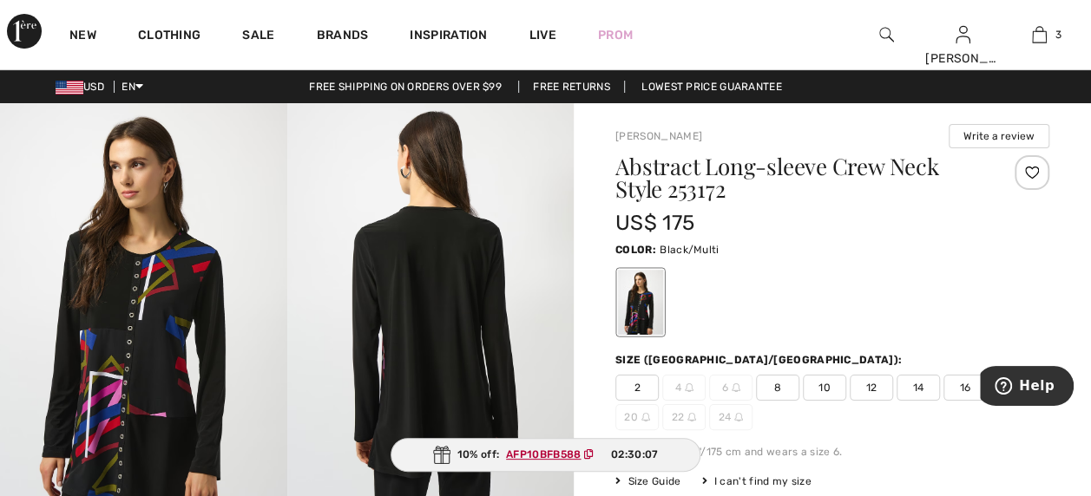
drag, startPoint x: 1087, startPoint y: 76, endPoint x: 1102, endPoint y: 101, distance: 28.4
click at [1090, 101] on html "We value your privacy We use cookies to enhance your browsing experience, serve…" at bounding box center [545, 248] width 1091 height 496
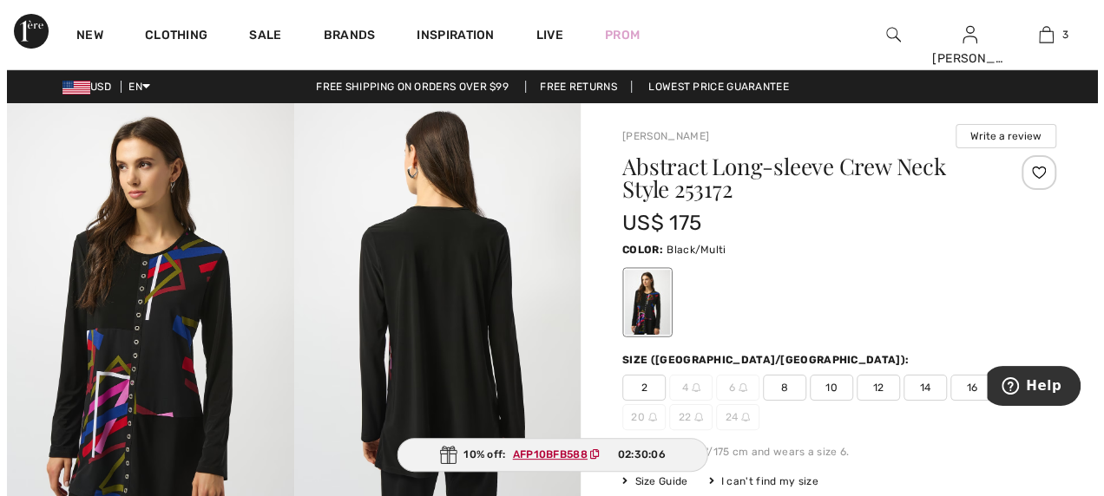
scroll to position [8, 0]
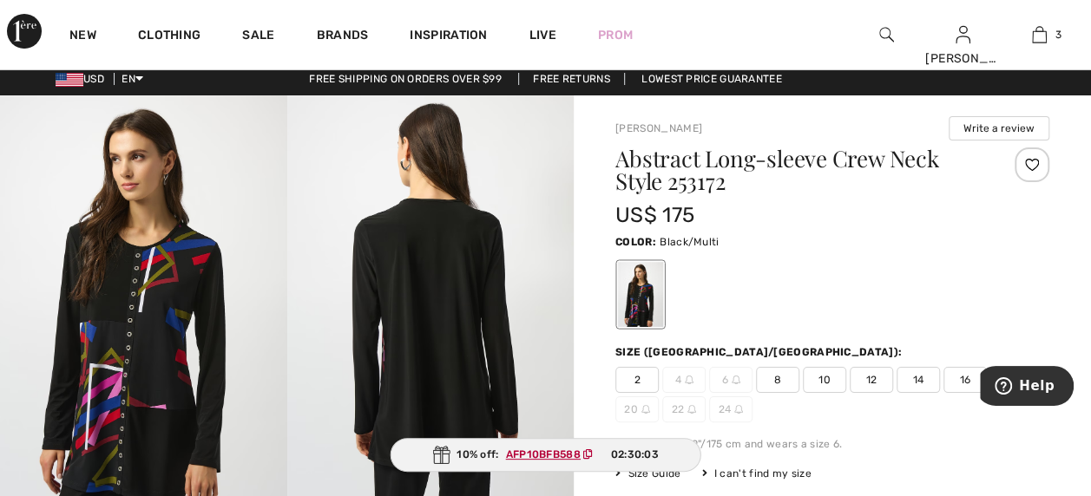
click at [890, 27] on img at bounding box center [886, 34] width 15 height 21
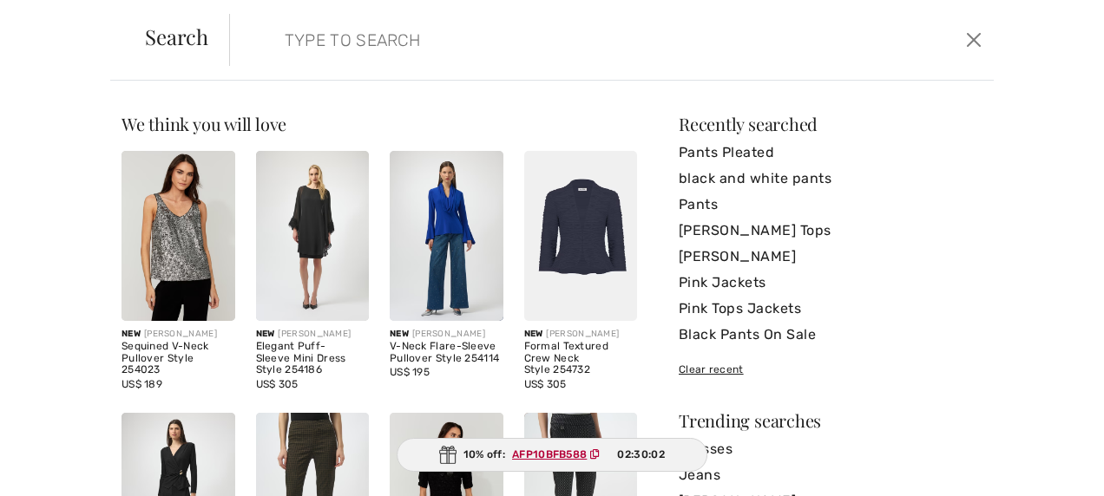
click at [486, 47] on input "search" at bounding box center [530, 40] width 517 height 52
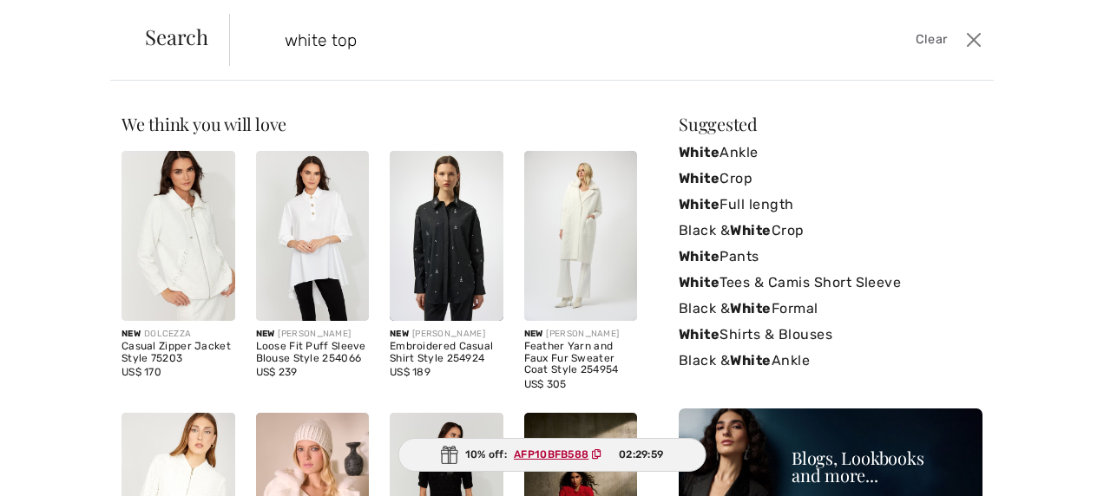
type input "white top"
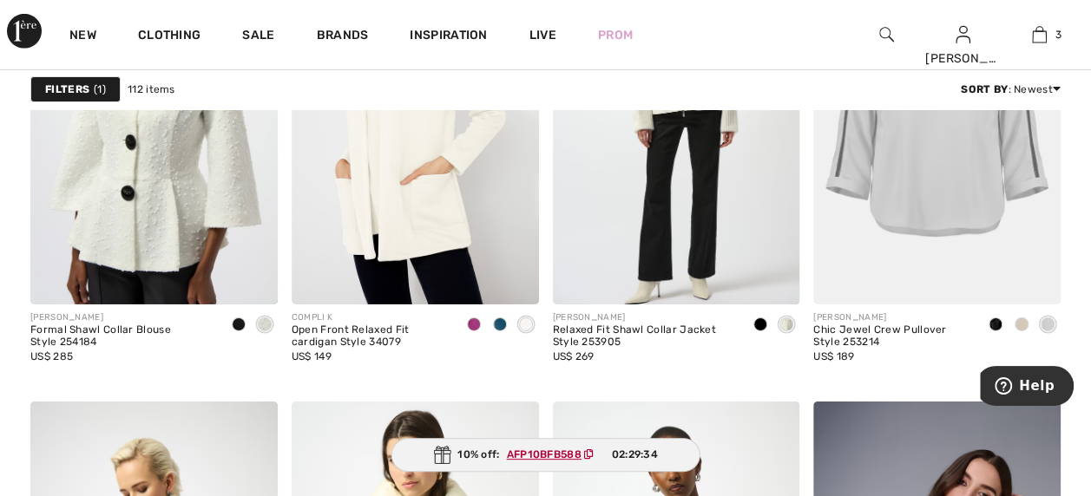
scroll to position [2807, 0]
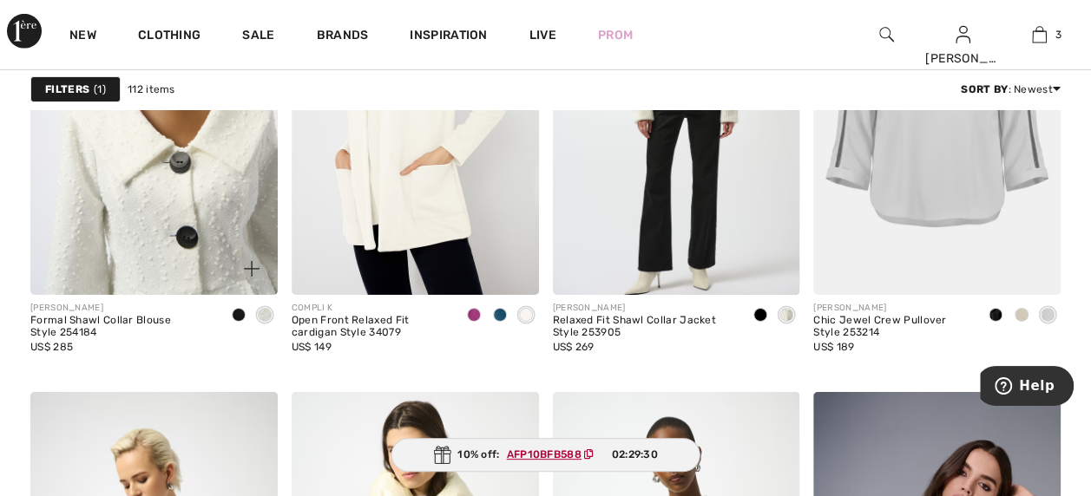
click at [183, 175] on img at bounding box center [153, 109] width 247 height 371
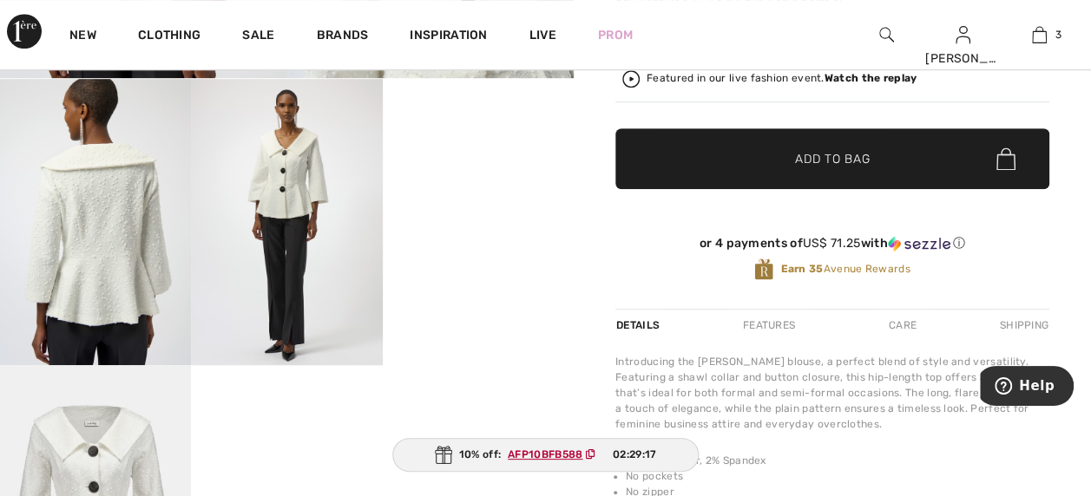
scroll to position [463, 0]
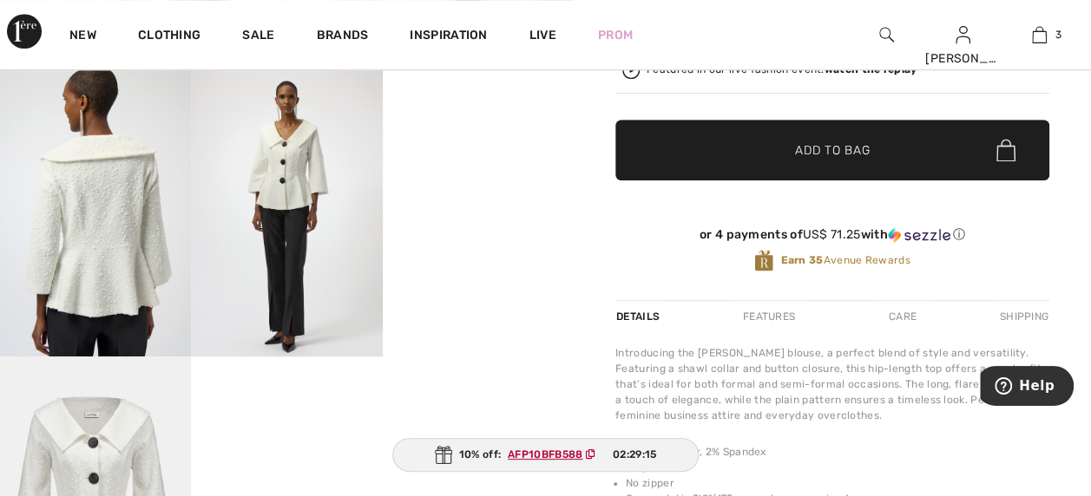
click at [511, 166] on video "Your browser does not support the video tag." at bounding box center [478, 117] width 191 height 95
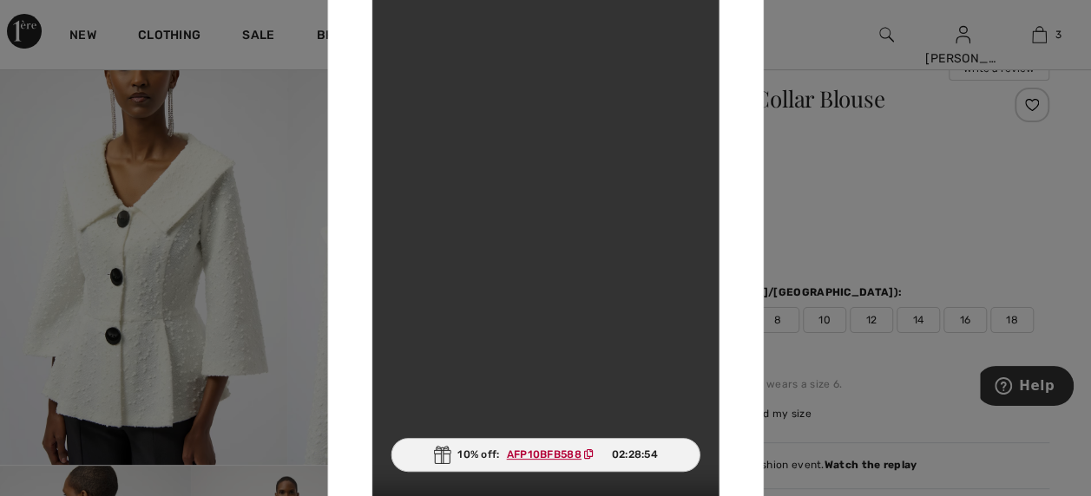
scroll to position [0, 0]
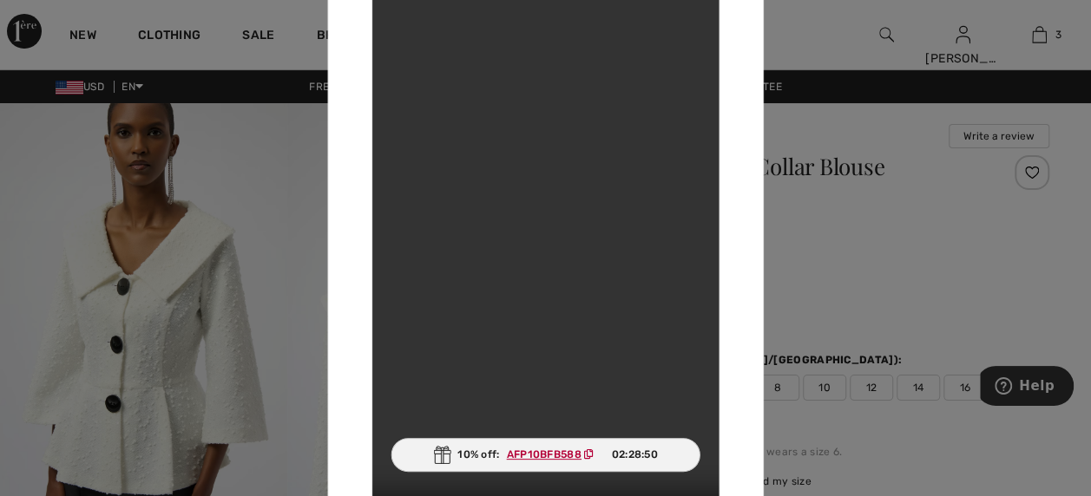
click at [650, 76] on video "Your browser does not support the video tag." at bounding box center [544, 247] width 347 height 617
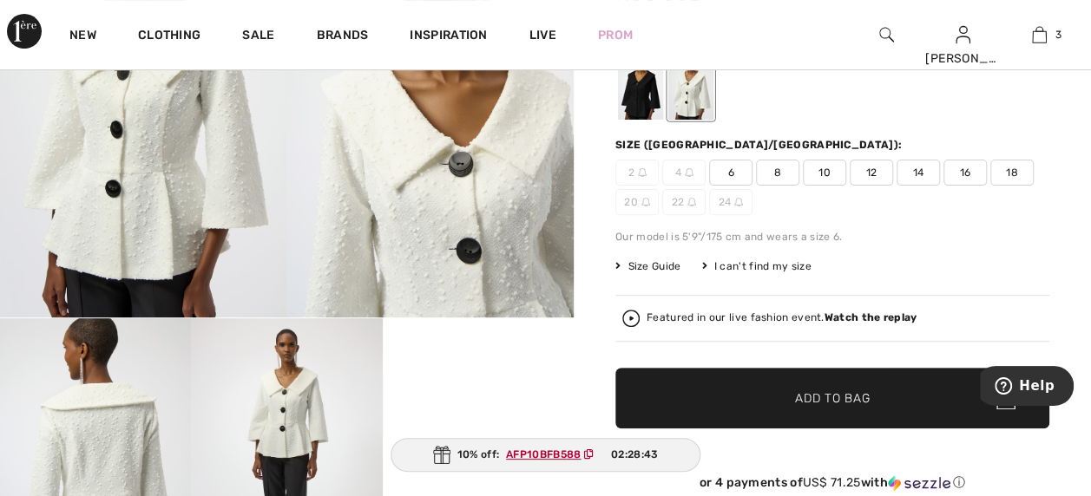
scroll to position [232, 0]
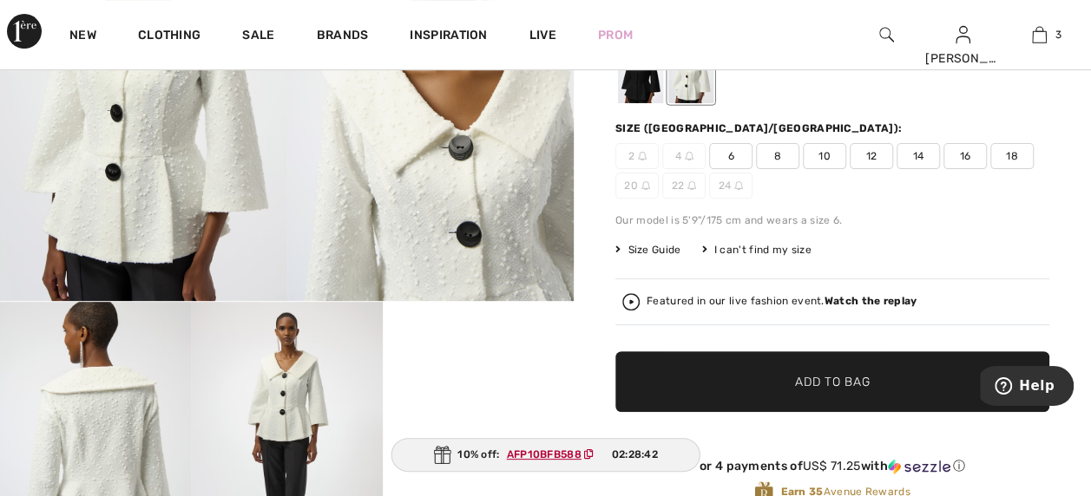
click at [1018, 156] on span "18" at bounding box center [1011, 156] width 43 height 26
click at [843, 392] on span "✔ Added to Bag Add to Bag" at bounding box center [832, 381] width 434 height 61
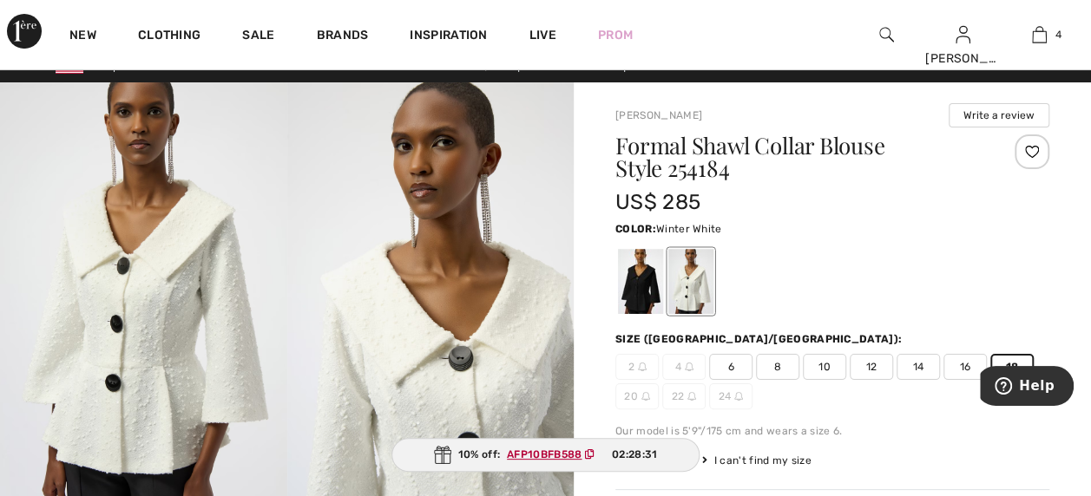
scroll to position [16, 0]
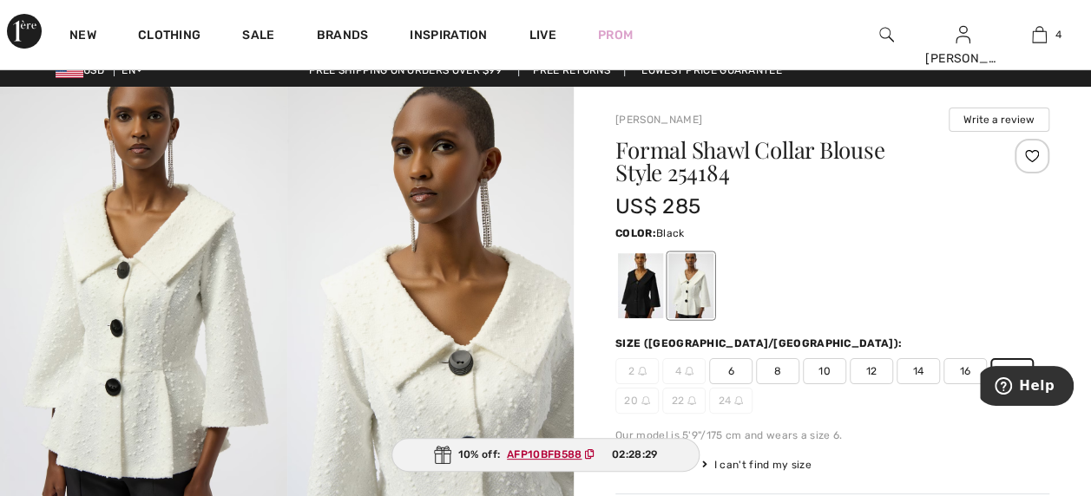
click at [640, 289] on div at bounding box center [640, 285] width 45 height 65
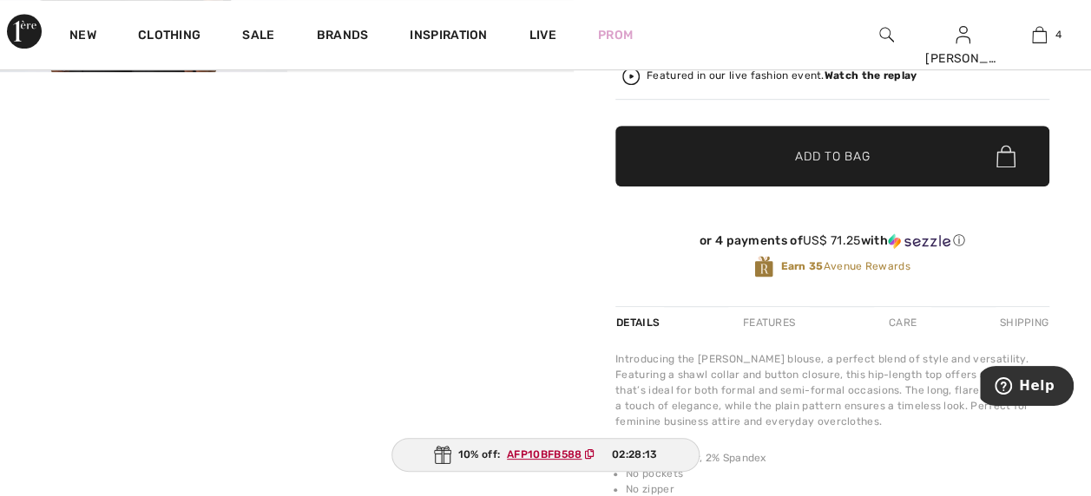
scroll to position [487, 0]
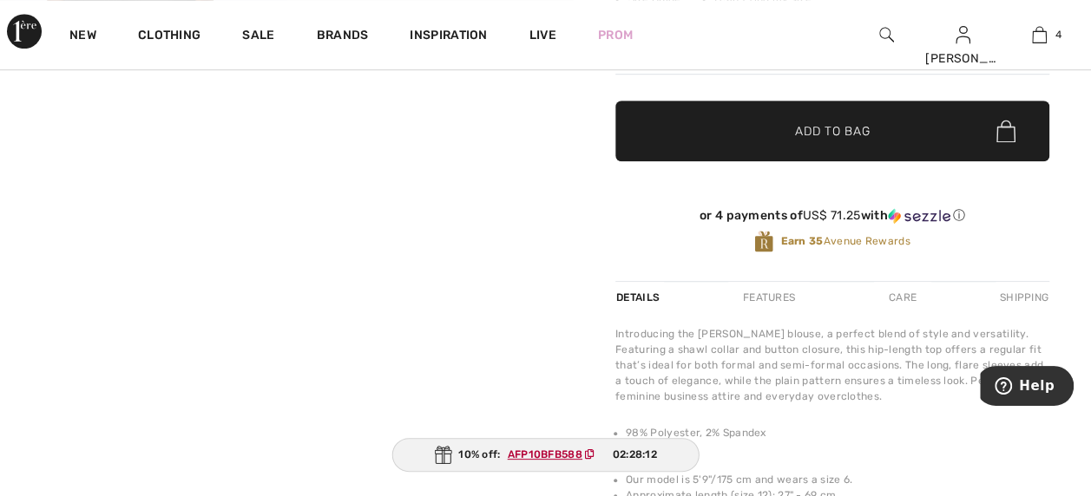
click at [52, 142] on video "Your browser does not support the video tag." at bounding box center [95, 94] width 191 height 95
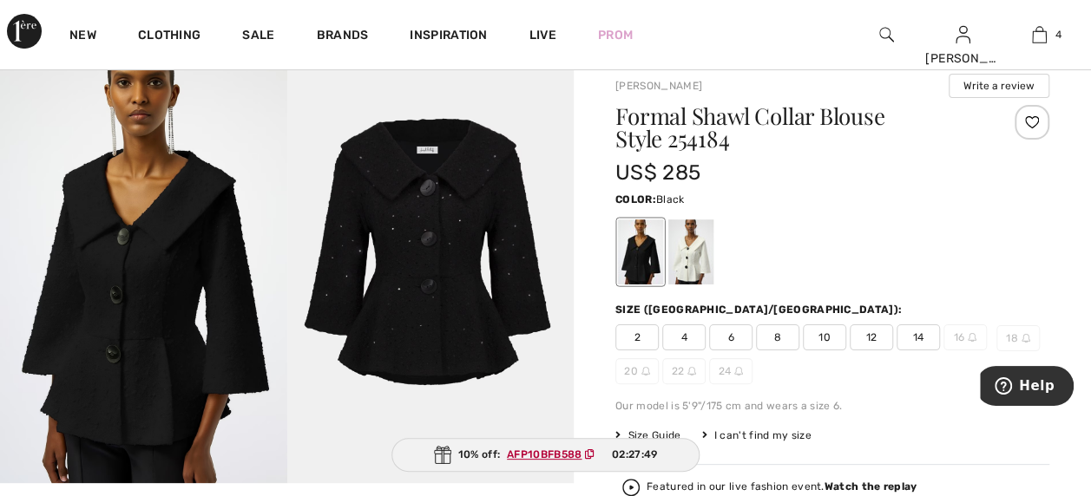
scroll to position [46, 0]
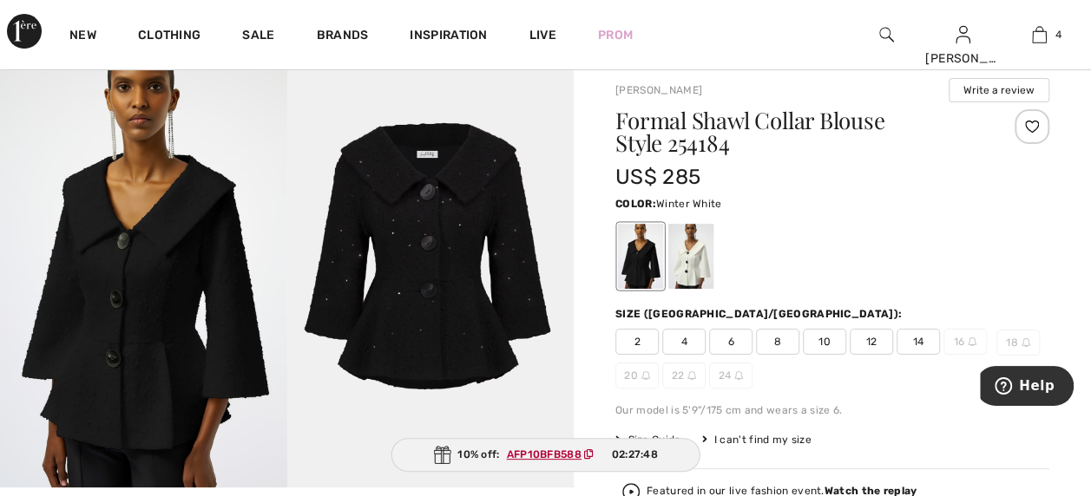
click at [693, 253] on div at bounding box center [690, 256] width 45 height 65
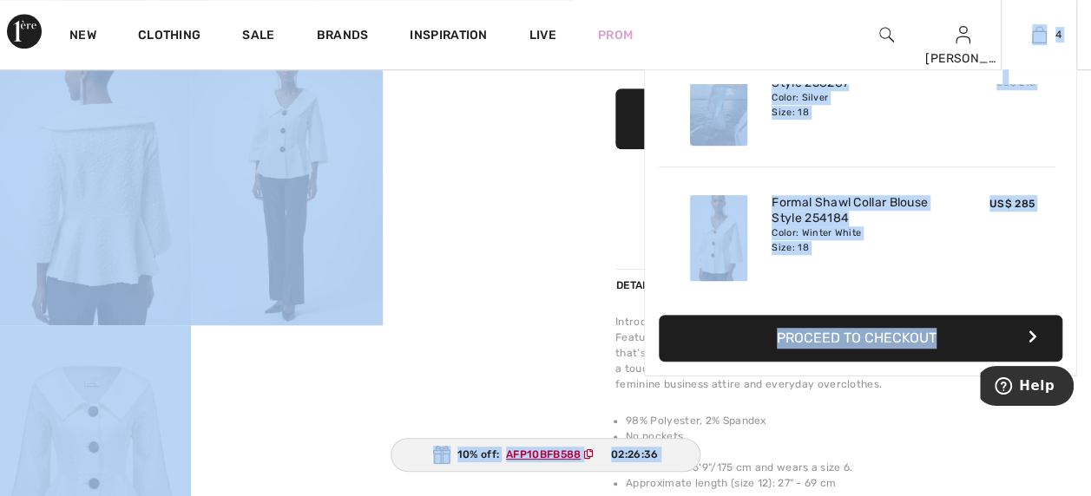
scroll to position [342, 0]
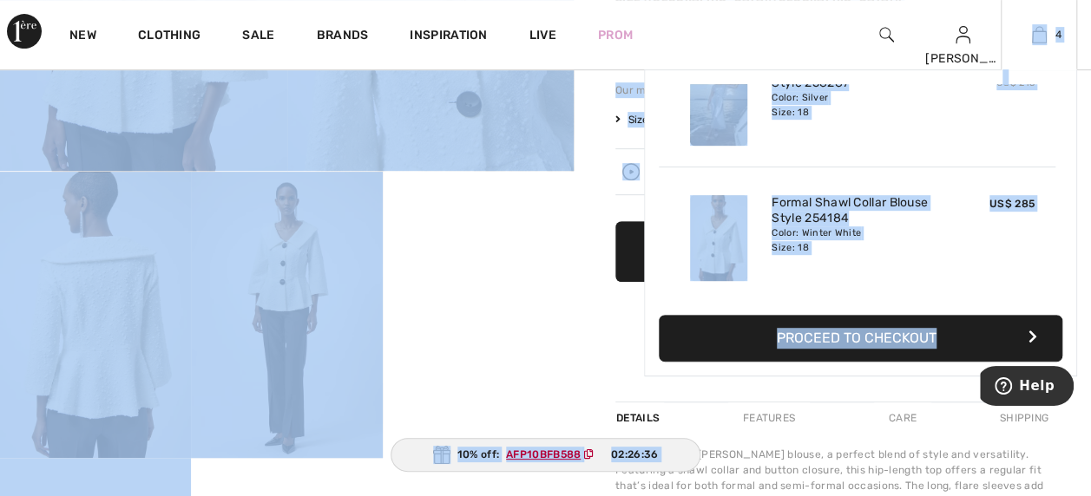
drag, startPoint x: 1083, startPoint y: 92, endPoint x: 1066, endPoint y: 51, distance: 44.3
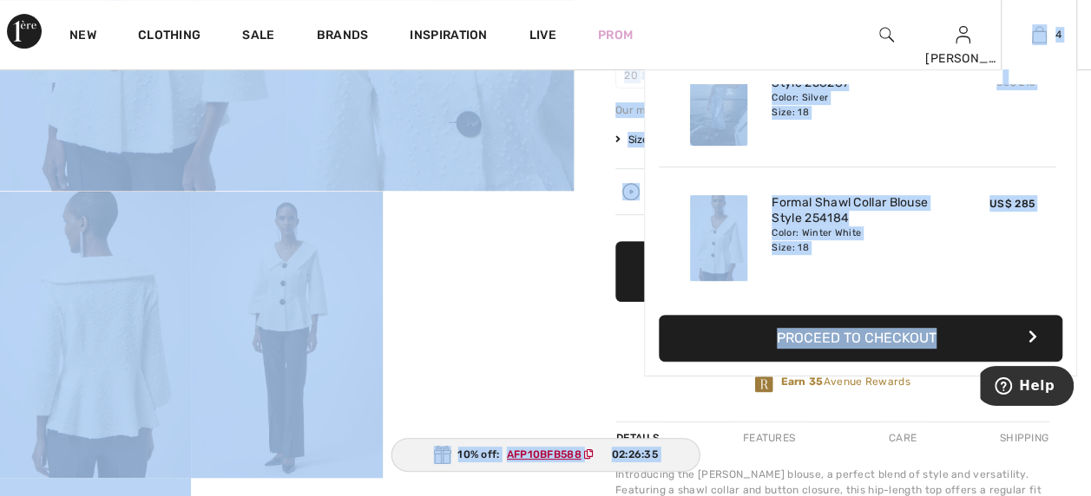
drag, startPoint x: 1066, startPoint y: 51, endPoint x: 1040, endPoint y: 130, distance: 83.2
click at [1040, 130] on div "Added to Bag Frank Lyman Pleated Palazzo Pants Style 258287 US$ 151 US$ 215 Col…" at bounding box center [857, 99] width 397 height 135
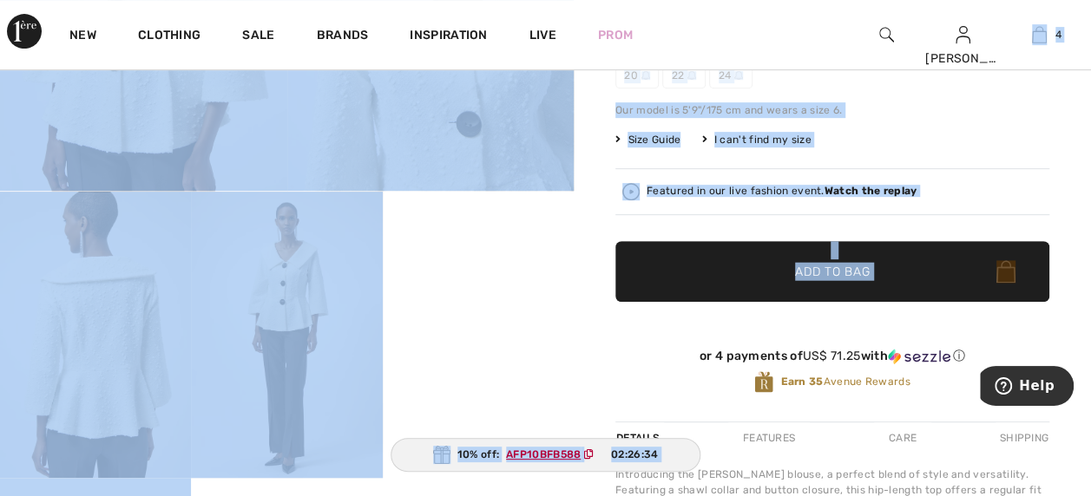
click at [1049, 154] on div "Joseph Ribkoff Write a review Formal Shawl Collar Blouse Style 254184 US$ 285 C…" at bounding box center [832, 315] width 517 height 1109
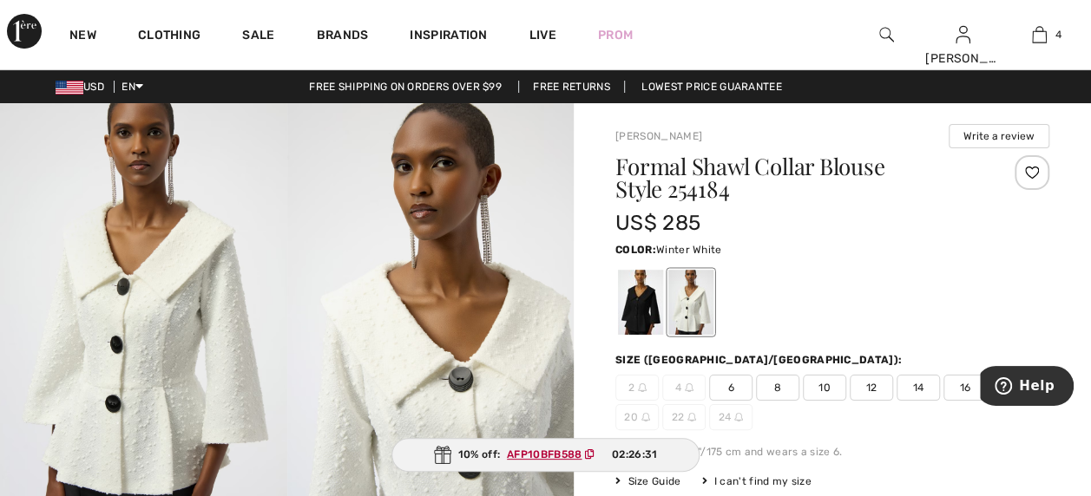
scroll to position [16, 0]
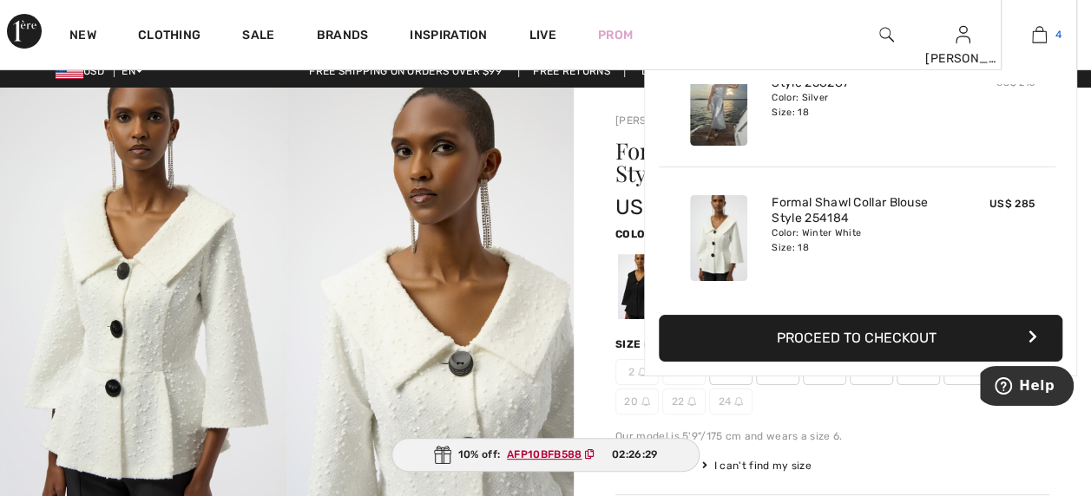
click at [1035, 31] on img at bounding box center [1039, 34] width 15 height 21
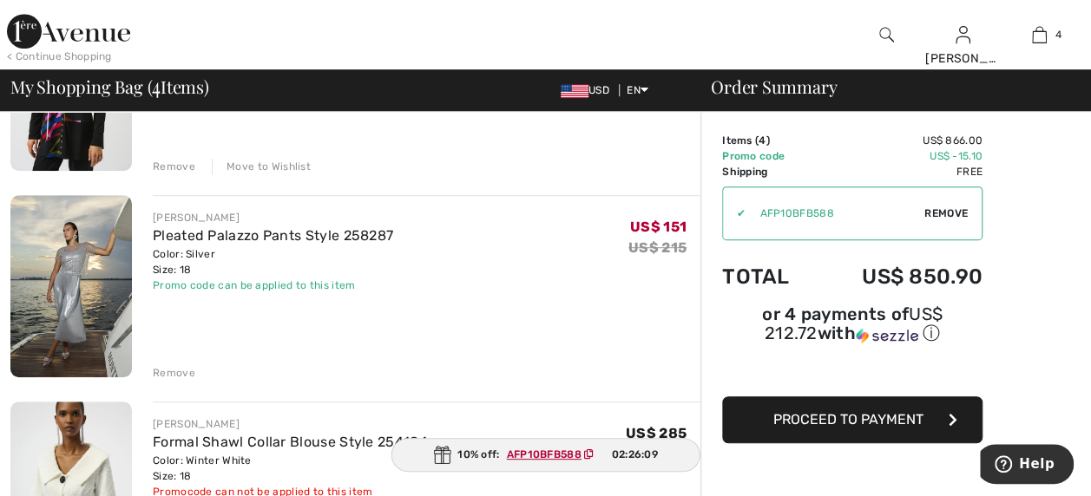
scroll to position [480, 0]
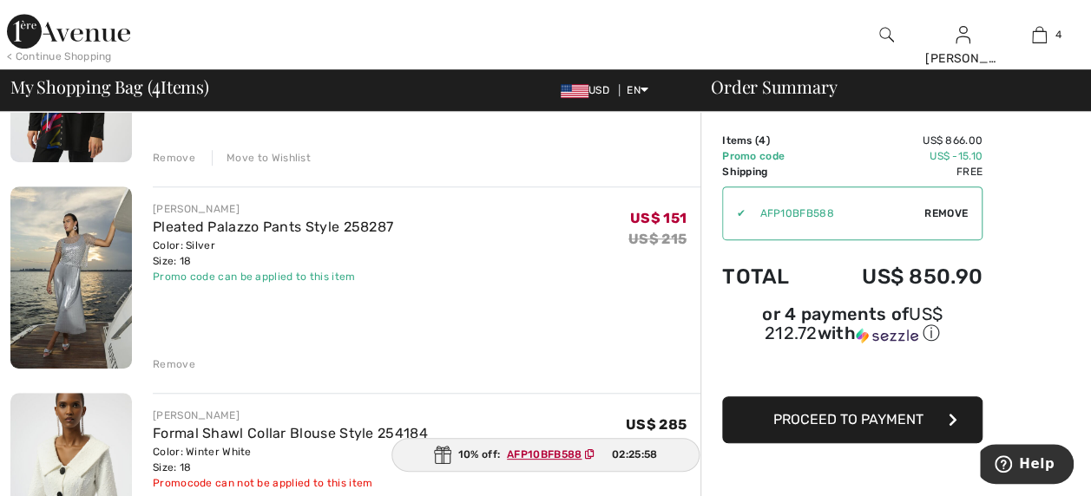
click at [101, 250] on img at bounding box center [71, 278] width 122 height 182
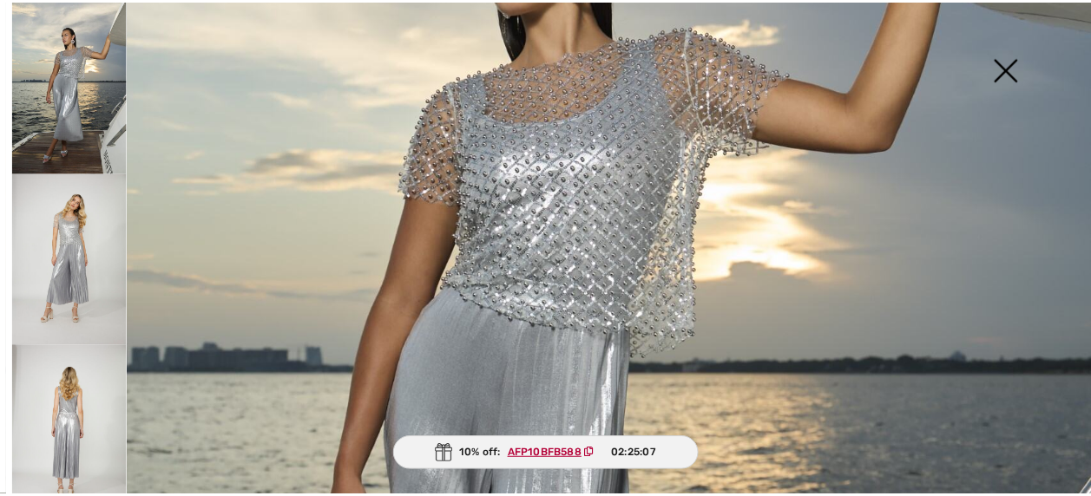
scroll to position [292, 0]
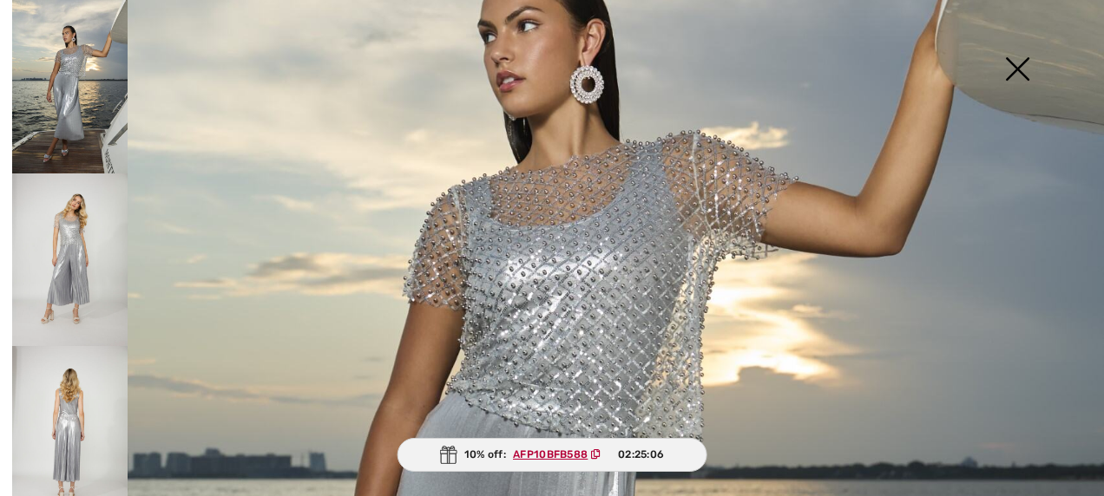
click at [1005, 69] on img at bounding box center [1017, 70] width 87 height 89
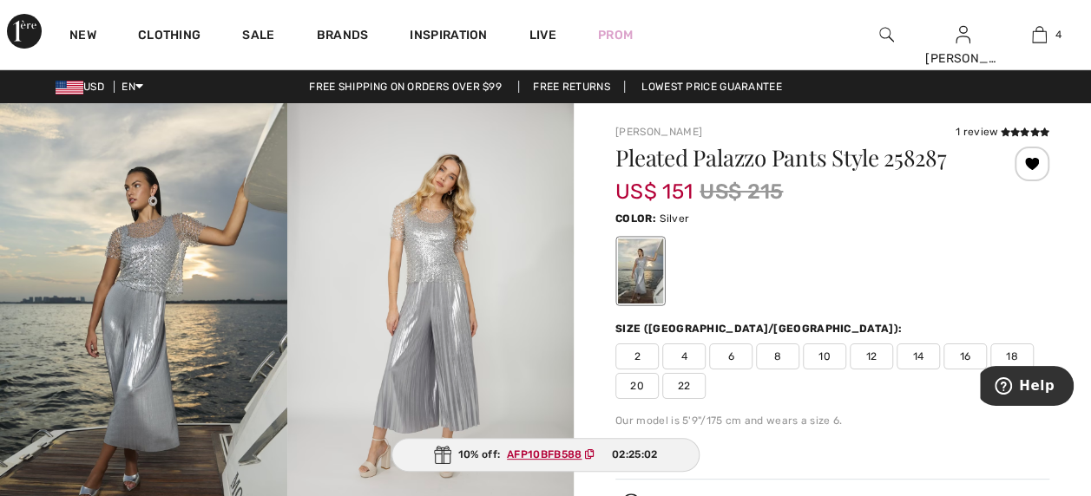
click at [448, 247] on img at bounding box center [430, 318] width 287 height 430
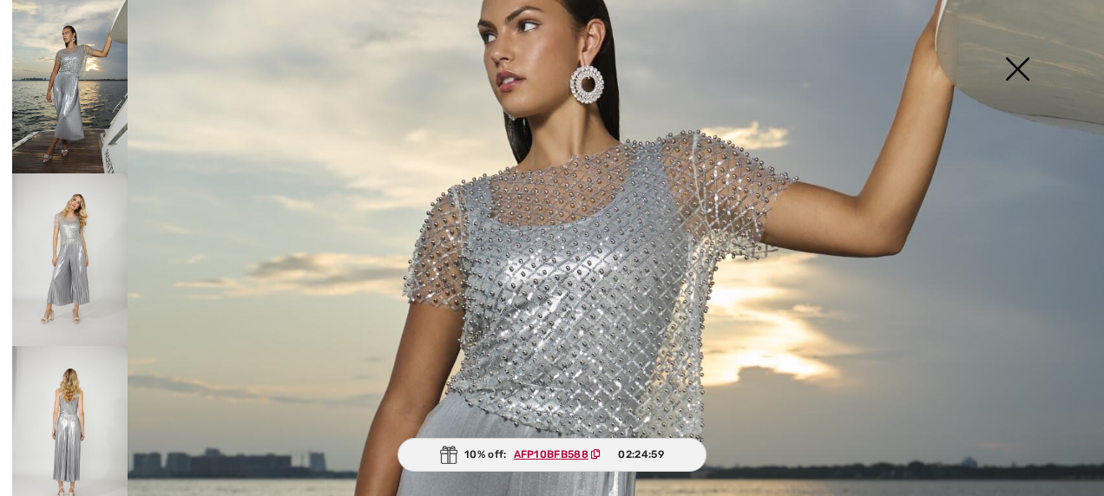
click at [52, 80] on img at bounding box center [69, 87] width 115 height 174
click at [80, 187] on img at bounding box center [69, 261] width 115 height 174
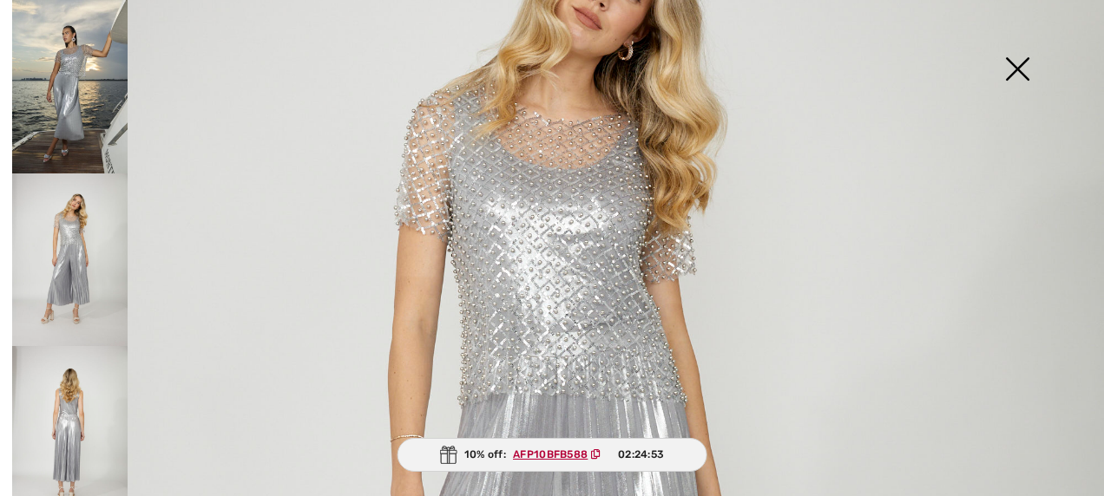
click at [77, 410] on img at bounding box center [69, 433] width 115 height 174
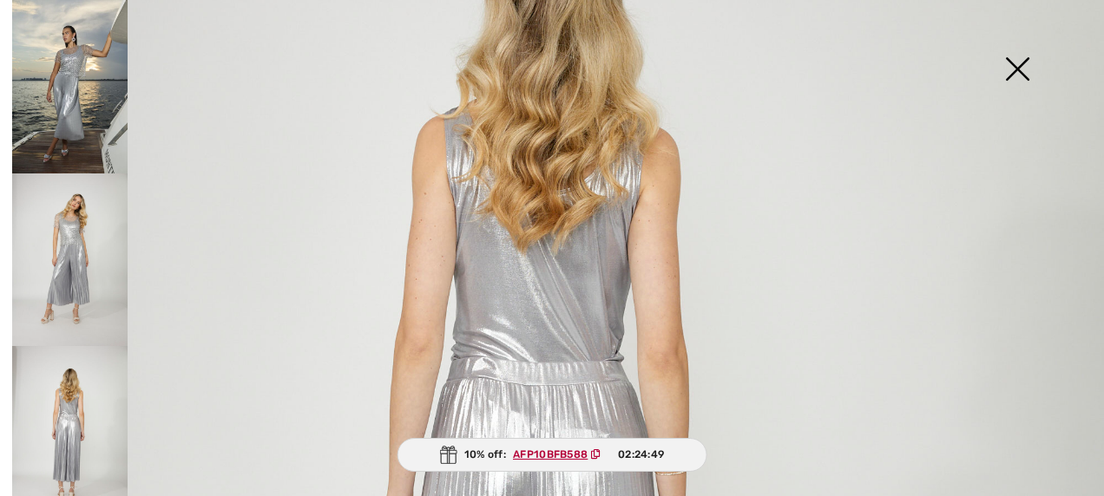
click at [1015, 69] on img at bounding box center [1017, 70] width 87 height 89
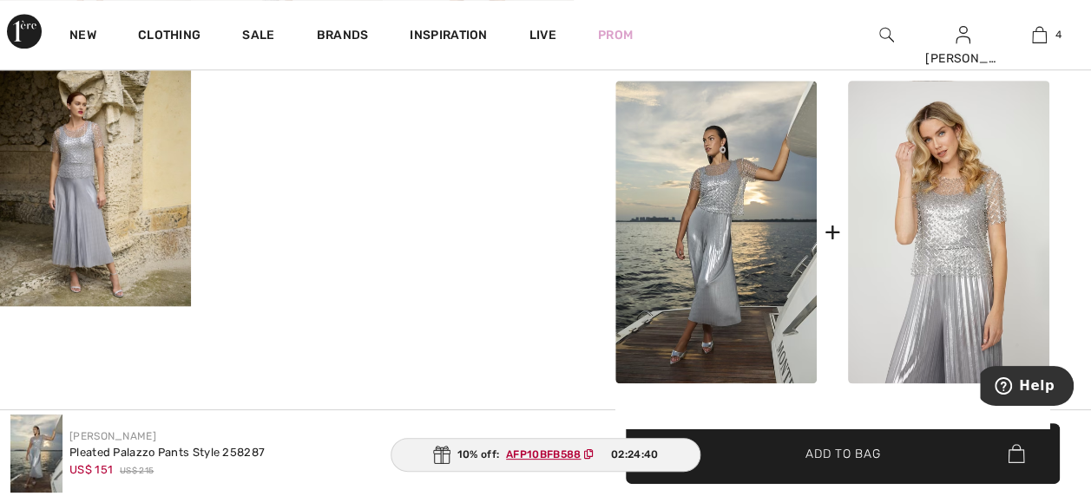
scroll to position [756, 0]
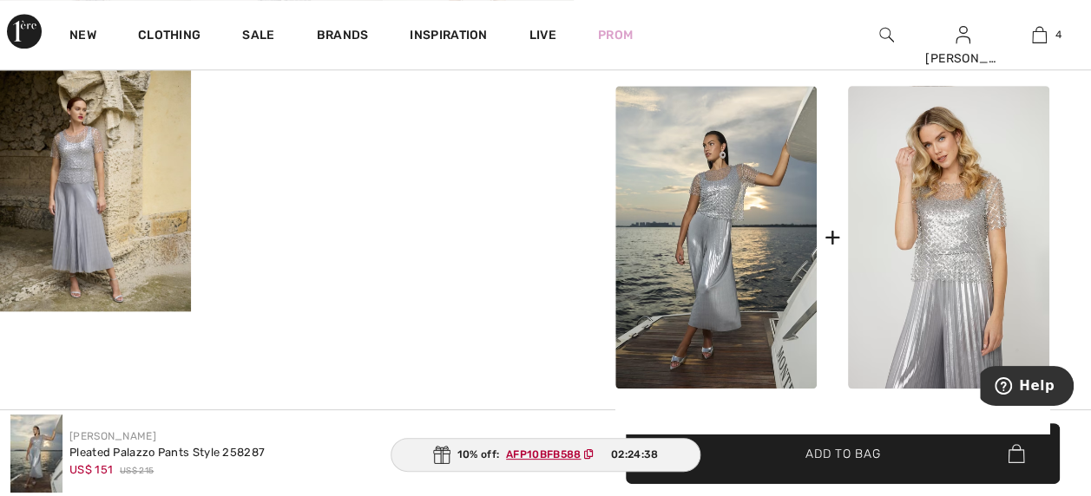
click at [85, 174] on img at bounding box center [95, 187] width 191 height 247
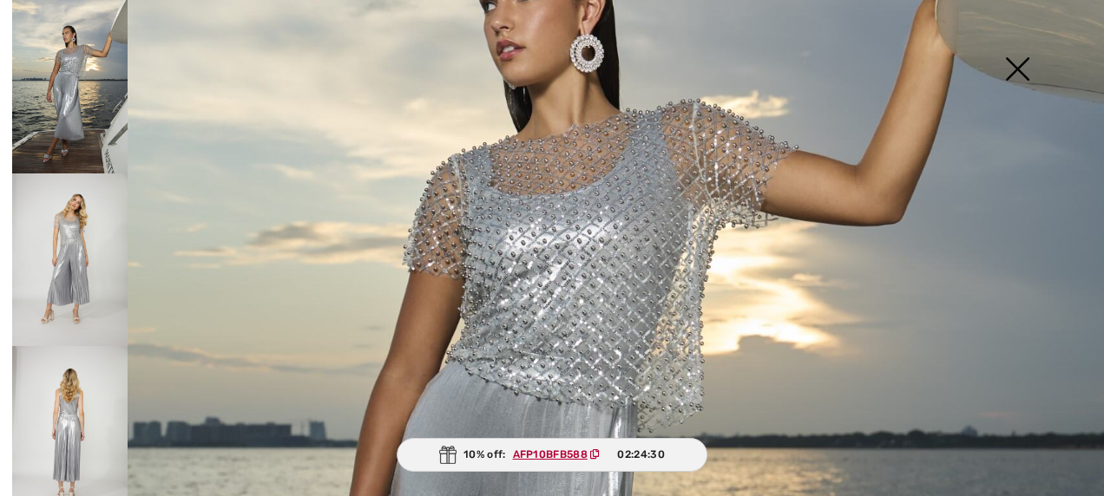
scroll to position [0, 0]
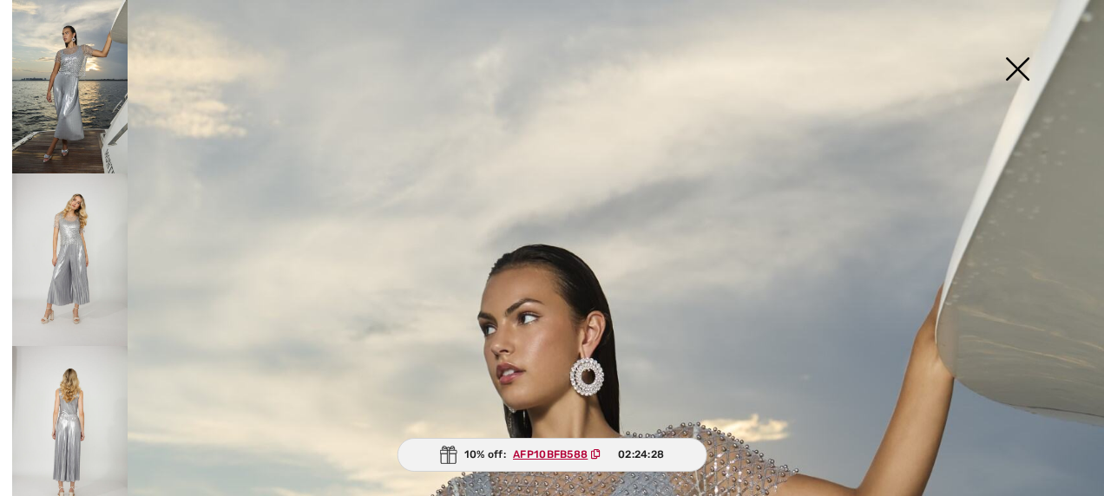
click at [1017, 69] on img at bounding box center [1017, 70] width 87 height 89
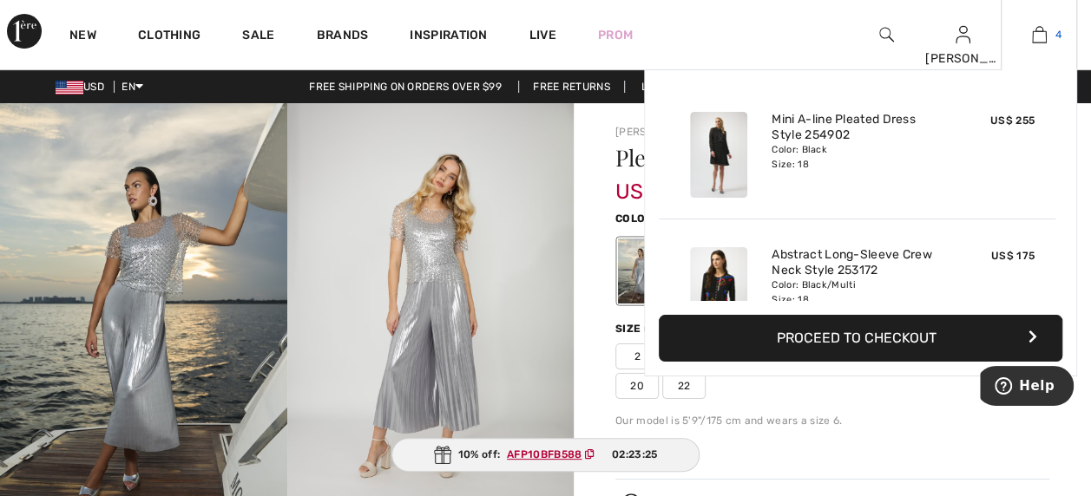
click at [1032, 44] on img at bounding box center [1039, 34] width 15 height 21
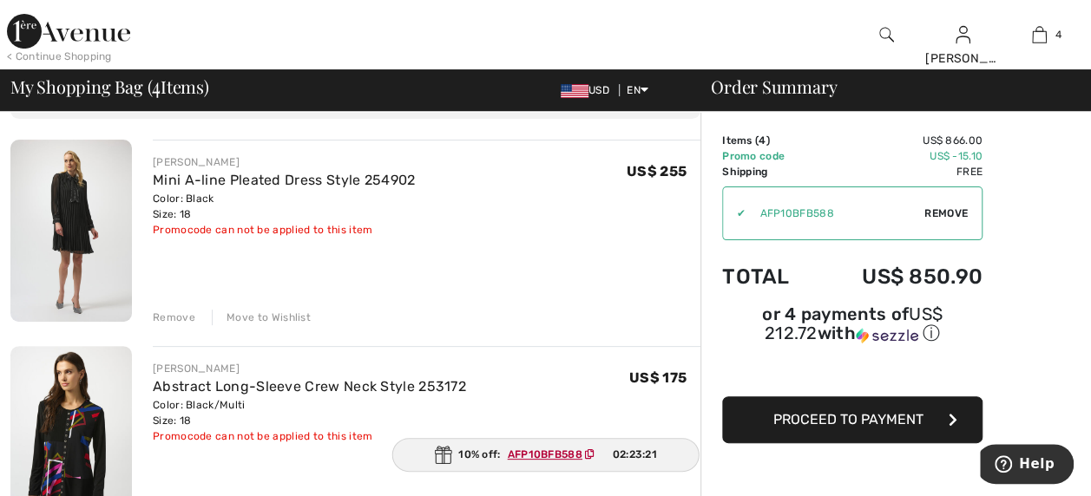
scroll to position [117, 0]
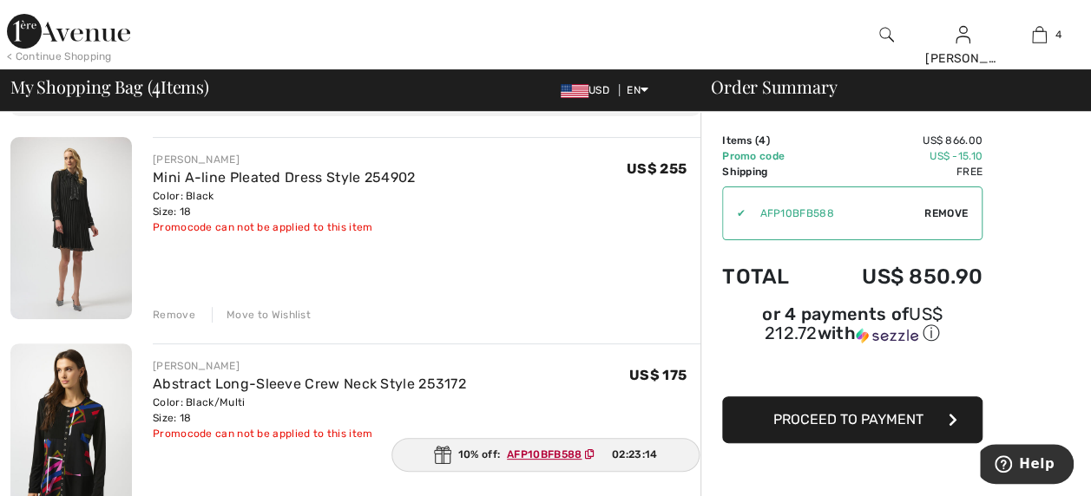
click at [63, 226] on img at bounding box center [71, 228] width 122 height 182
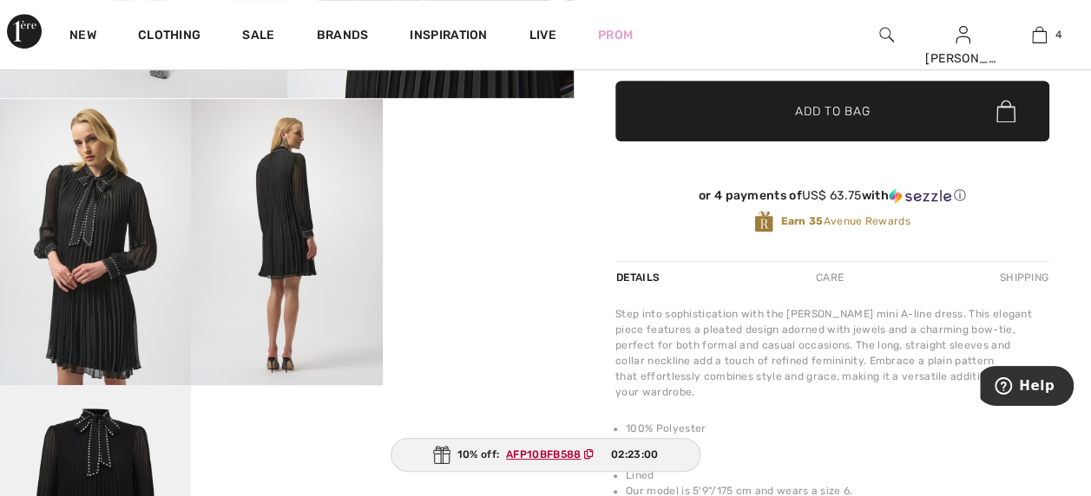
scroll to position [451, 0]
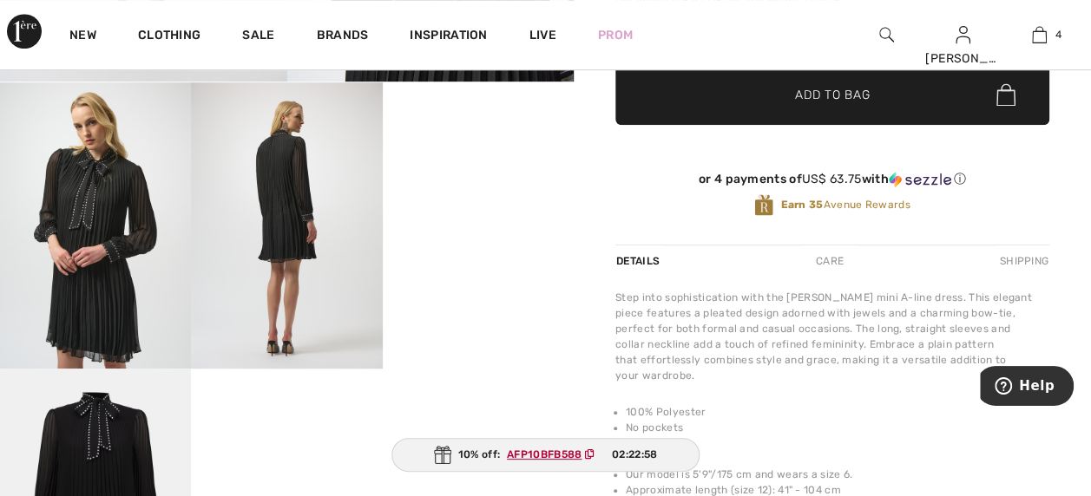
click at [483, 178] on video "Your browser does not support the video tag." at bounding box center [478, 129] width 191 height 95
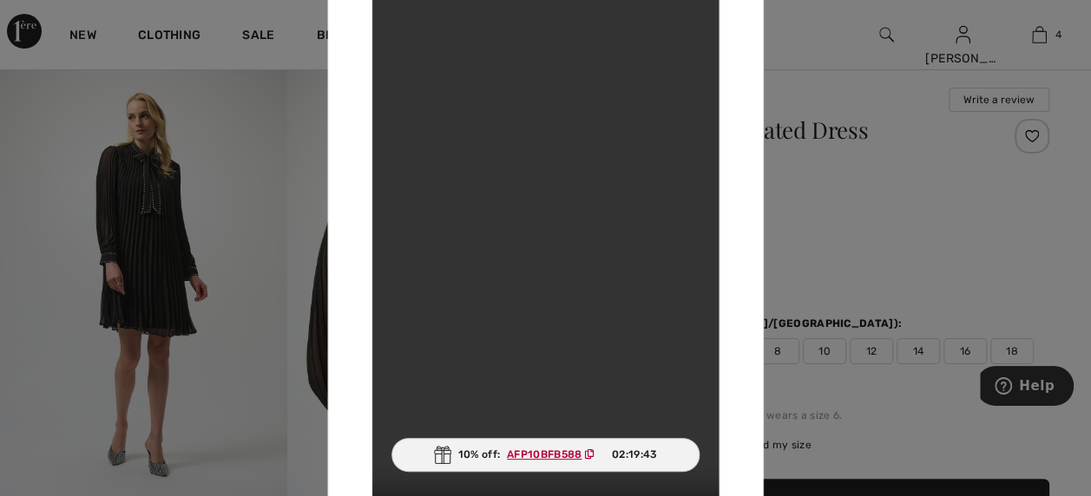
scroll to position [0, 0]
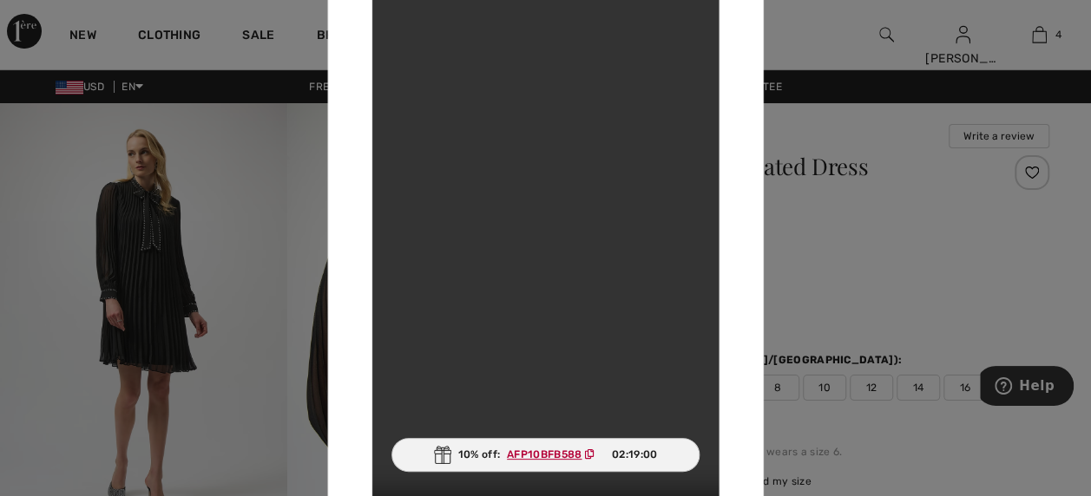
click at [686, 72] on video "Your browser does not support the video tag." at bounding box center [544, 247] width 347 height 617
drag, startPoint x: 1097, startPoint y: 32, endPoint x: 798, endPoint y: 32, distance: 299.4
click at [798, 32] on div at bounding box center [545, 248] width 1091 height 496
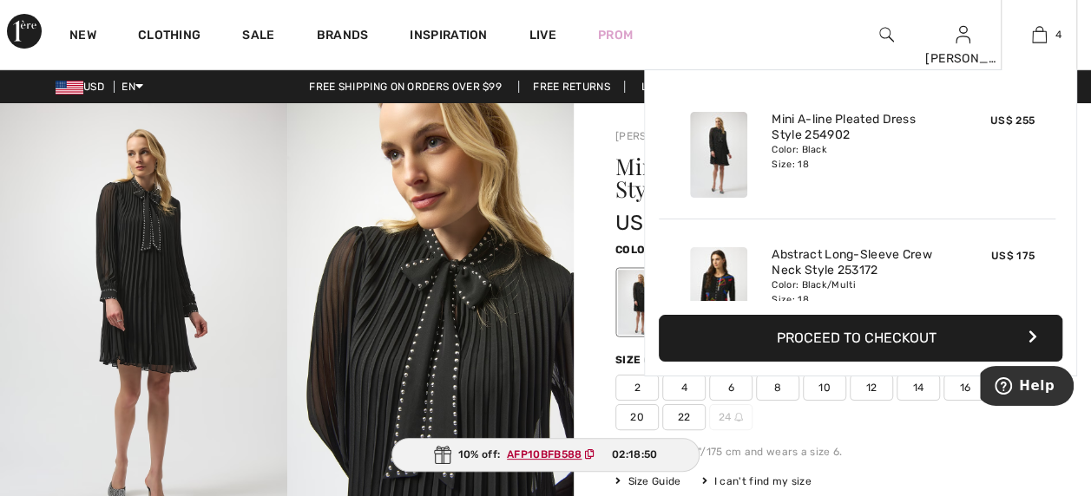
click at [865, 336] on button "Proceed to Checkout" at bounding box center [861, 338] width 404 height 47
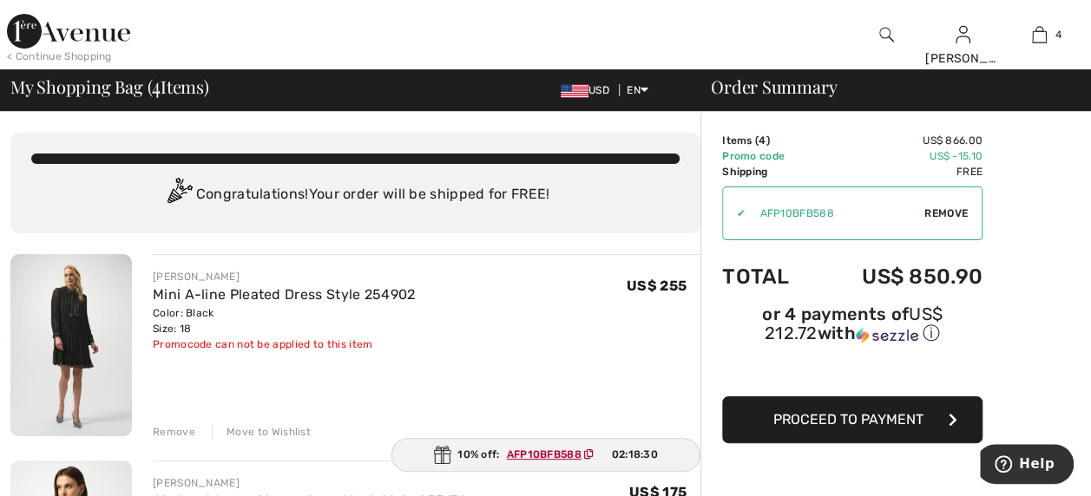
click at [884, 33] on img at bounding box center [886, 34] width 15 height 21
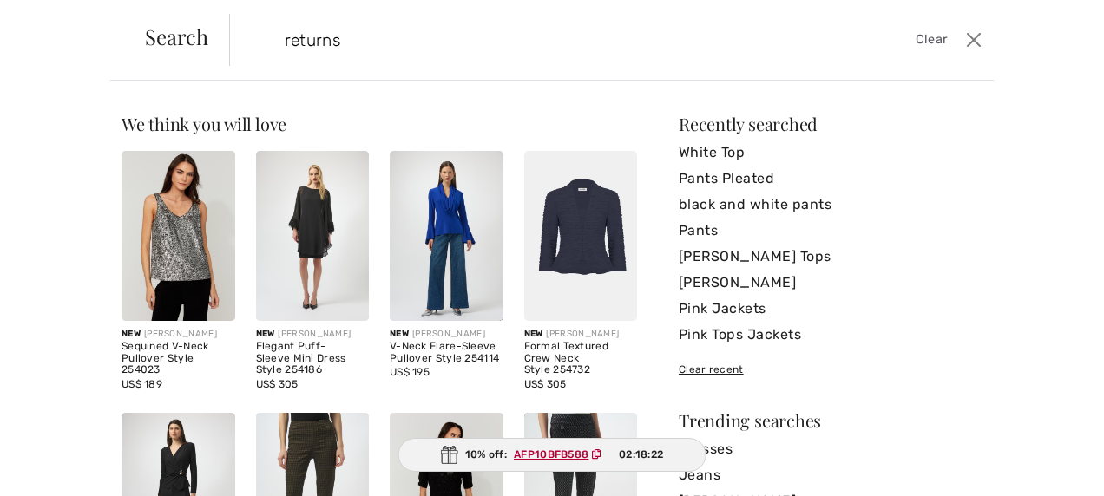
type input "returns"
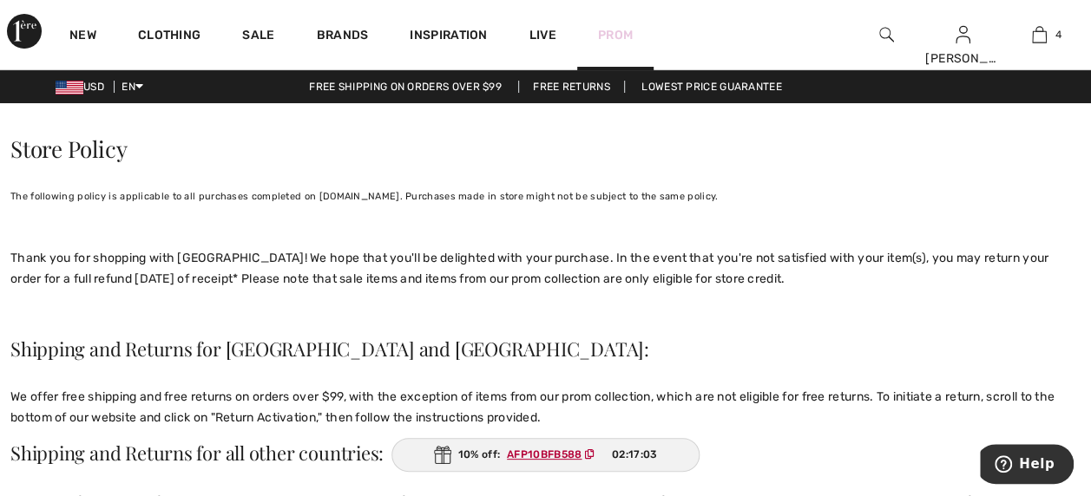
click at [614, 32] on link "Prom" at bounding box center [615, 35] width 35 height 18
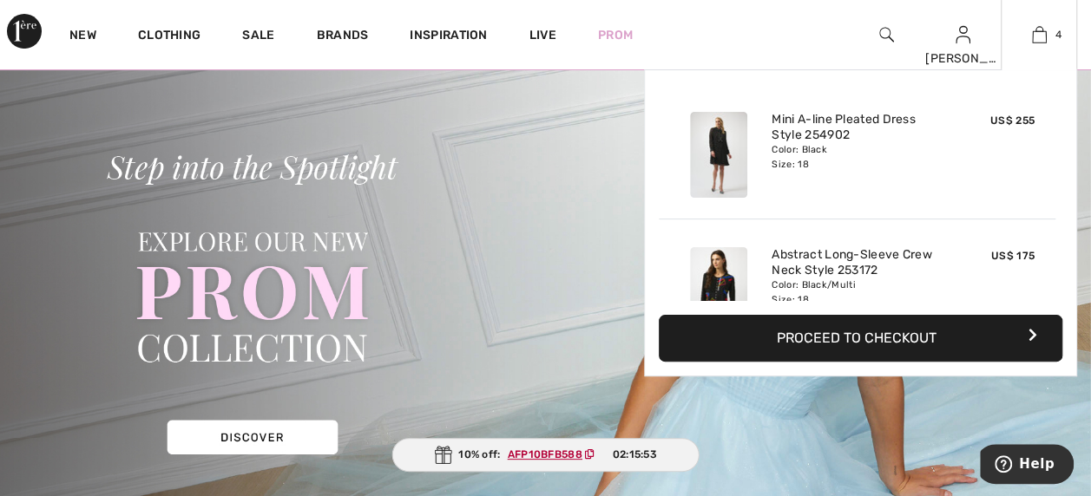
scroll to position [47, 0]
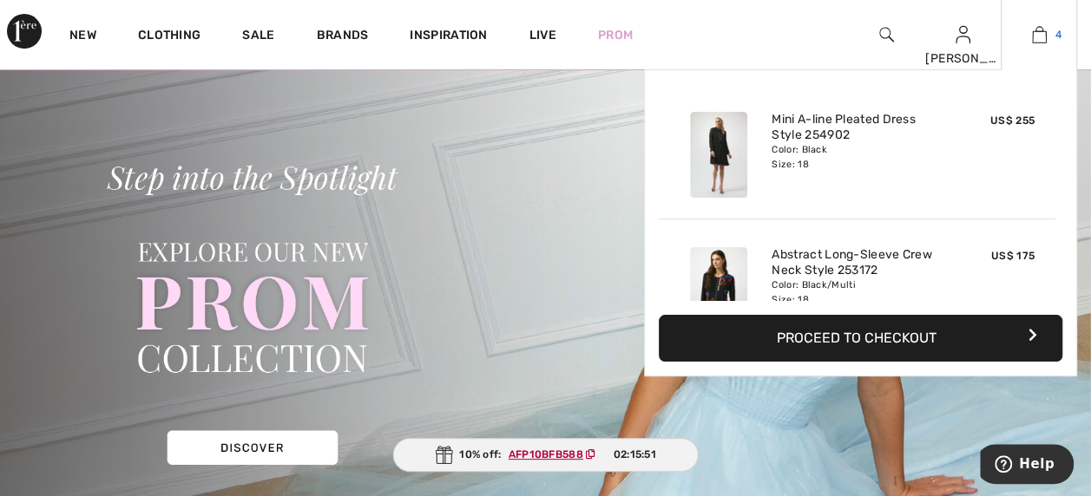
click at [1045, 42] on img at bounding box center [1039, 34] width 15 height 21
click at [849, 345] on button "Proceed to Checkout" at bounding box center [861, 338] width 404 height 47
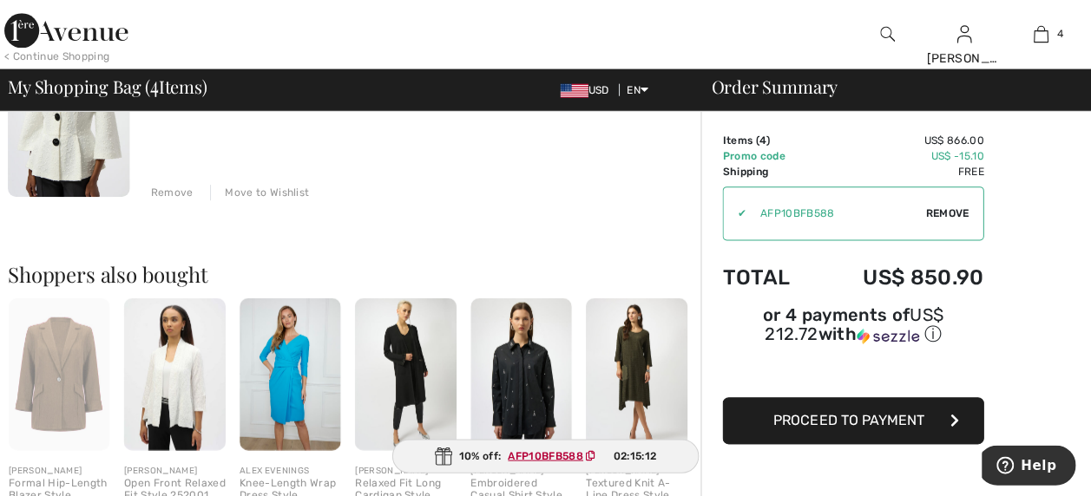
scroll to position [858, 0]
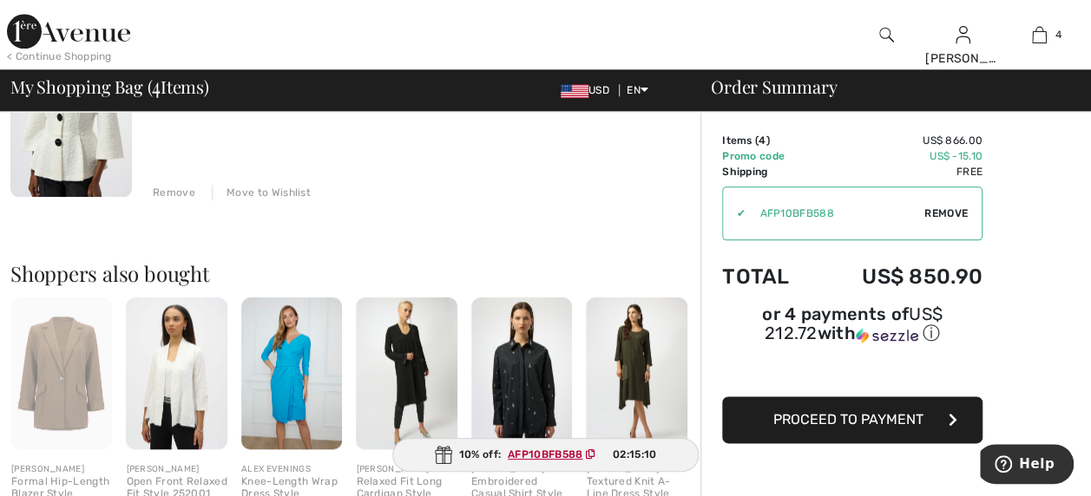
click at [864, 411] on span "Proceed to Payment" at bounding box center [848, 419] width 150 height 16
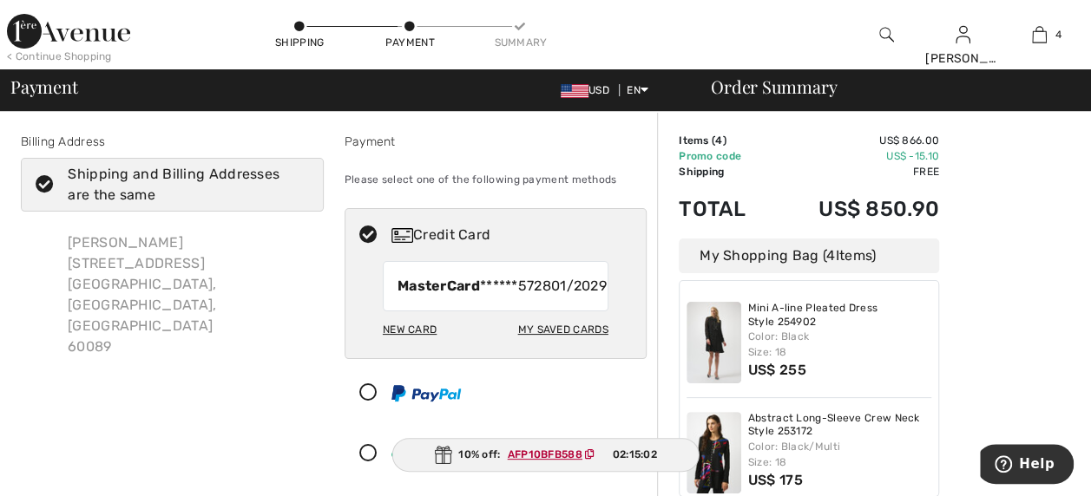
click at [404, 345] on div "New Card" at bounding box center [410, 330] width 54 height 30
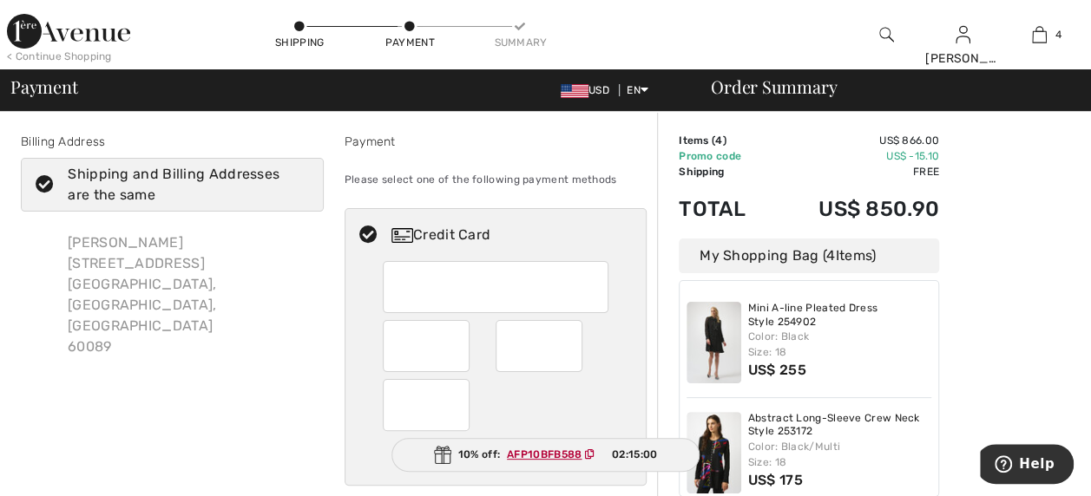
click at [395, 282] on div at bounding box center [496, 287] width 226 height 52
click at [393, 409] on div at bounding box center [426, 405] width 87 height 52
radio input "true"
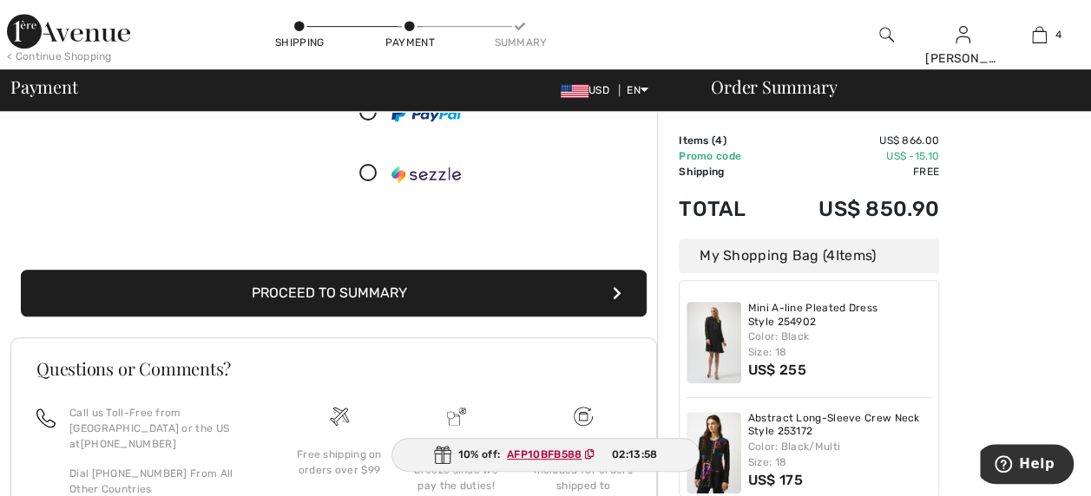
scroll to position [408, 0]
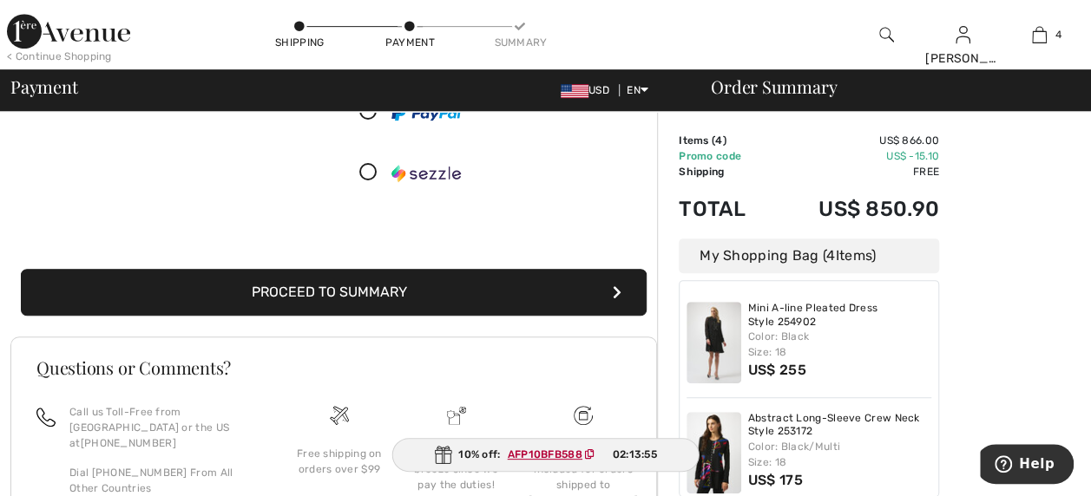
click at [380, 290] on button "Proceed to Summary" at bounding box center [334, 292] width 626 height 47
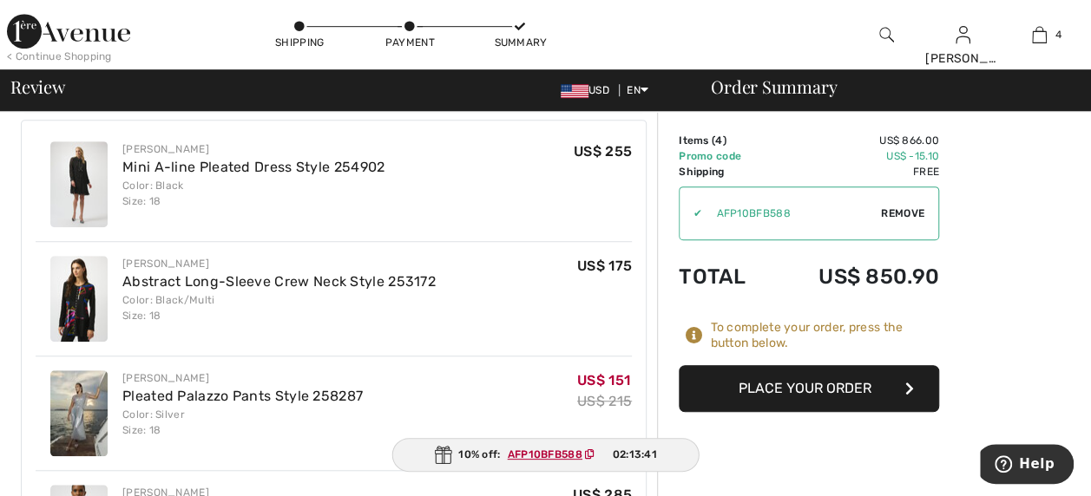
scroll to position [509, 0]
click at [808, 389] on button "Place Your Order" at bounding box center [809, 388] width 260 height 47
